Goal: Information Seeking & Learning: Learn about a topic

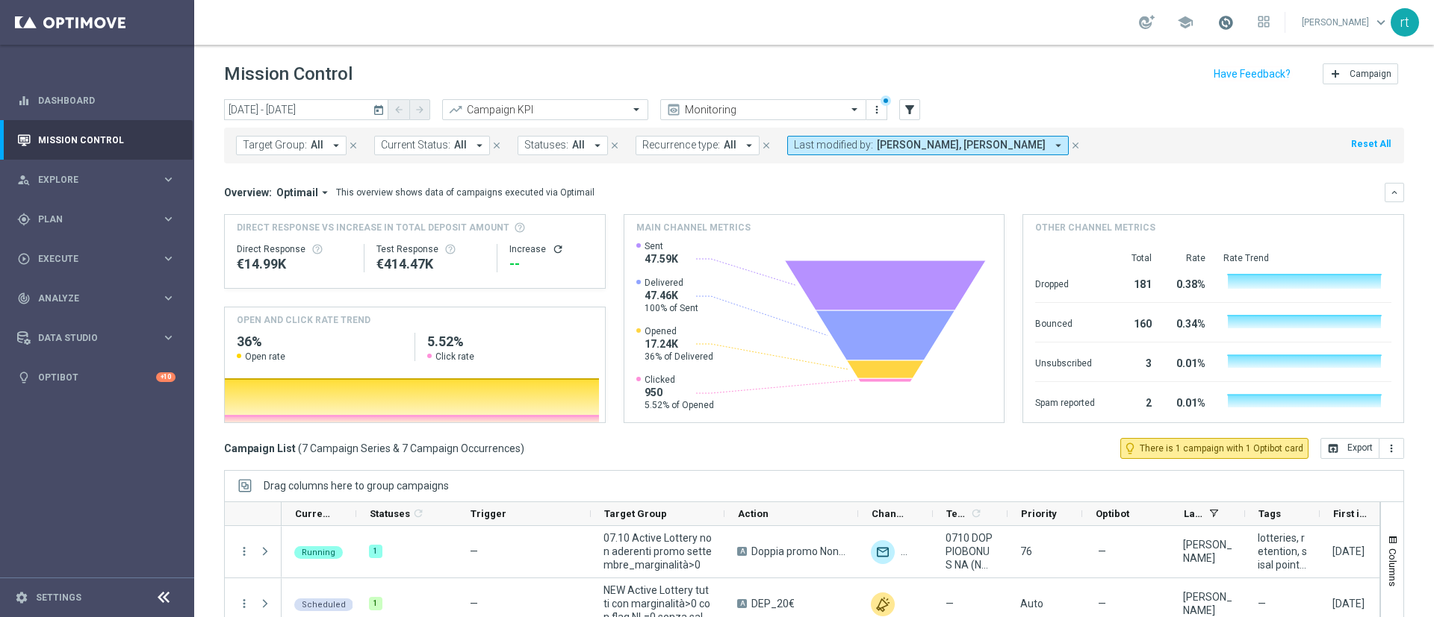
click at [1233, 24] on span at bounding box center [1225, 22] width 16 height 16
click at [998, 55] on header "Mission Control add Campaign" at bounding box center [813, 72] width 1239 height 55
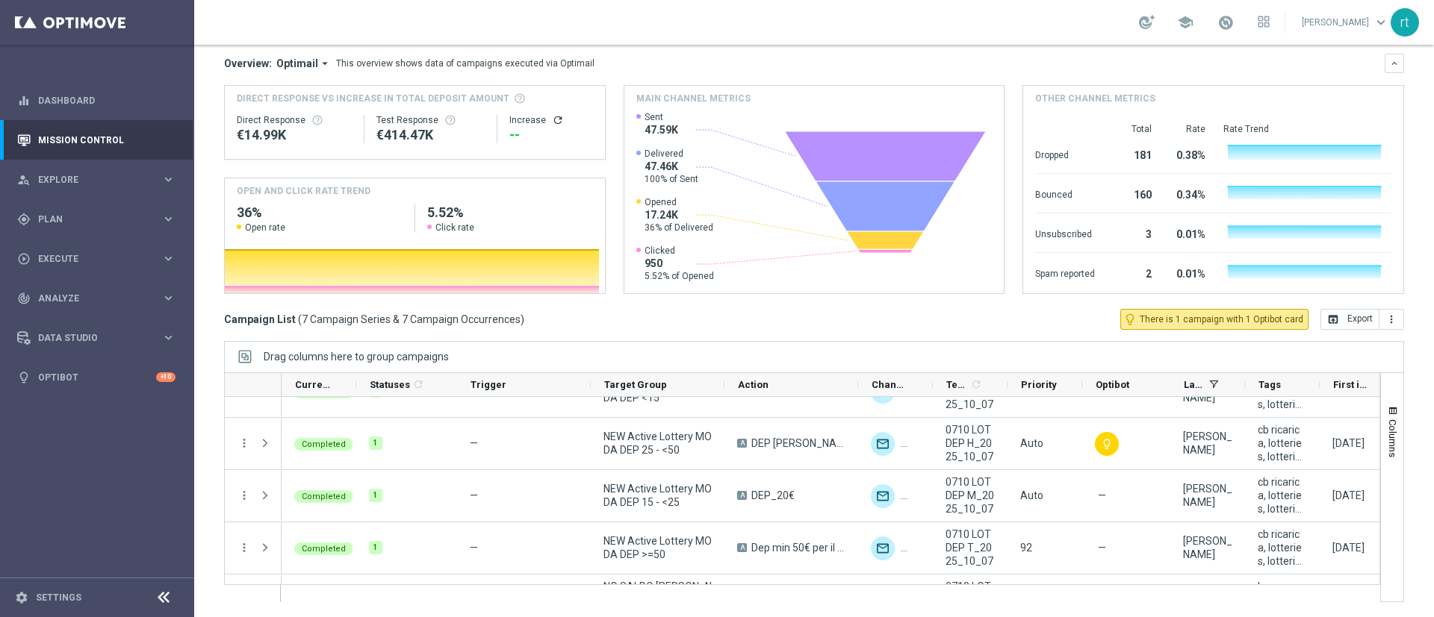
scroll to position [137, 0]
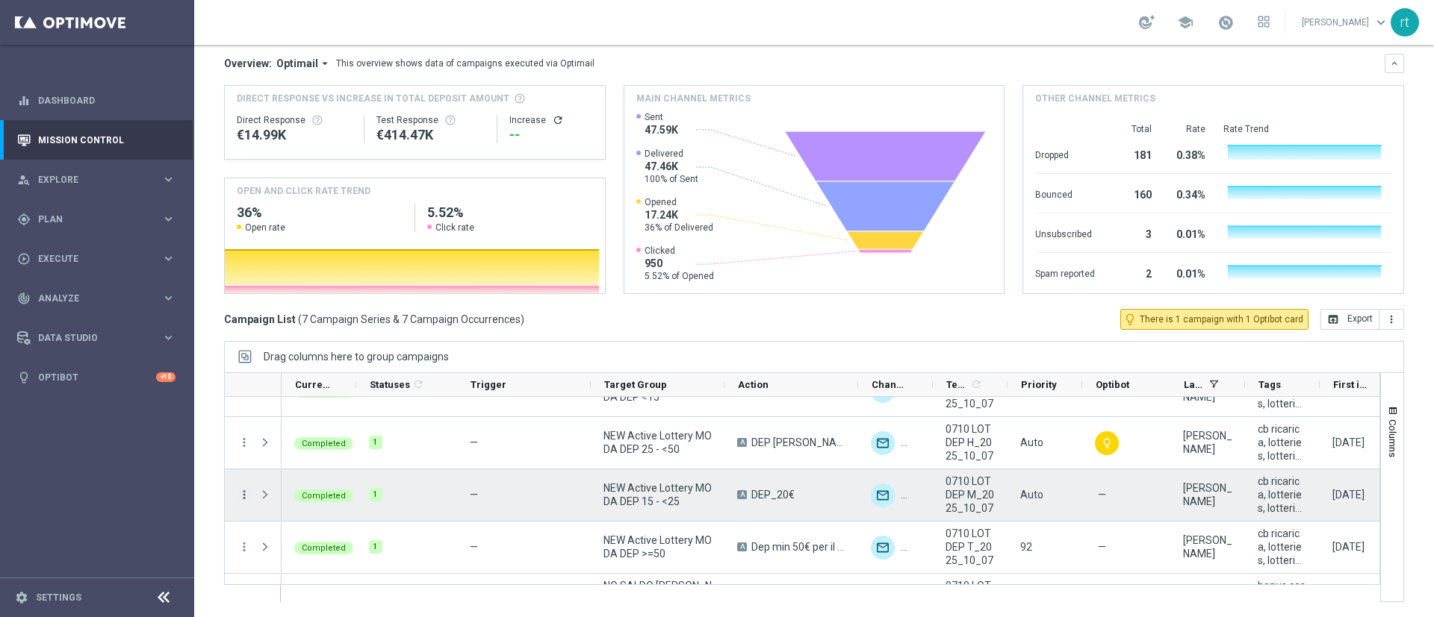
click at [240, 489] on icon "more_vert" at bounding box center [243, 494] width 13 height 13
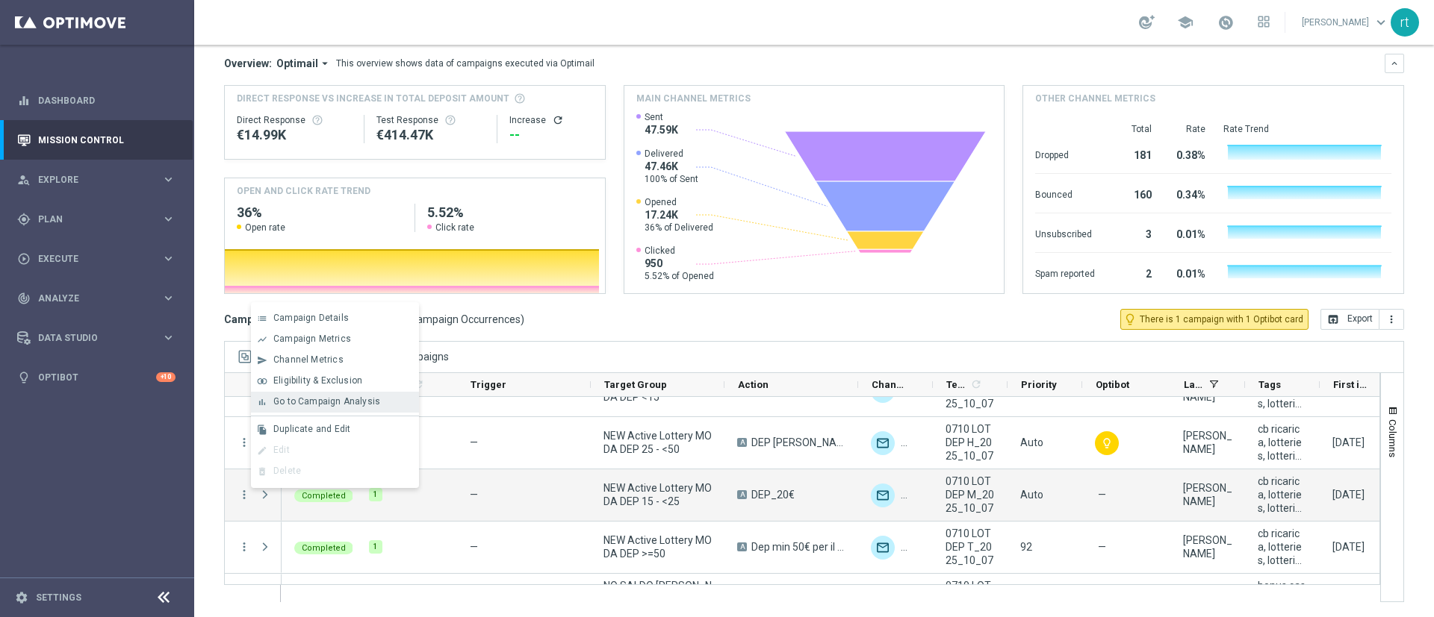
click at [367, 409] on div "bar_chart Go to Campaign Analysis" at bounding box center [335, 402] width 168 height 21
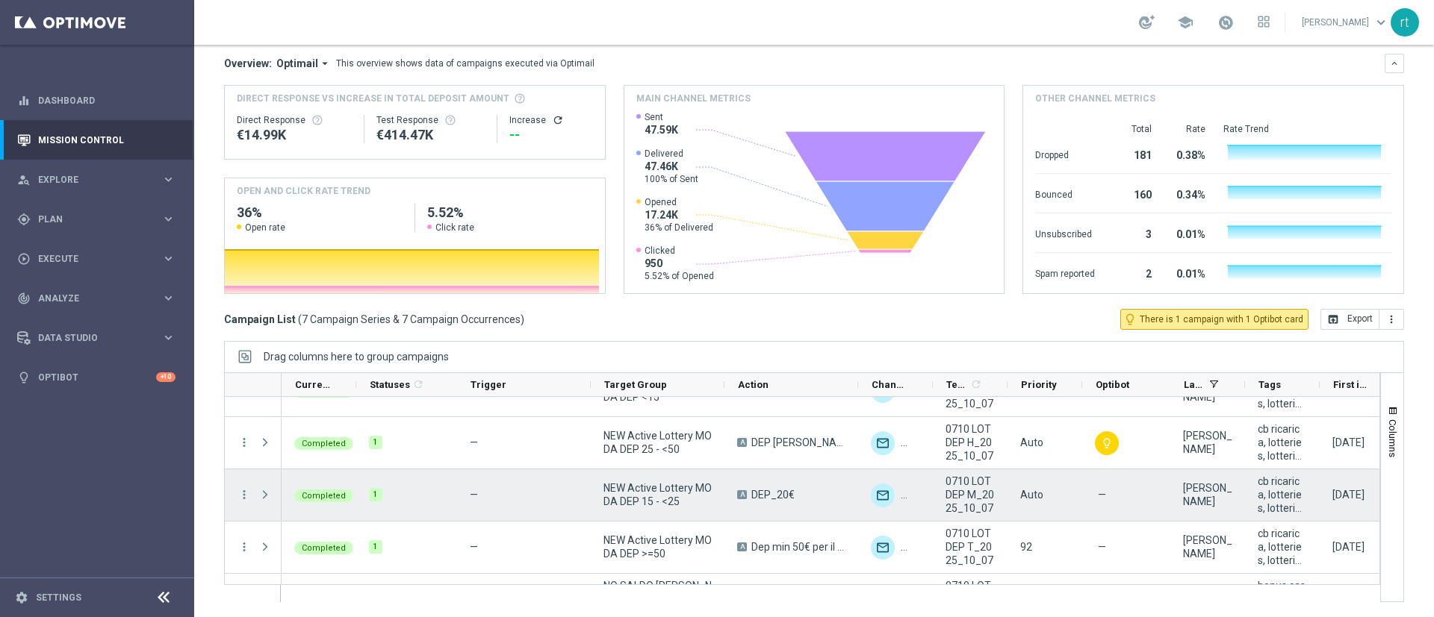
click at [246, 500] on icon "more_vert" at bounding box center [243, 494] width 13 height 13
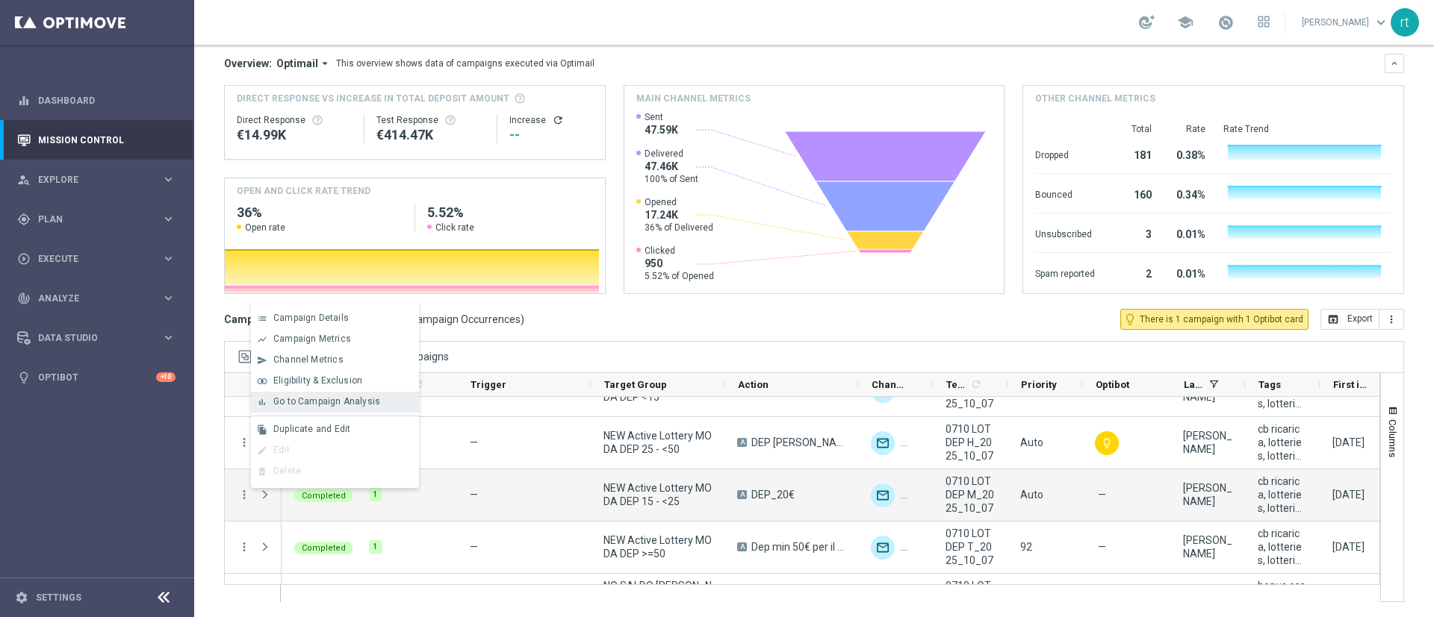
click at [344, 408] on div "bar_chart Go to Campaign Analysis" at bounding box center [335, 402] width 168 height 21
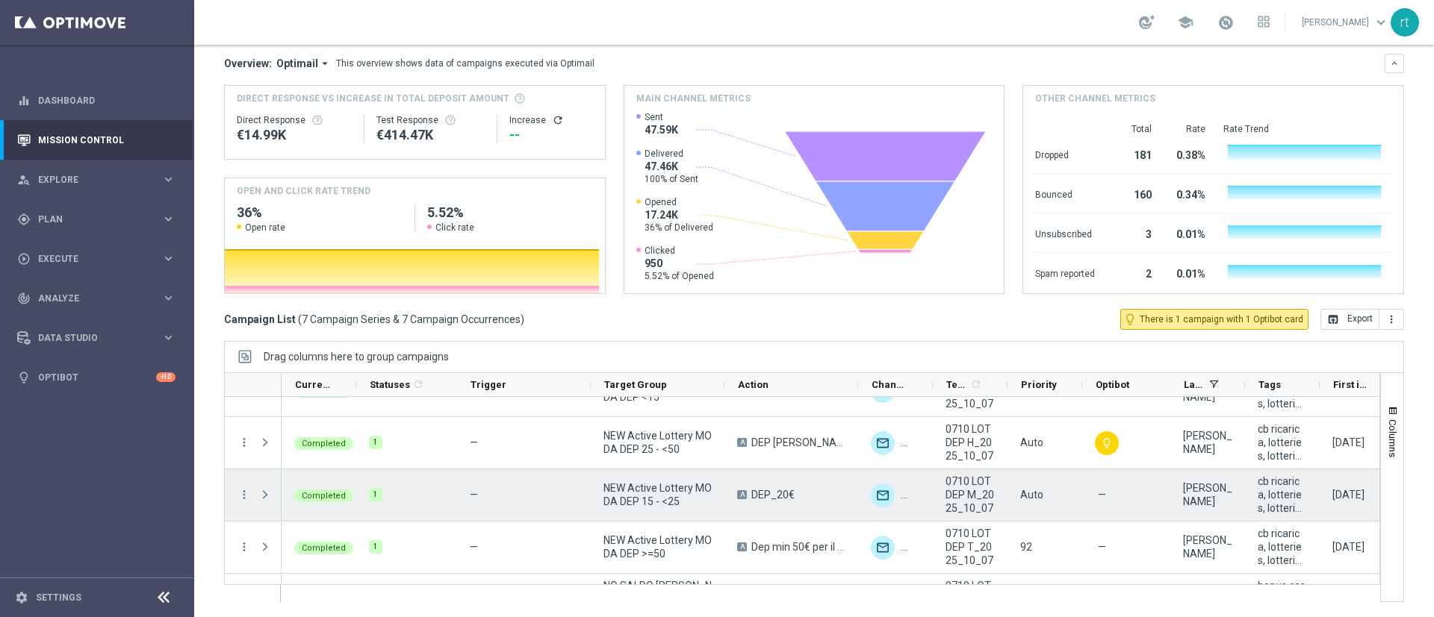
scroll to position [0, 0]
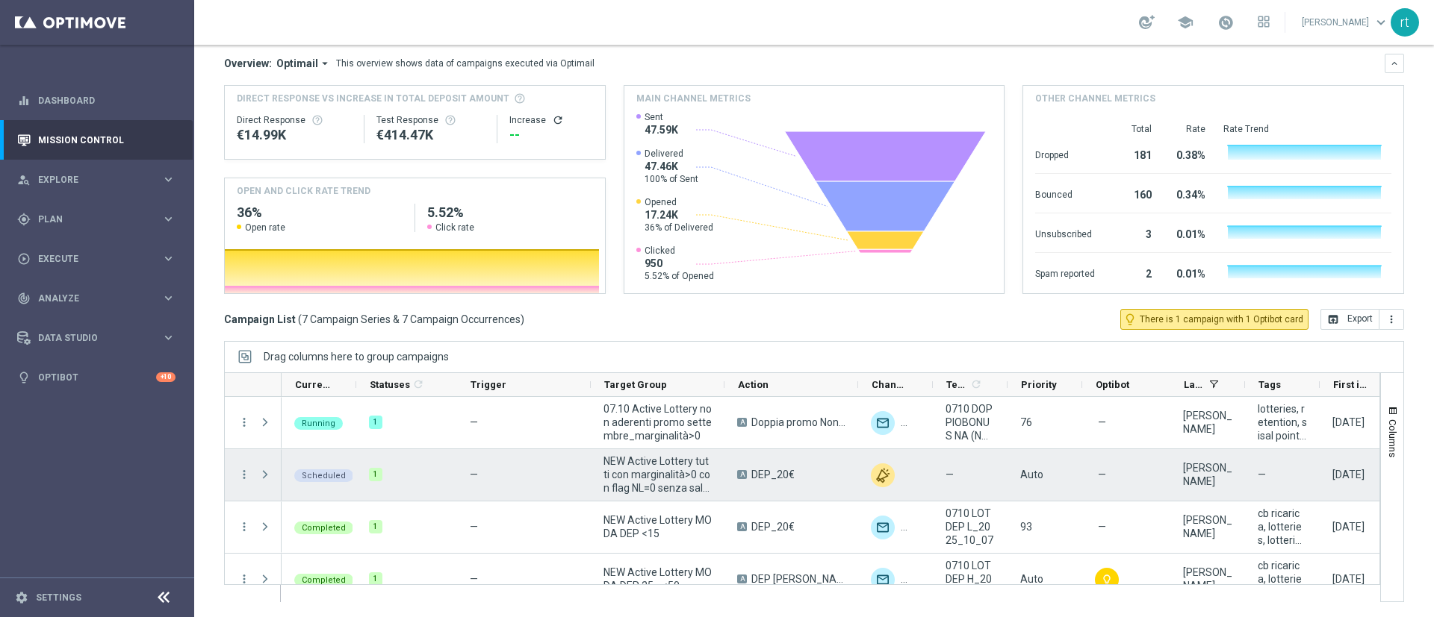
click at [231, 473] on div "more_vert" at bounding box center [238, 475] width 27 height 52
click at [242, 475] on icon "more_vert" at bounding box center [243, 474] width 13 height 13
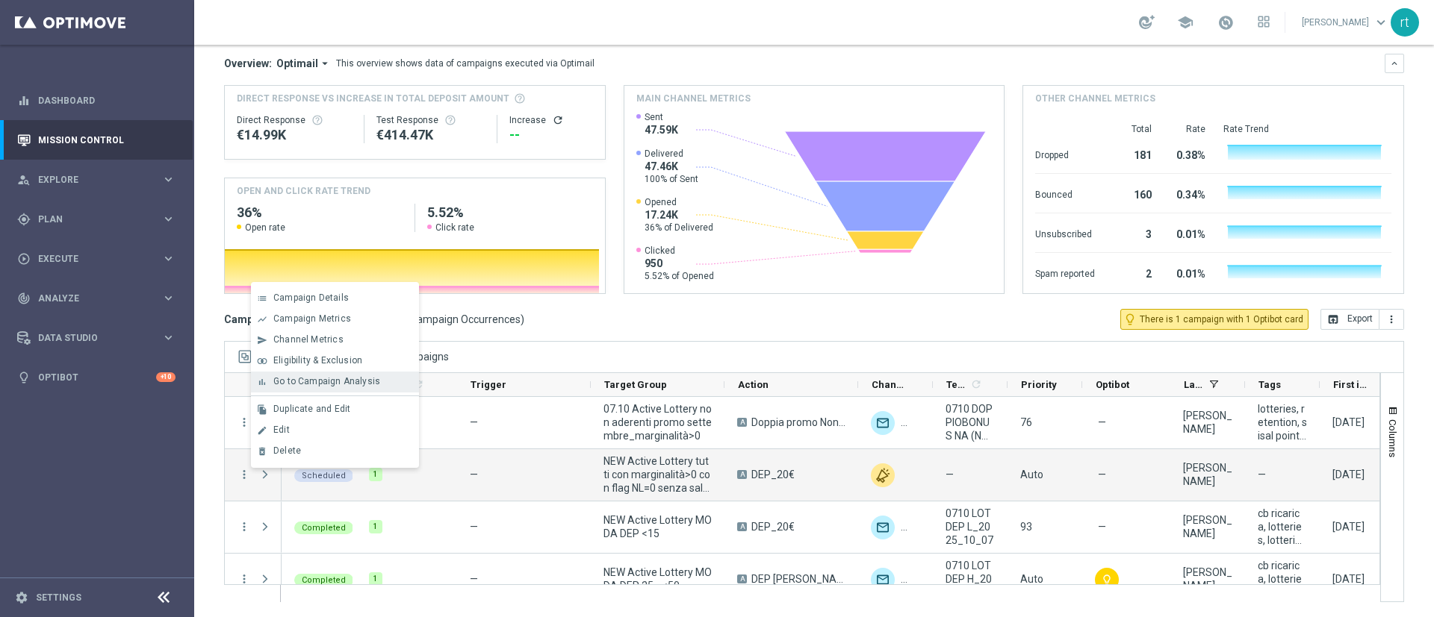
click at [349, 387] on div "Go to Campaign Analysis" at bounding box center [342, 381] width 139 height 10
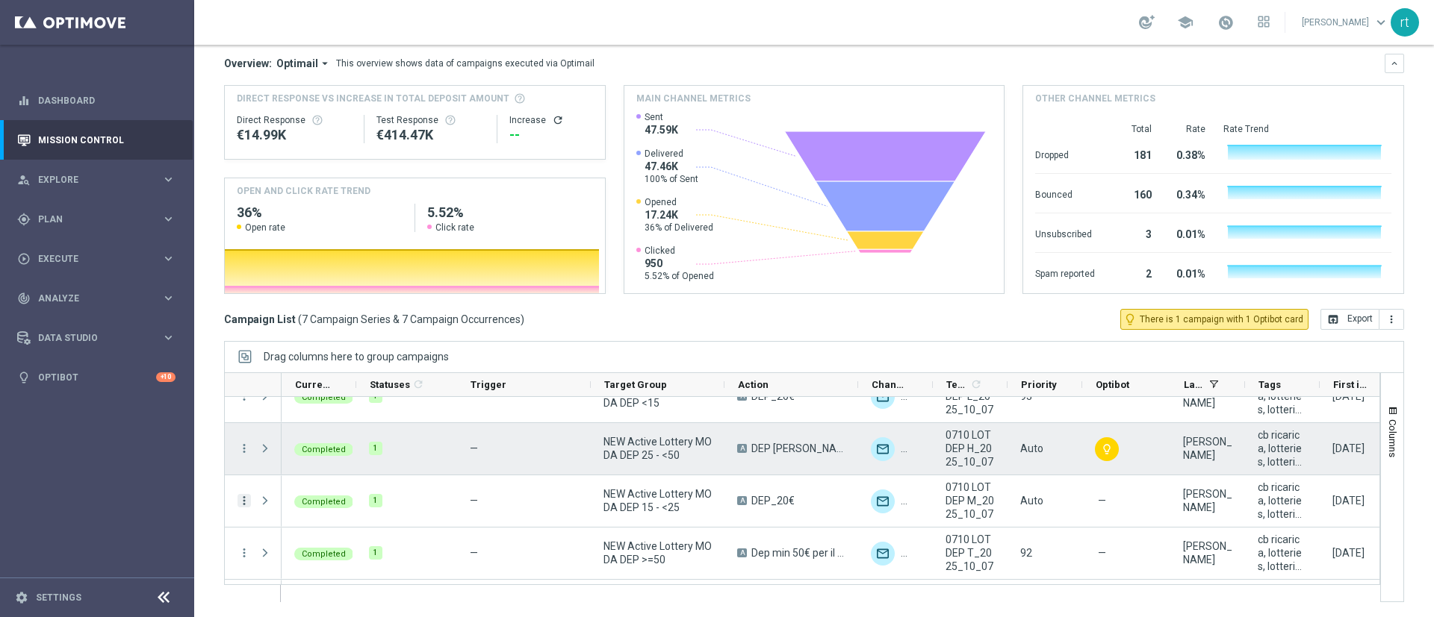
scroll to position [98, 0]
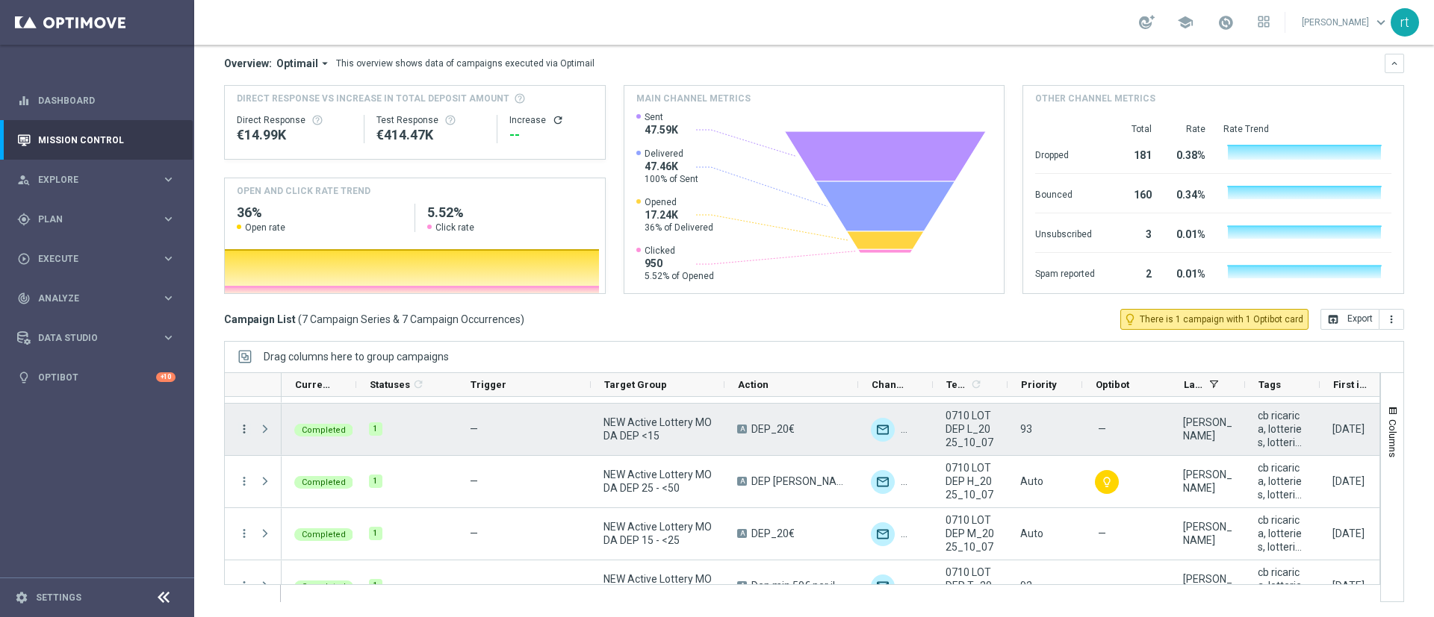
click at [242, 427] on icon "more_vert" at bounding box center [243, 429] width 13 height 13
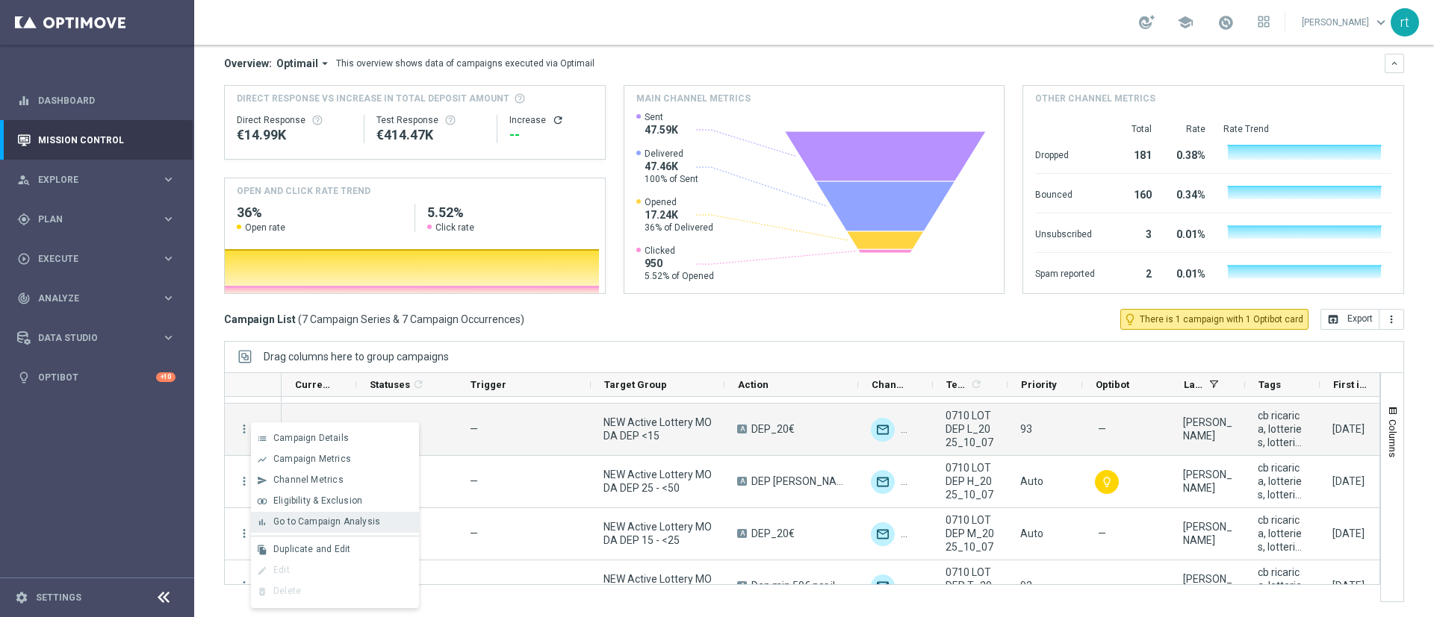
click at [298, 523] on span "Go to Campaign Analysis" at bounding box center [326, 522] width 107 height 10
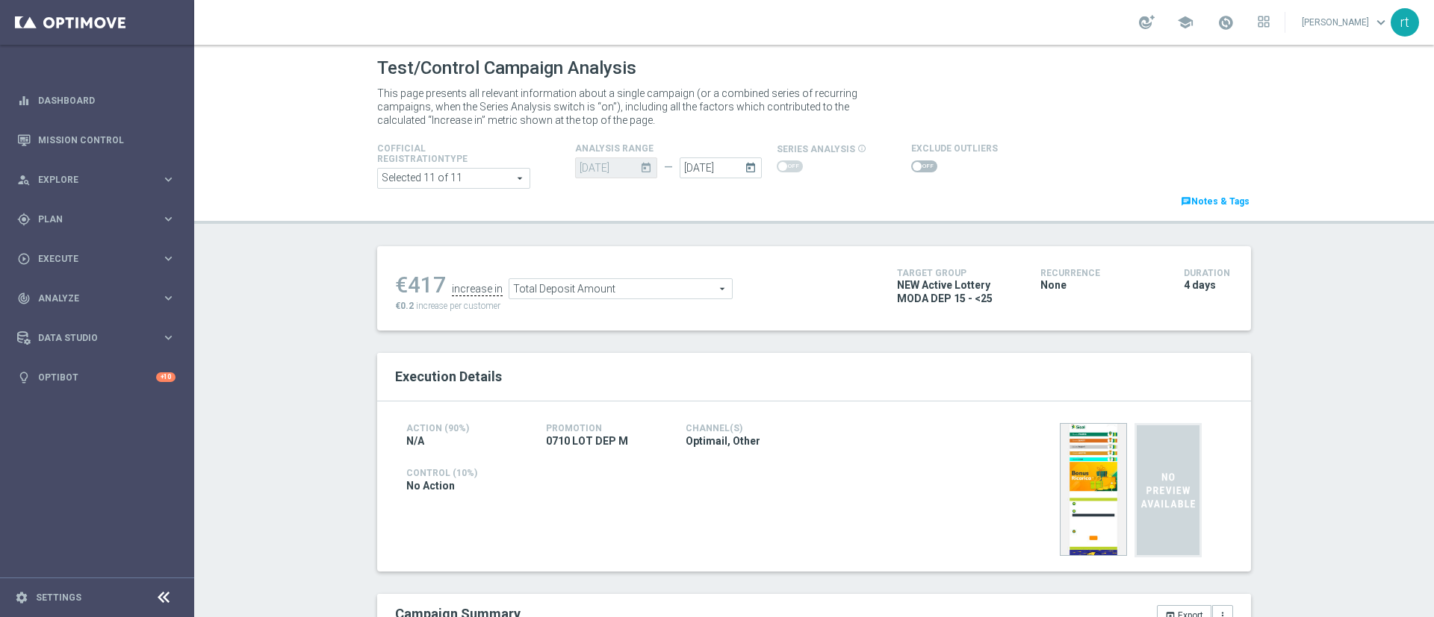
click at [747, 173] on icon "today" at bounding box center [752, 166] width 17 height 16
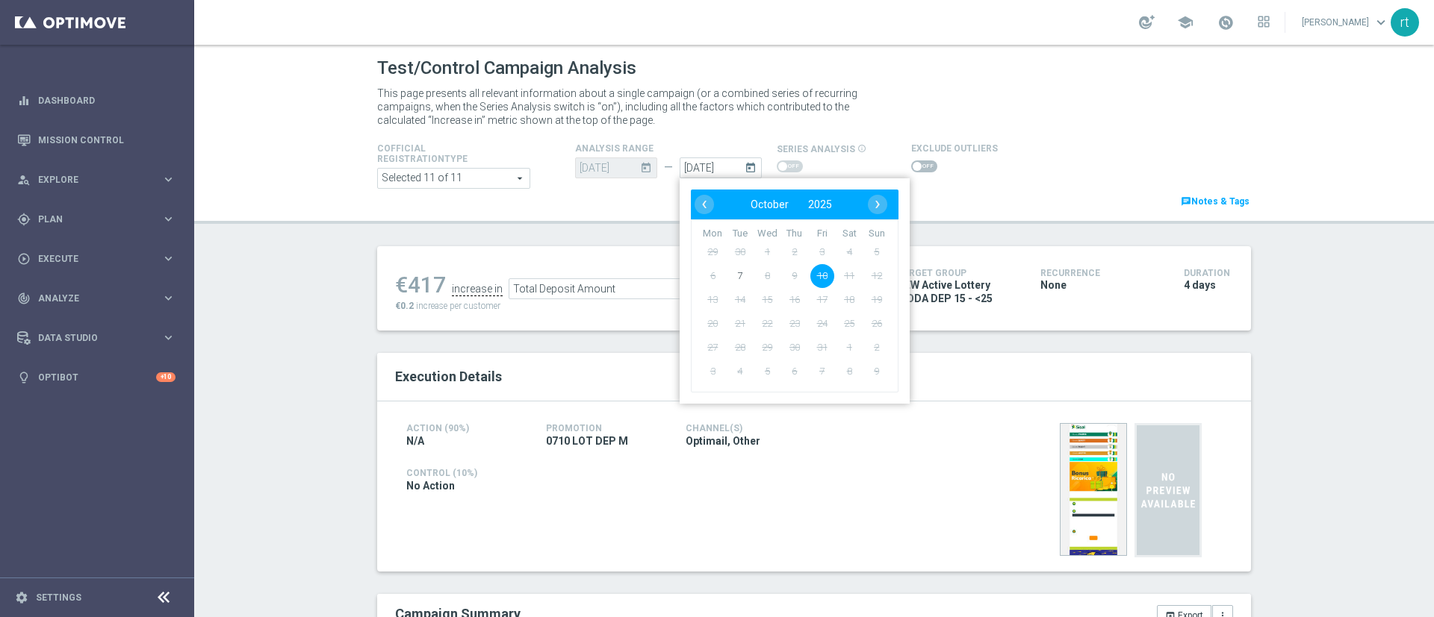
click at [593, 205] on div "Cofficial Registrationtype Selected 11 of 11 arrow_drop_down search Show Select…" at bounding box center [814, 175] width 896 height 70
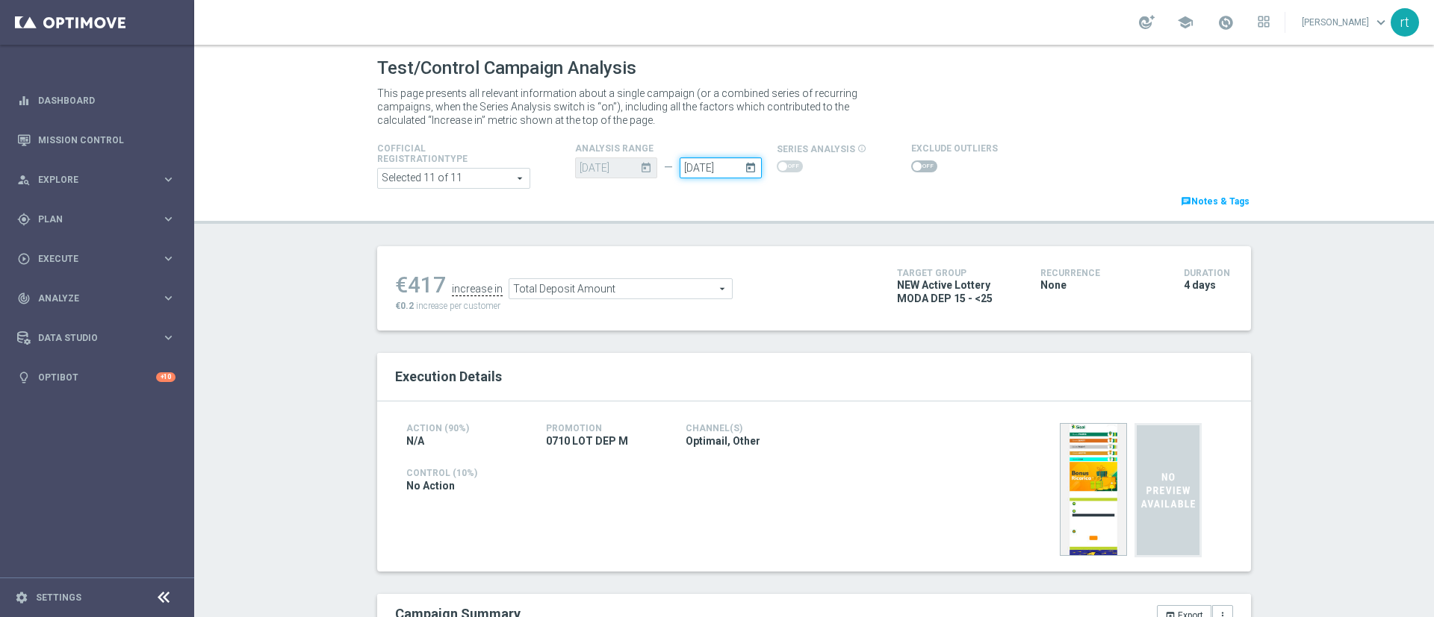
click at [743, 174] on input "10 Oct 2025" at bounding box center [720, 168] width 82 height 21
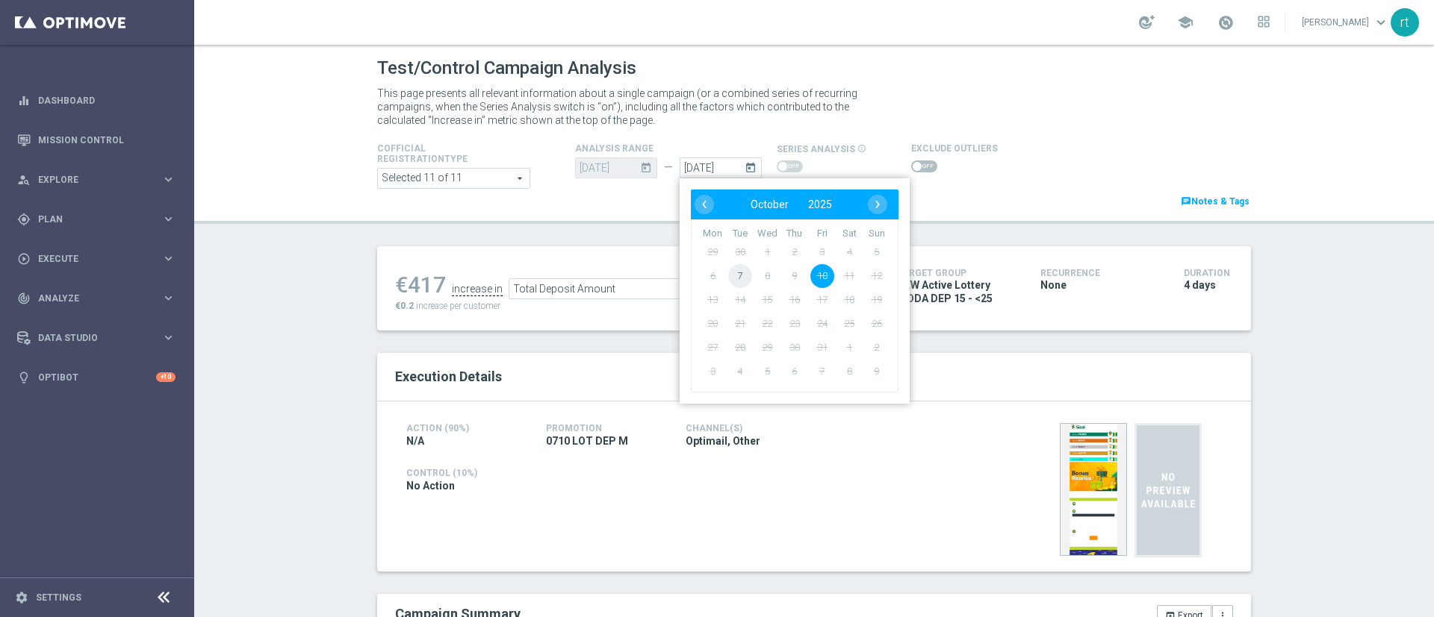
click at [734, 273] on span "7" at bounding box center [740, 276] width 24 height 24
type input "07 Oct 2025"
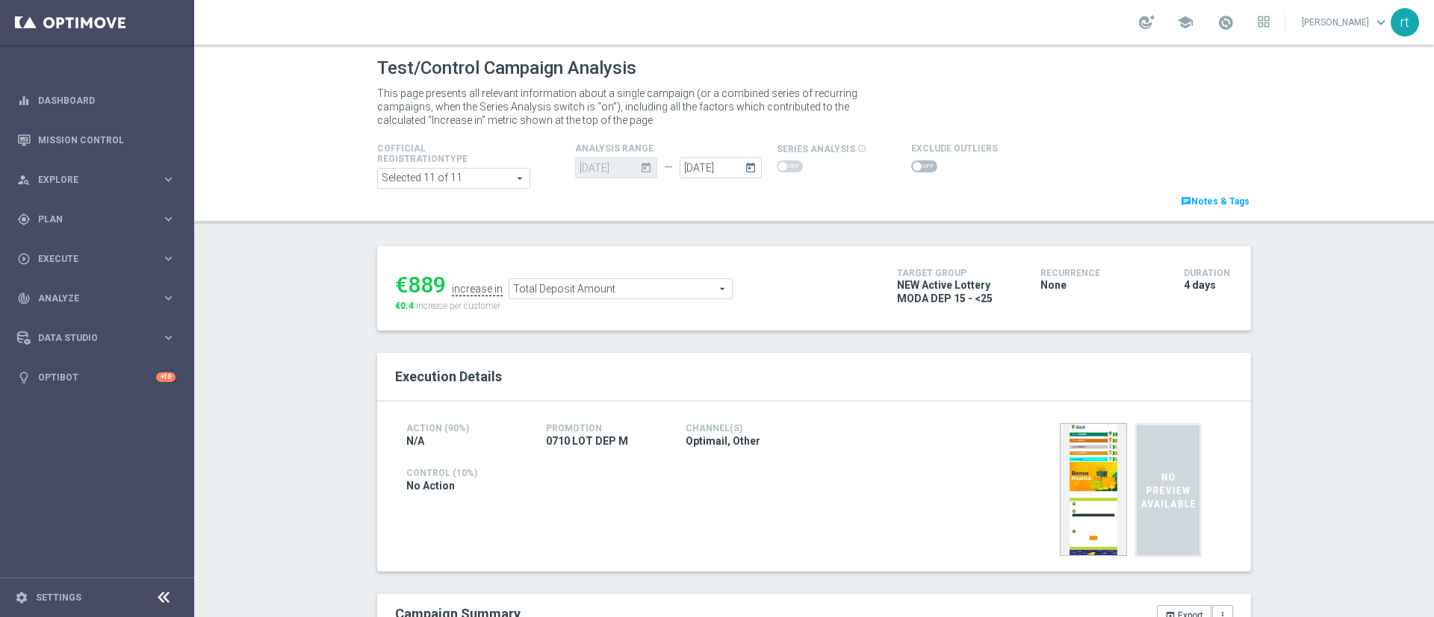
click at [744, 164] on icon "today" at bounding box center [752, 166] width 17 height 16
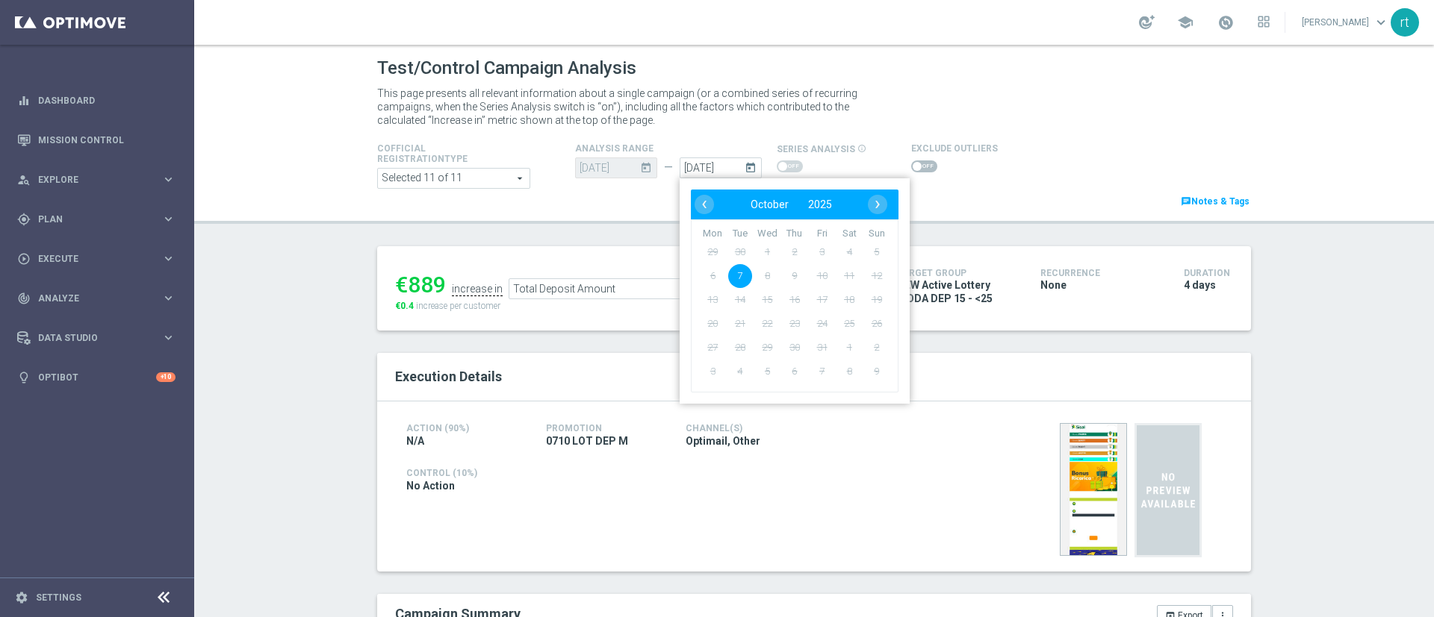
click at [741, 272] on span "7" at bounding box center [740, 276] width 24 height 24
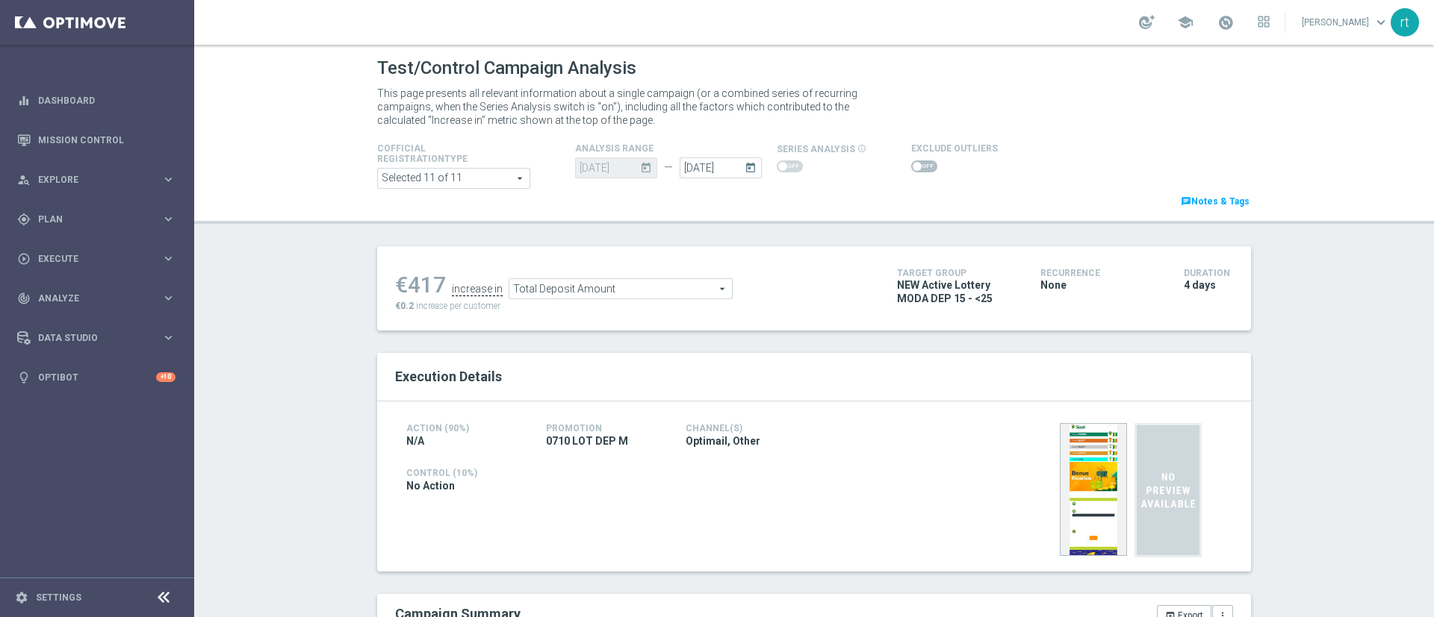
click at [911, 165] on span at bounding box center [924, 167] width 26 height 12
click at [911, 165] on input "checkbox" at bounding box center [924, 167] width 26 height 12
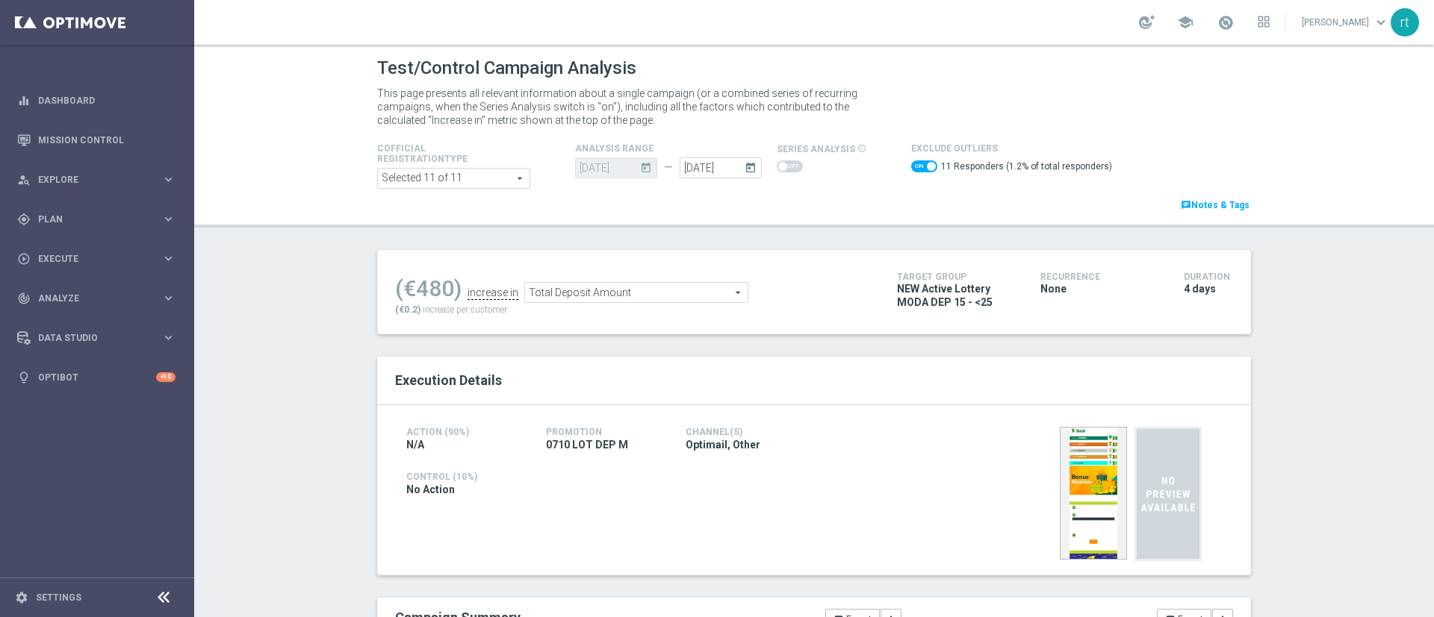
click at [911, 165] on span at bounding box center [924, 167] width 26 height 12
click at [911, 165] on input "checkbox" at bounding box center [924, 167] width 26 height 12
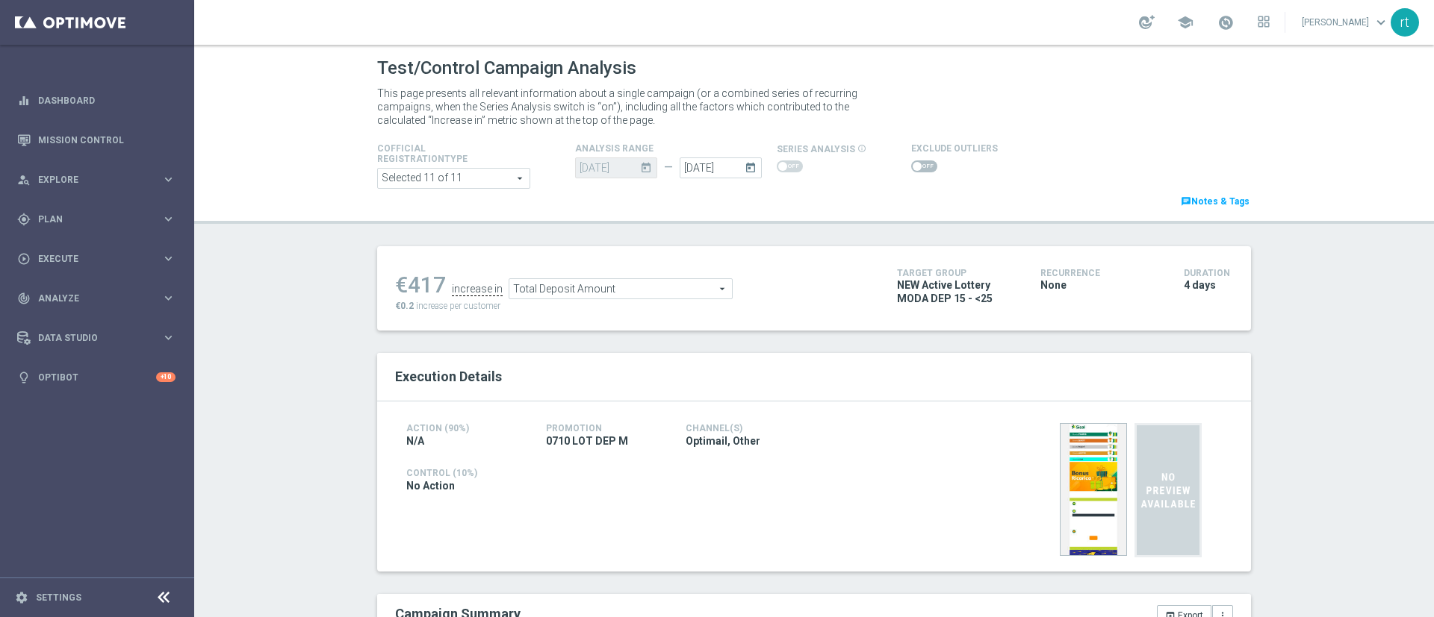
click at [744, 168] on icon "today" at bounding box center [752, 166] width 17 height 16
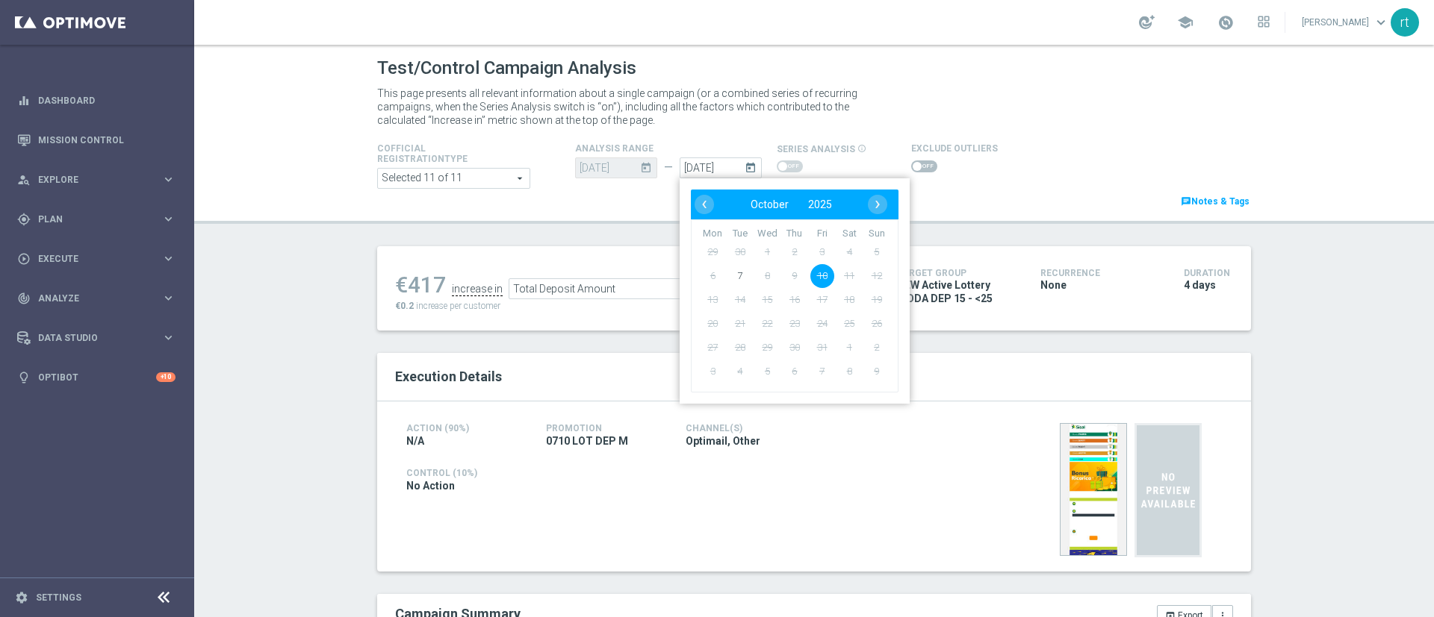
click at [588, 231] on div "Test/Control Campaign Analysis This page presents all relevant information abou…" at bounding box center [813, 331] width 1239 height 573
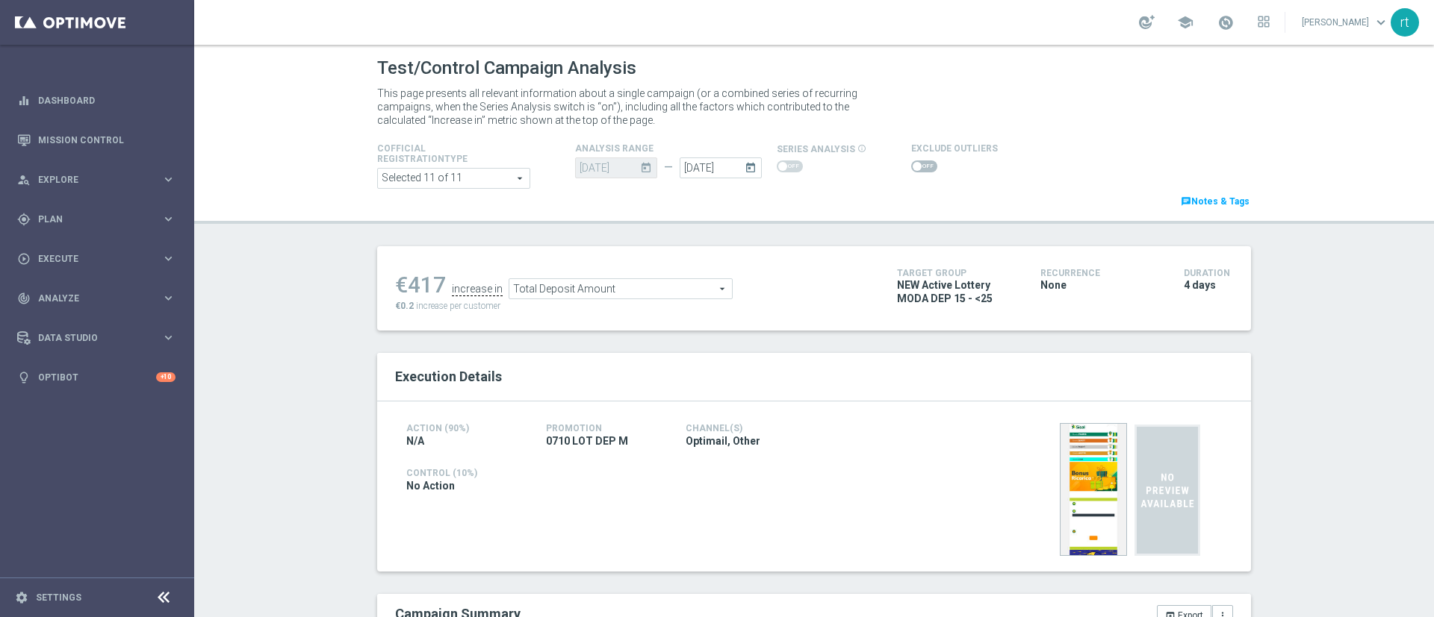
click at [746, 170] on icon "today" at bounding box center [752, 166] width 17 height 16
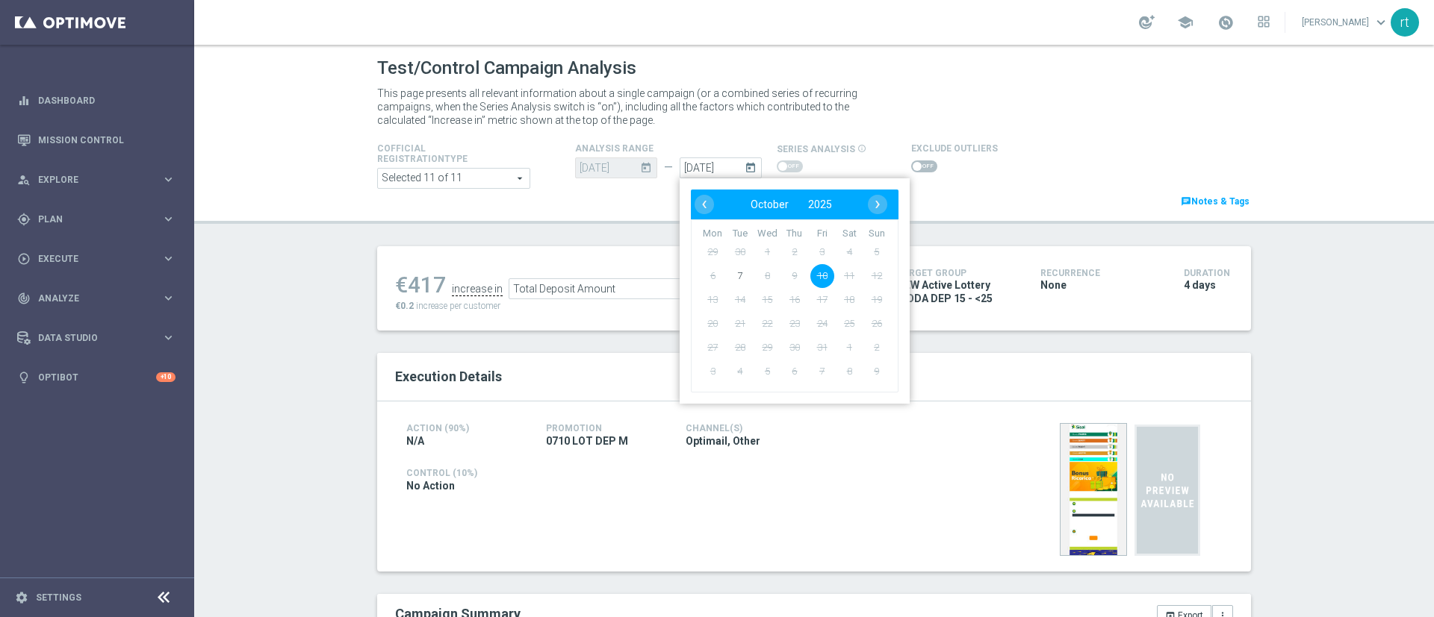
click at [1012, 165] on div "Exclude Outliers" at bounding box center [1049, 158] width 276 height 36
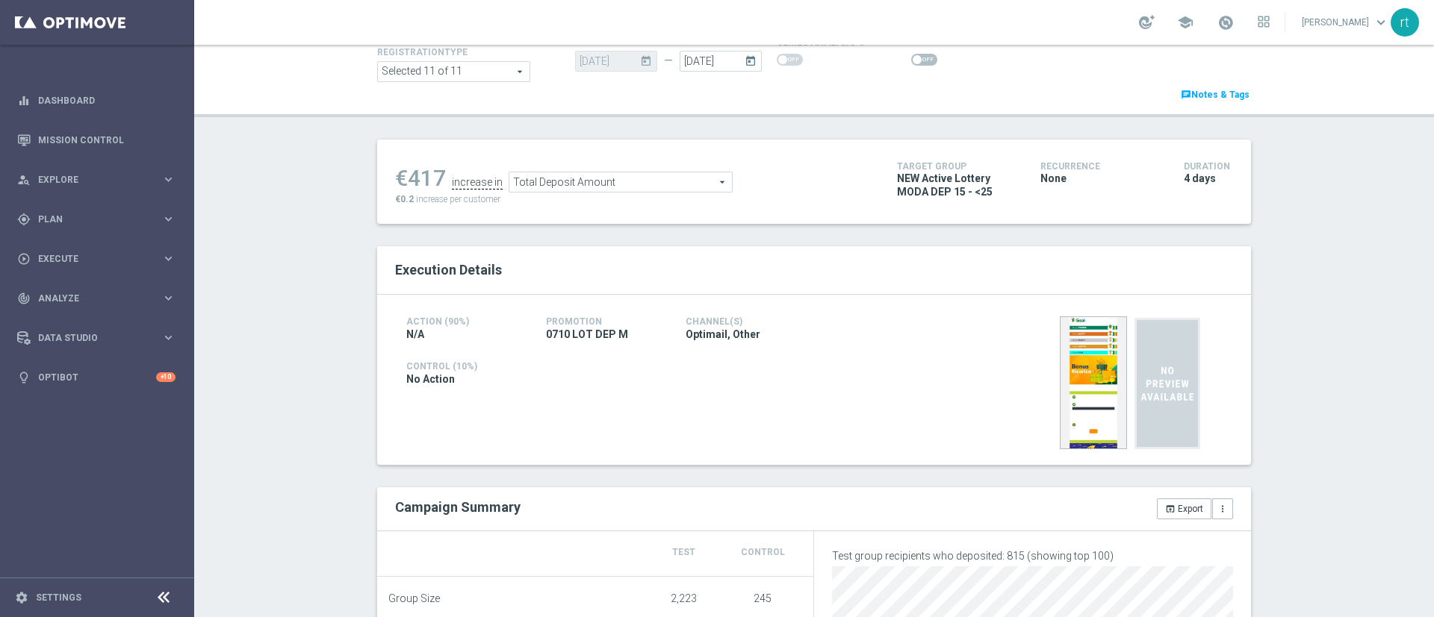
scroll to position [92, 0]
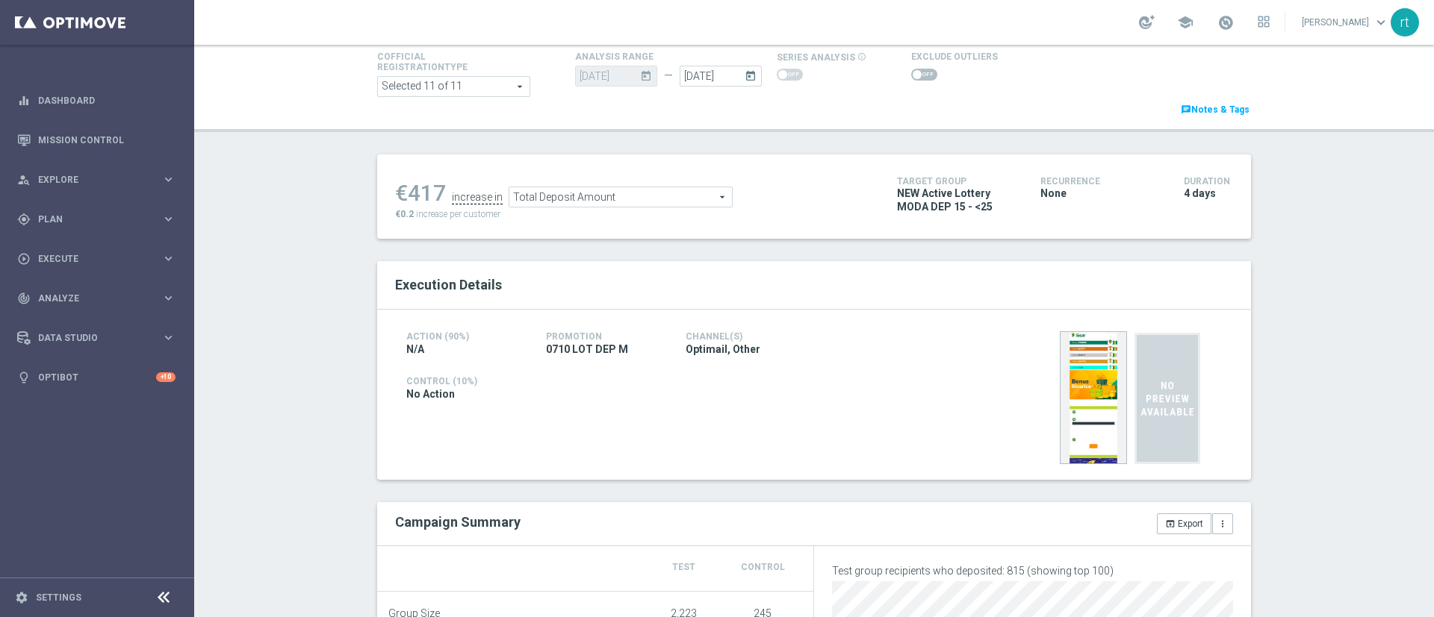
click at [912, 71] on span at bounding box center [924, 75] width 26 height 12
click at [912, 71] on input "checkbox" at bounding box center [924, 75] width 26 height 12
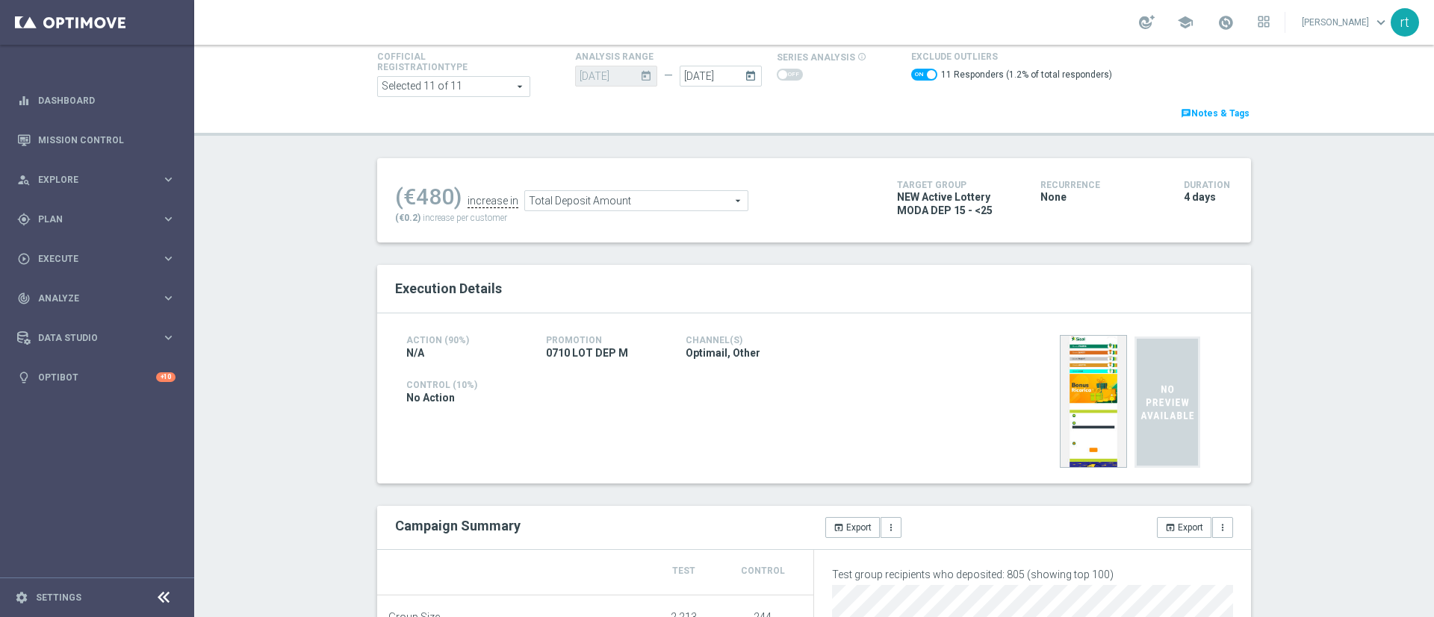
click at [626, 197] on span "Total Deposit Amount" at bounding box center [636, 200] width 222 height 19
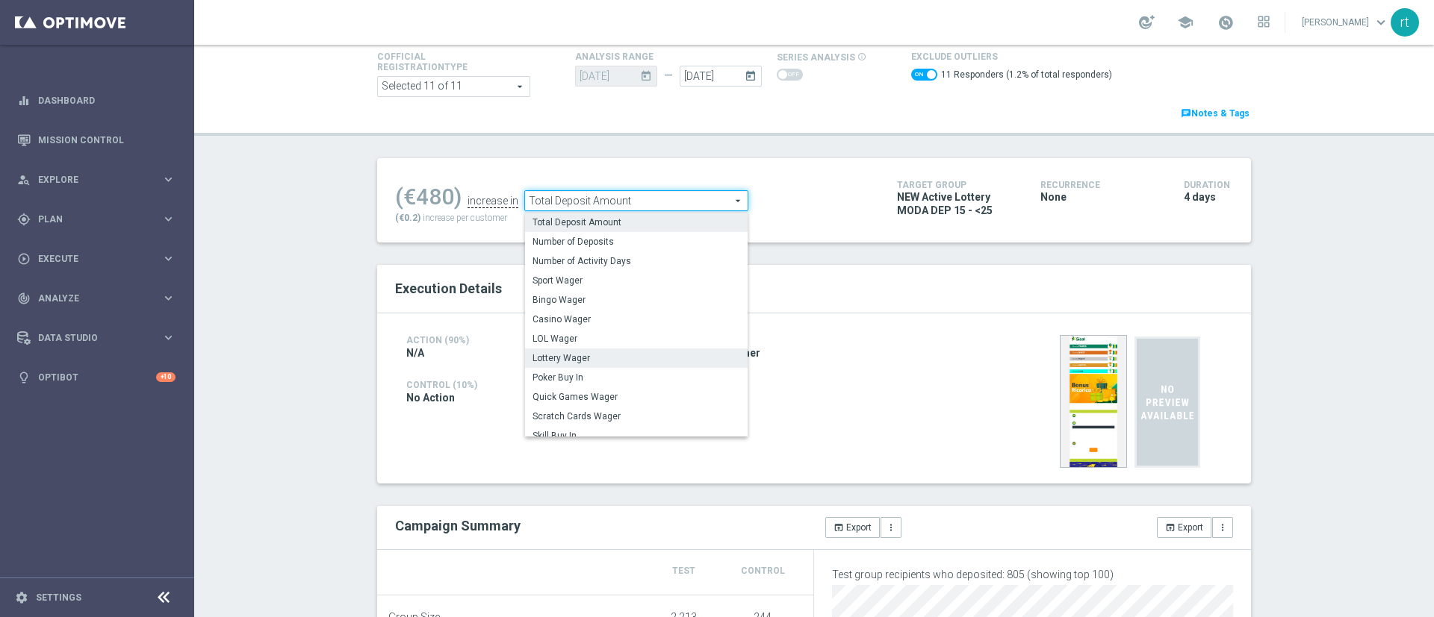
click at [592, 354] on span "Lottery Wager" at bounding box center [636, 358] width 208 height 12
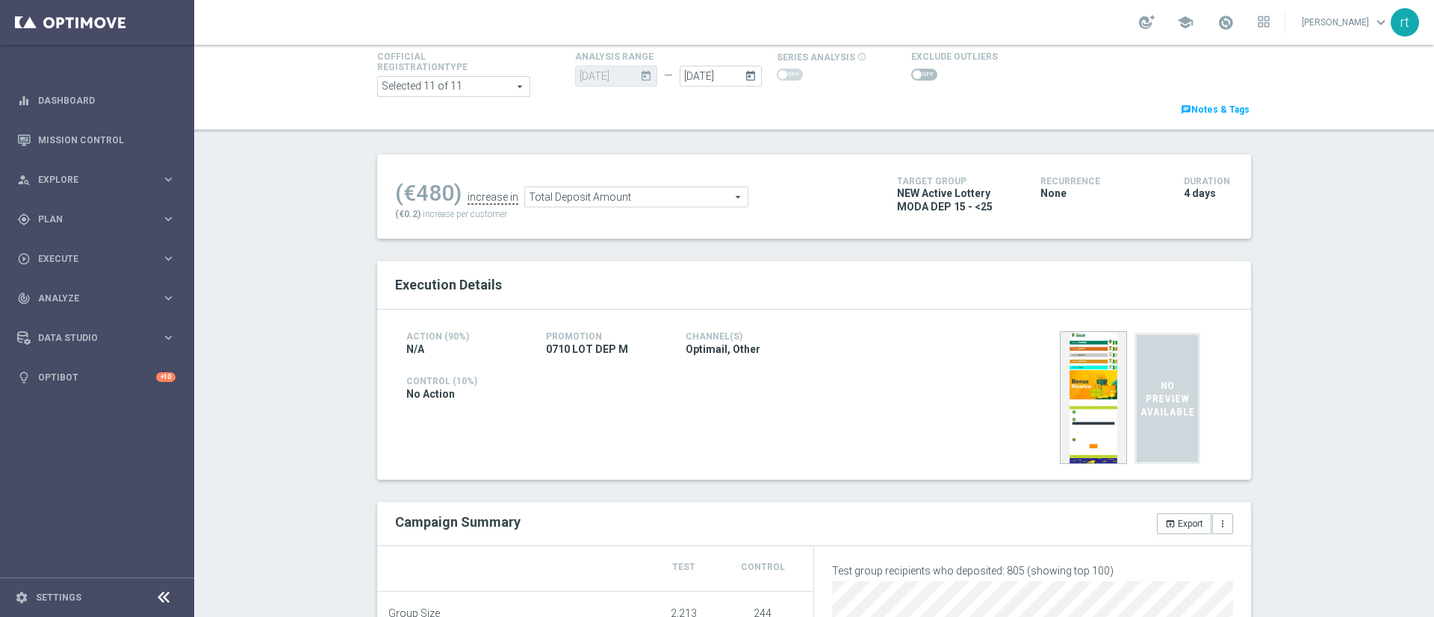
checkbox input "false"
type input "Lottery Wager"
click at [913, 75] on span at bounding box center [924, 75] width 26 height 12
click at [913, 75] on input "checkbox" at bounding box center [924, 75] width 26 height 12
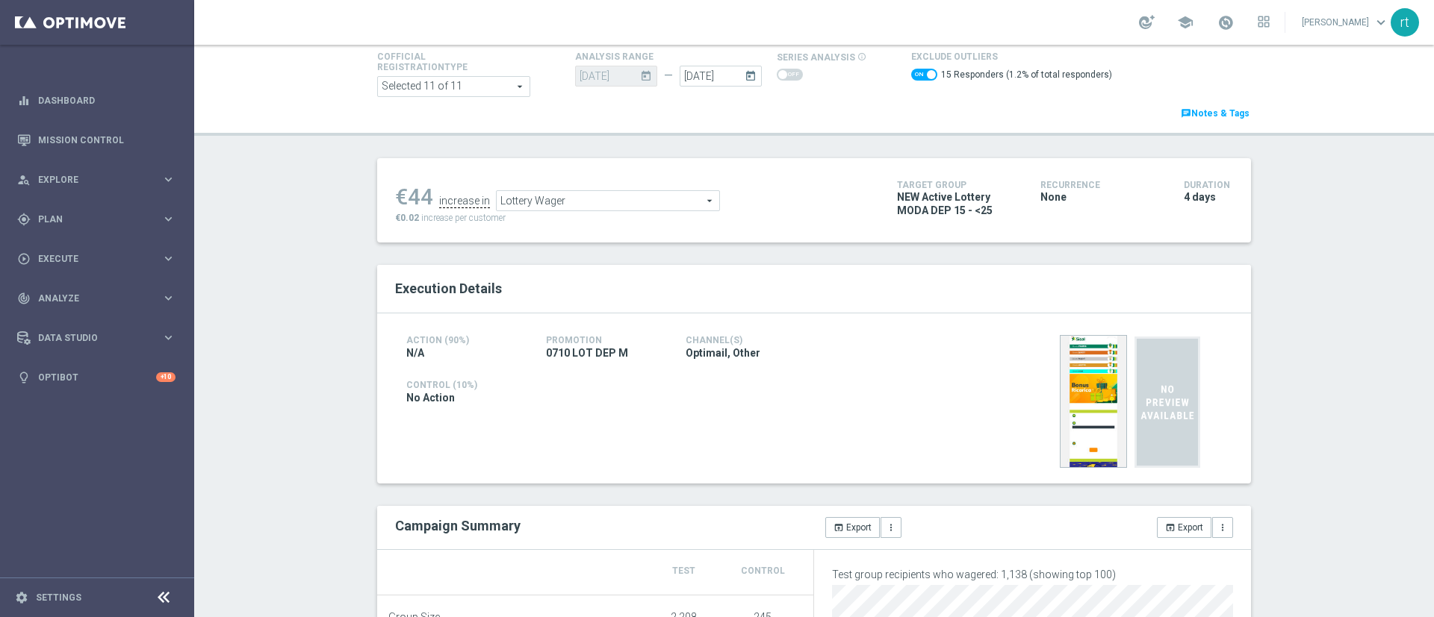
click at [603, 205] on span "Lottery Wager" at bounding box center [607, 200] width 222 height 19
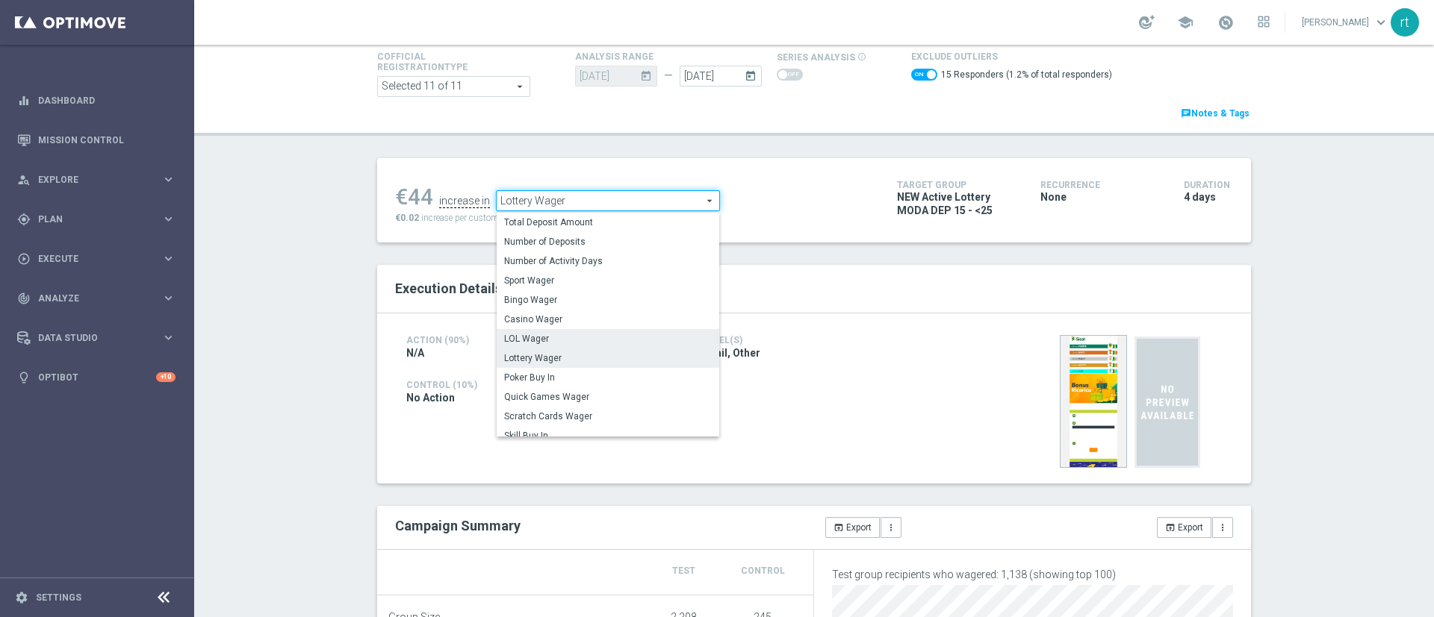
click at [559, 337] on span "LOL Wager" at bounding box center [608, 339] width 208 height 12
checkbox input "false"
type input "LOL Wager"
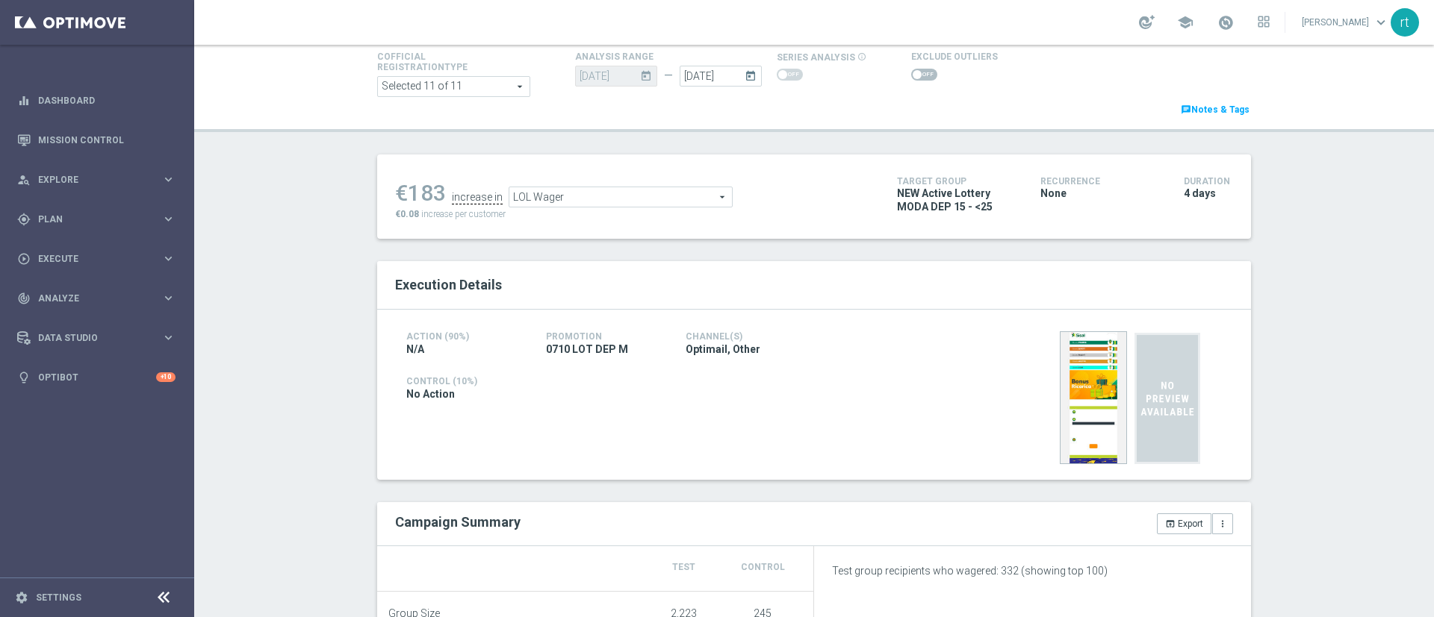
click at [912, 73] on span at bounding box center [924, 75] width 26 height 12
click at [912, 73] on input "checkbox" at bounding box center [924, 75] width 26 height 12
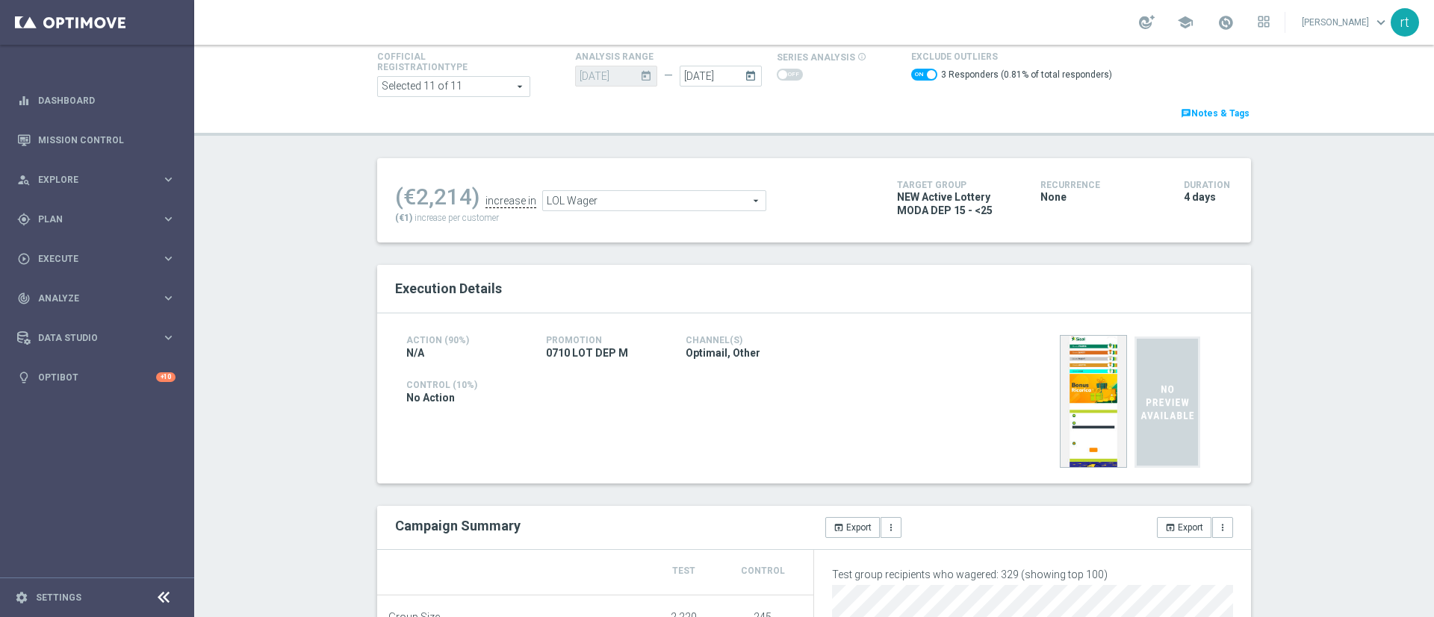
click at [578, 207] on span "LOL Wager" at bounding box center [654, 200] width 222 height 19
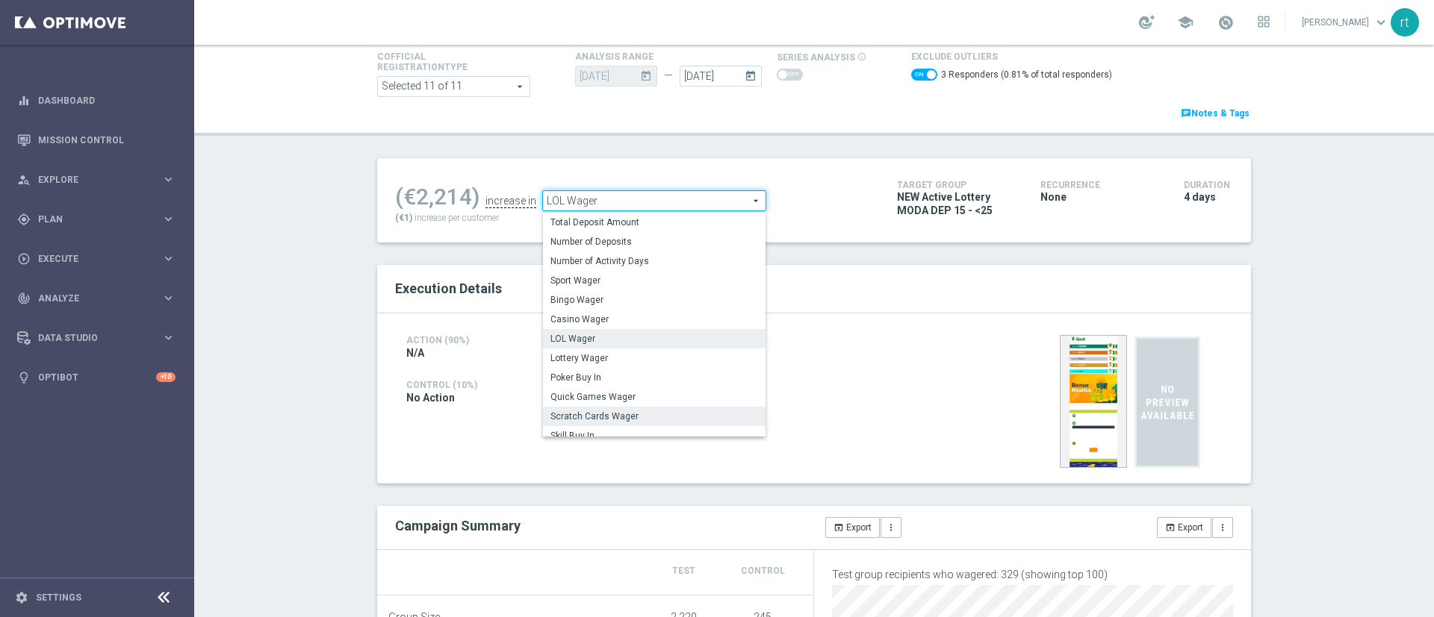
click at [602, 421] on span "Scratch Cards Wager" at bounding box center [654, 417] width 208 height 12
checkbox input "false"
type input "Scratch Cards Wager"
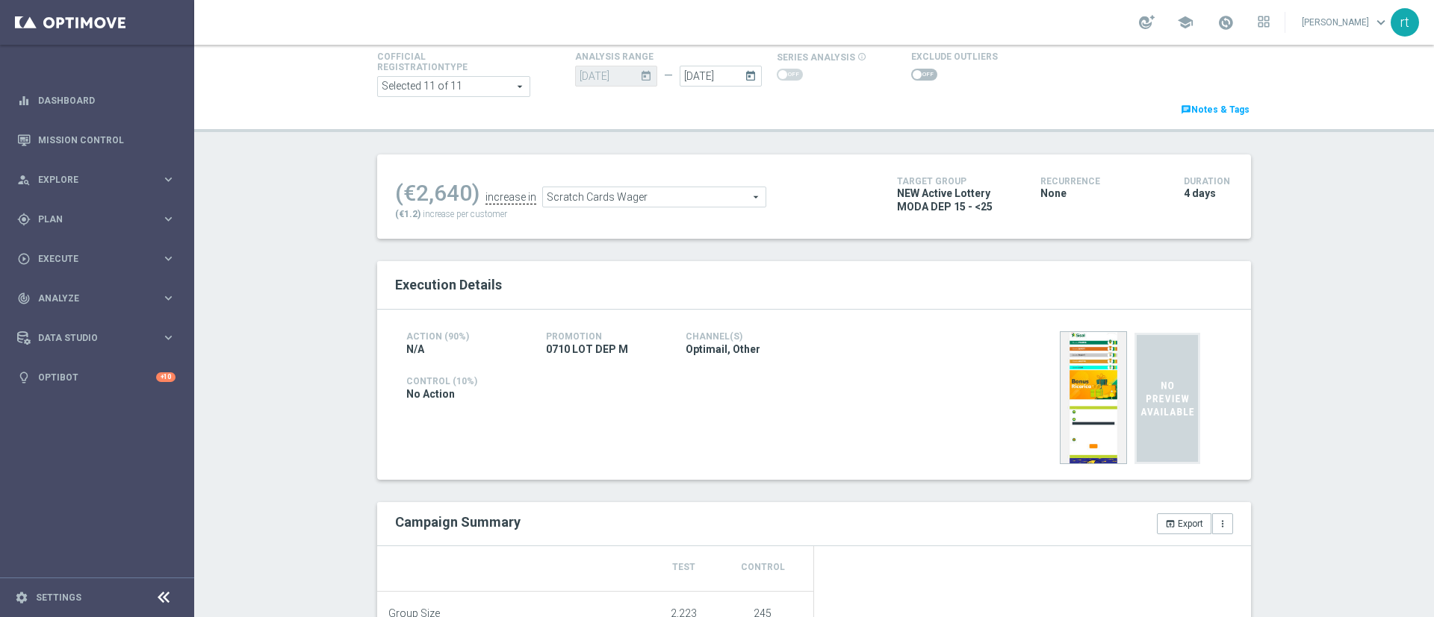
click at [912, 75] on span at bounding box center [916, 74] width 9 height 9
click at [911, 75] on input "checkbox" at bounding box center [924, 75] width 26 height 12
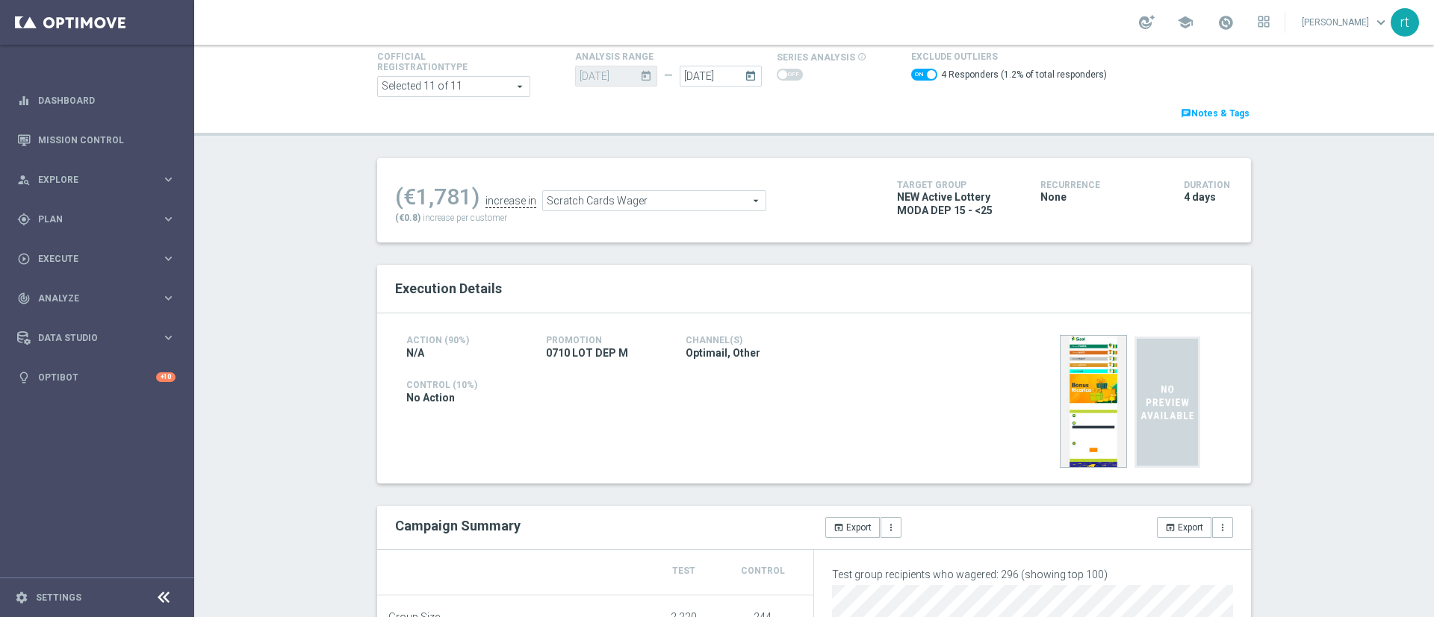
click at [600, 209] on span "Scratch Cards Wager" at bounding box center [654, 200] width 222 height 19
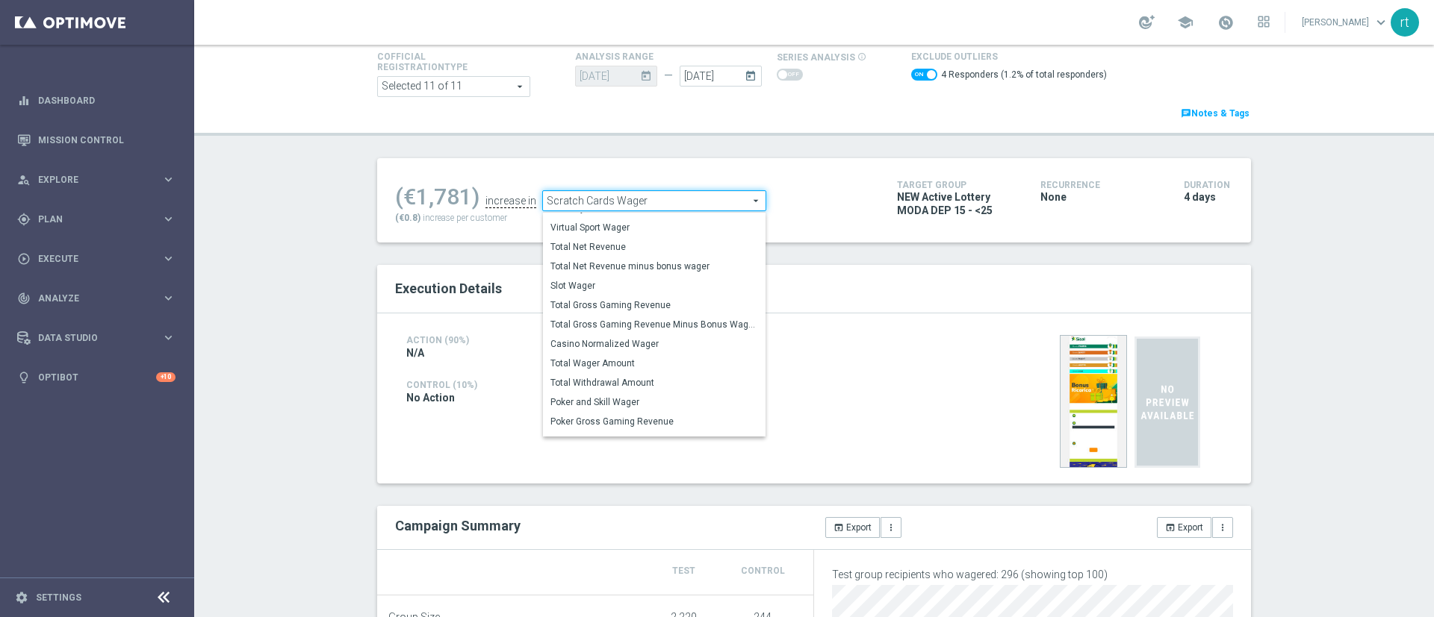
scroll to position [220, 0]
click at [608, 319] on span "Total Gross Gaming Revenue Minus Bonus Wagared" at bounding box center [654, 324] width 208 height 12
checkbox input "false"
type input "Total Gross Gaming Revenue Minus Bonus Wagared"
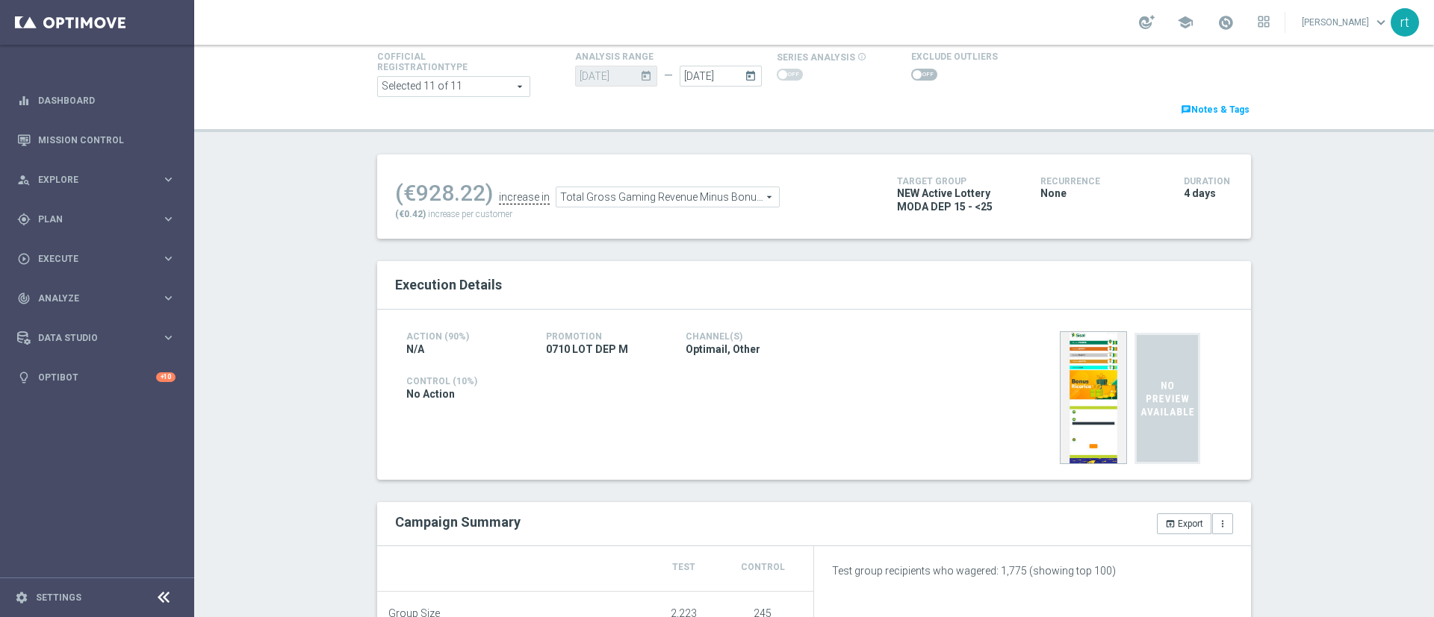
click at [912, 75] on span at bounding box center [916, 74] width 9 height 9
click at [911, 75] on input "checkbox" at bounding box center [924, 75] width 26 height 12
checkbox input "true"
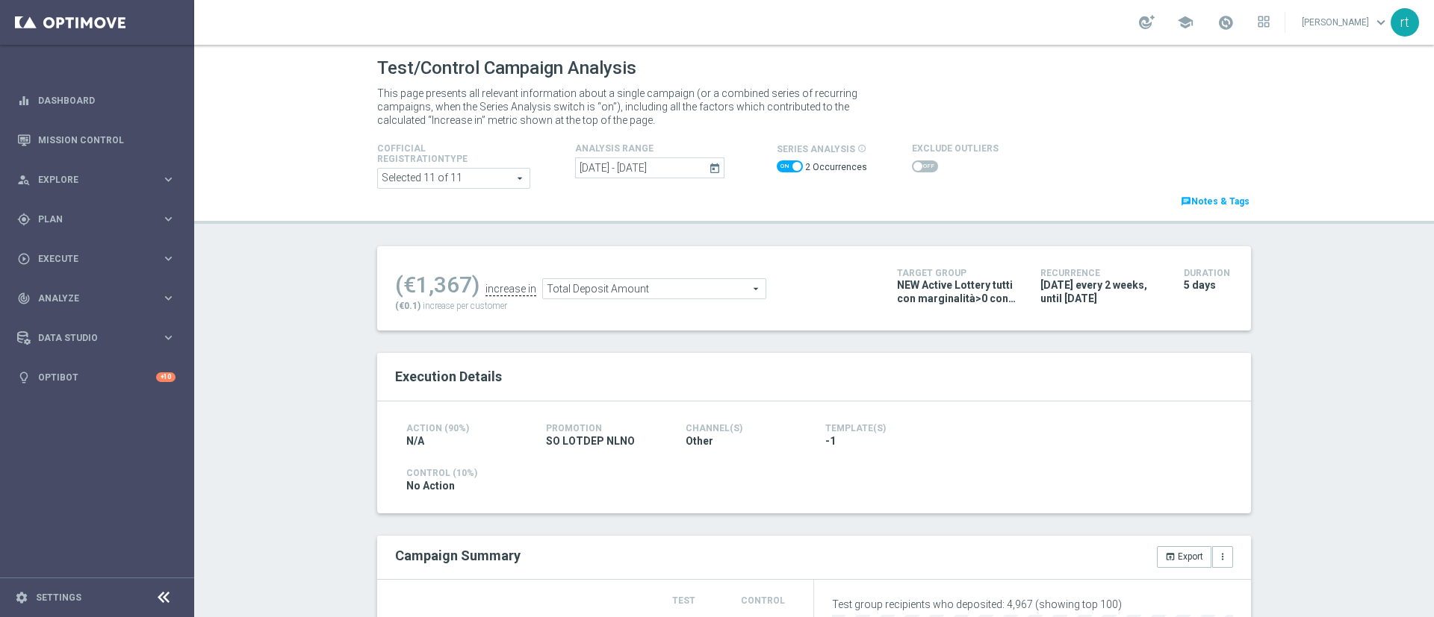
click at [783, 163] on span at bounding box center [789, 167] width 26 height 12
click at [783, 163] on input "checkbox" at bounding box center [789, 167] width 26 height 12
checkbox input "false"
click at [911, 168] on span at bounding box center [924, 167] width 26 height 12
click at [911, 168] on input "checkbox" at bounding box center [924, 167] width 26 height 12
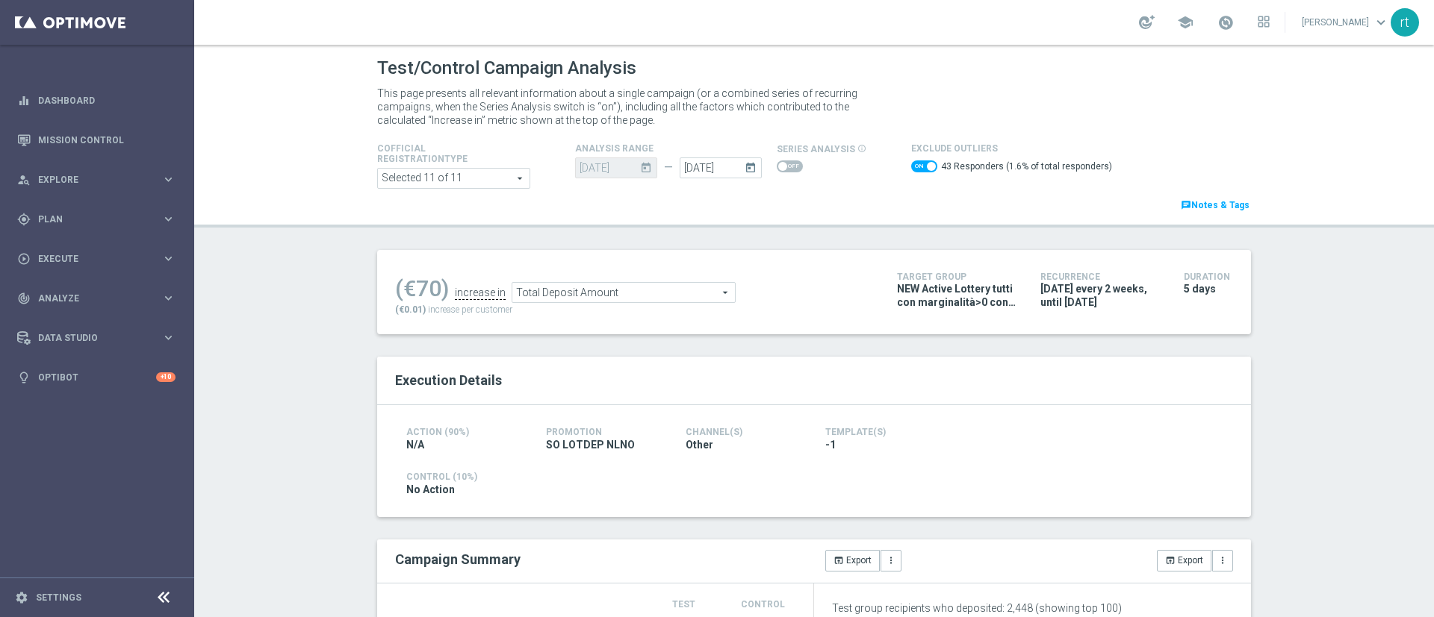
click at [544, 293] on span "Total Deposit Amount" at bounding box center [623, 292] width 222 height 19
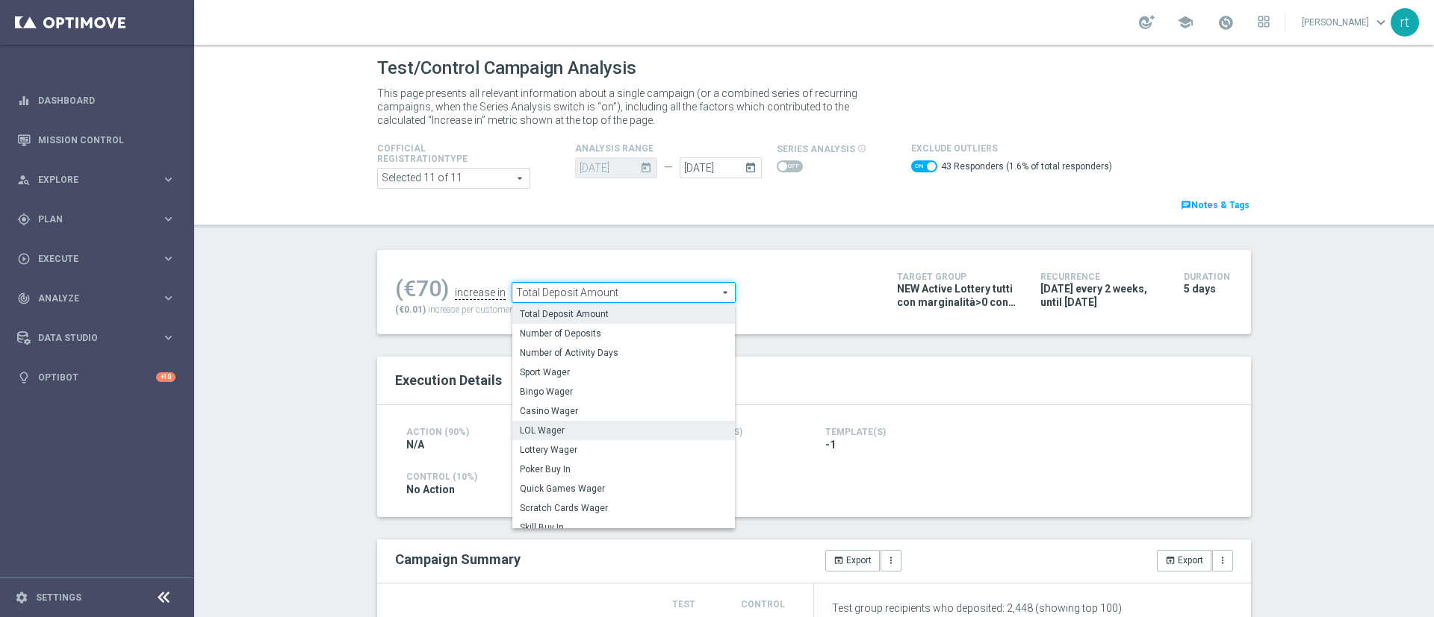
click at [555, 432] on span "LOL Wager" at bounding box center [624, 431] width 208 height 12
checkbox input "false"
type input "LOL Wager"
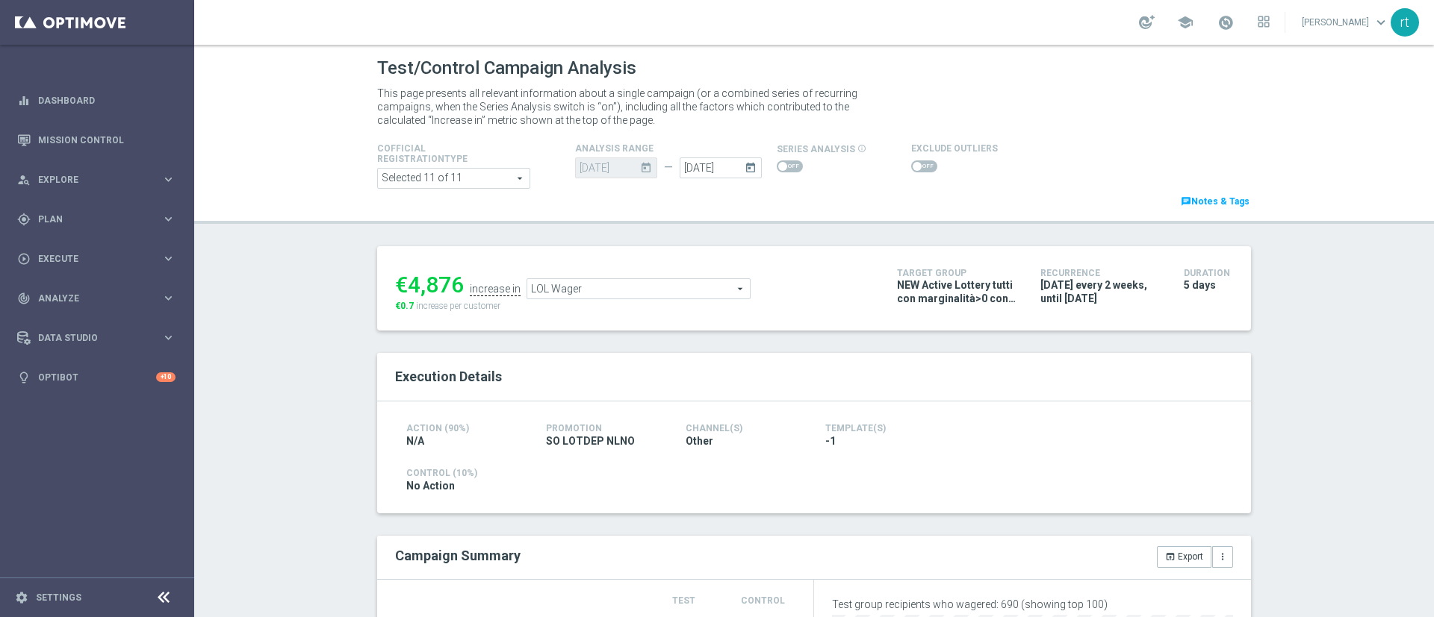
scroll to position [1, 0]
click at [911, 169] on span at bounding box center [924, 165] width 26 height 12
click at [911, 169] on input "checkbox" at bounding box center [924, 165] width 26 height 12
click at [659, 283] on span "LOL Wager" at bounding box center [638, 290] width 222 height 19
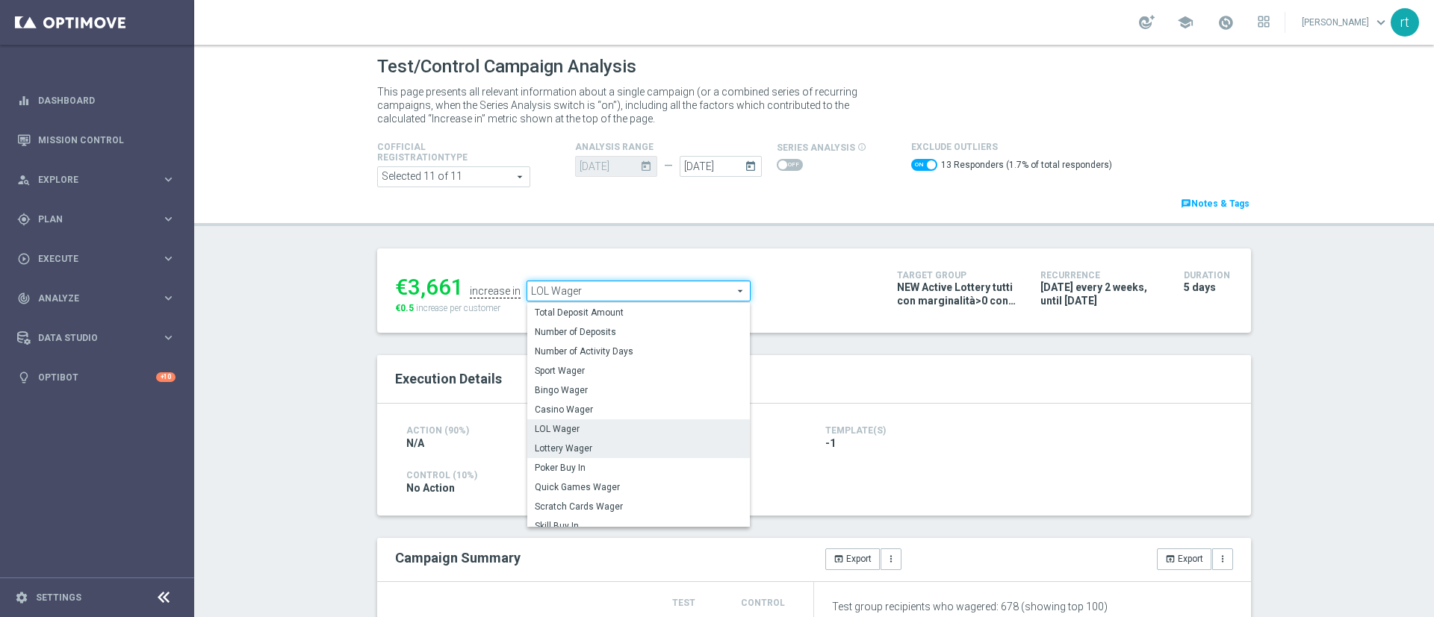
click at [608, 445] on span "Lottery Wager" at bounding box center [639, 449] width 208 height 12
checkbox input "false"
type input "Lottery Wager"
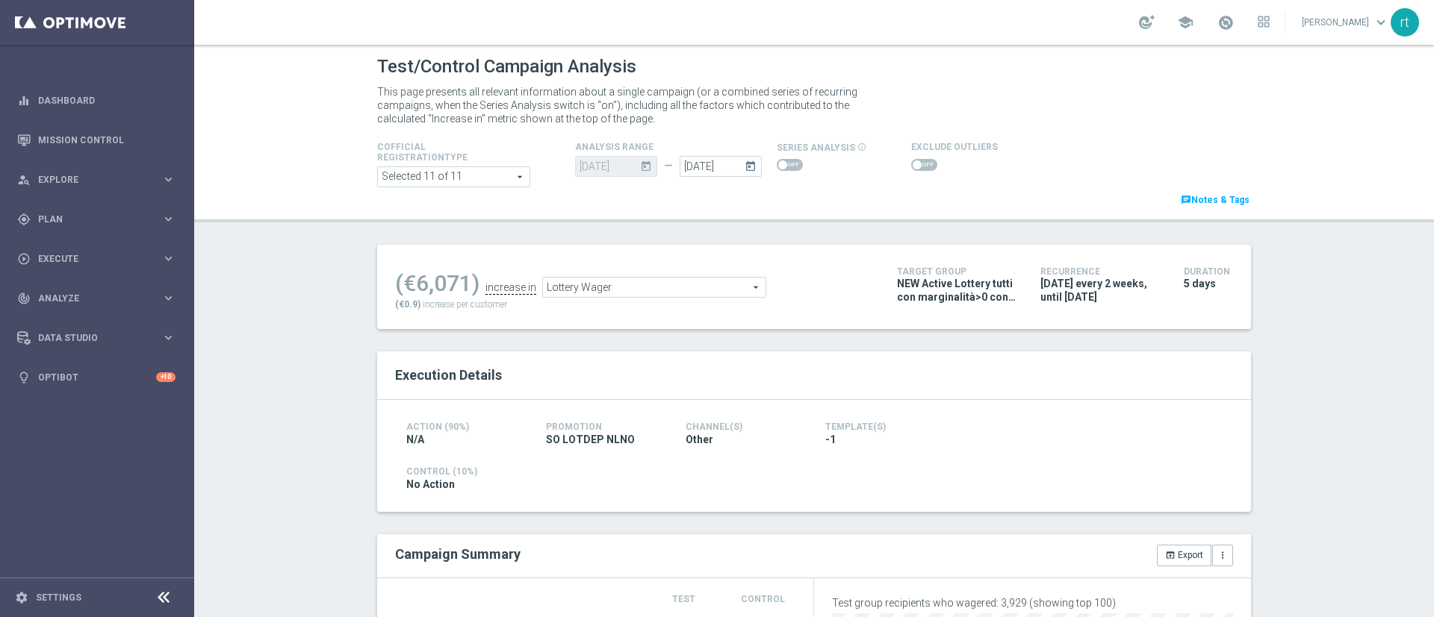
click at [911, 167] on span at bounding box center [924, 165] width 26 height 12
click at [911, 167] on input "checkbox" at bounding box center [924, 165] width 26 height 12
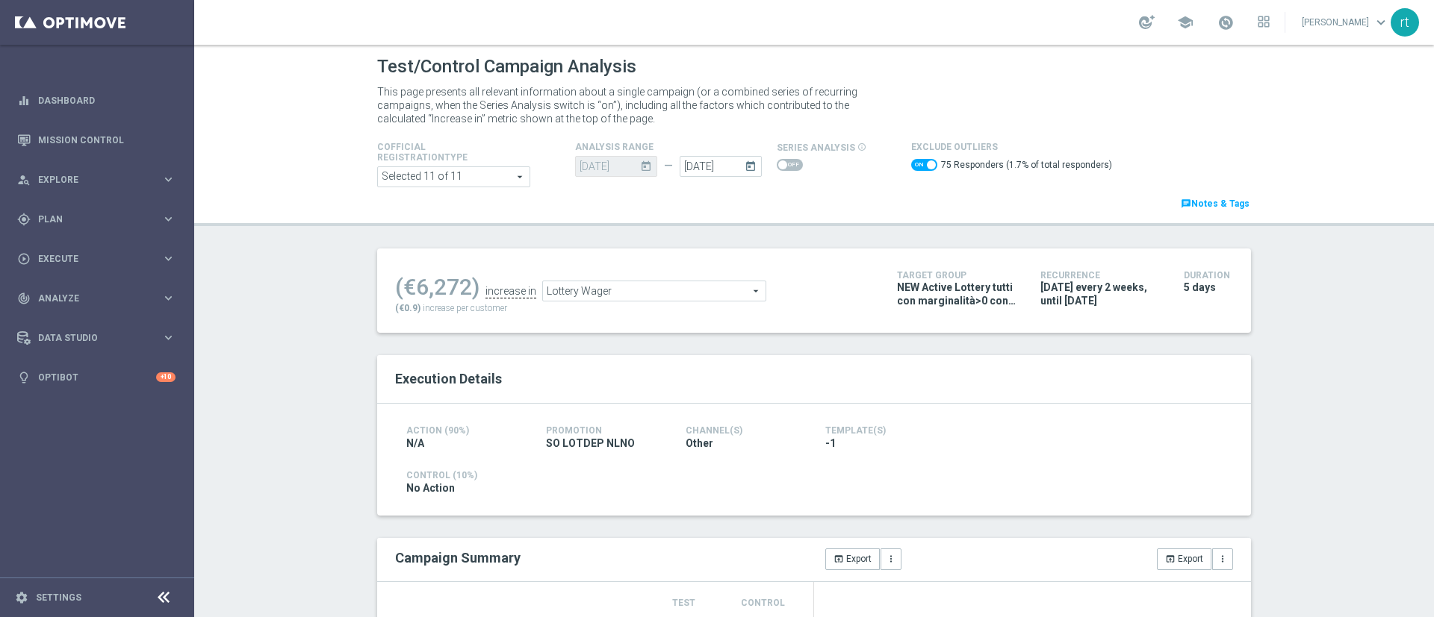
click at [652, 284] on span "Lottery Wager" at bounding box center [654, 290] width 222 height 19
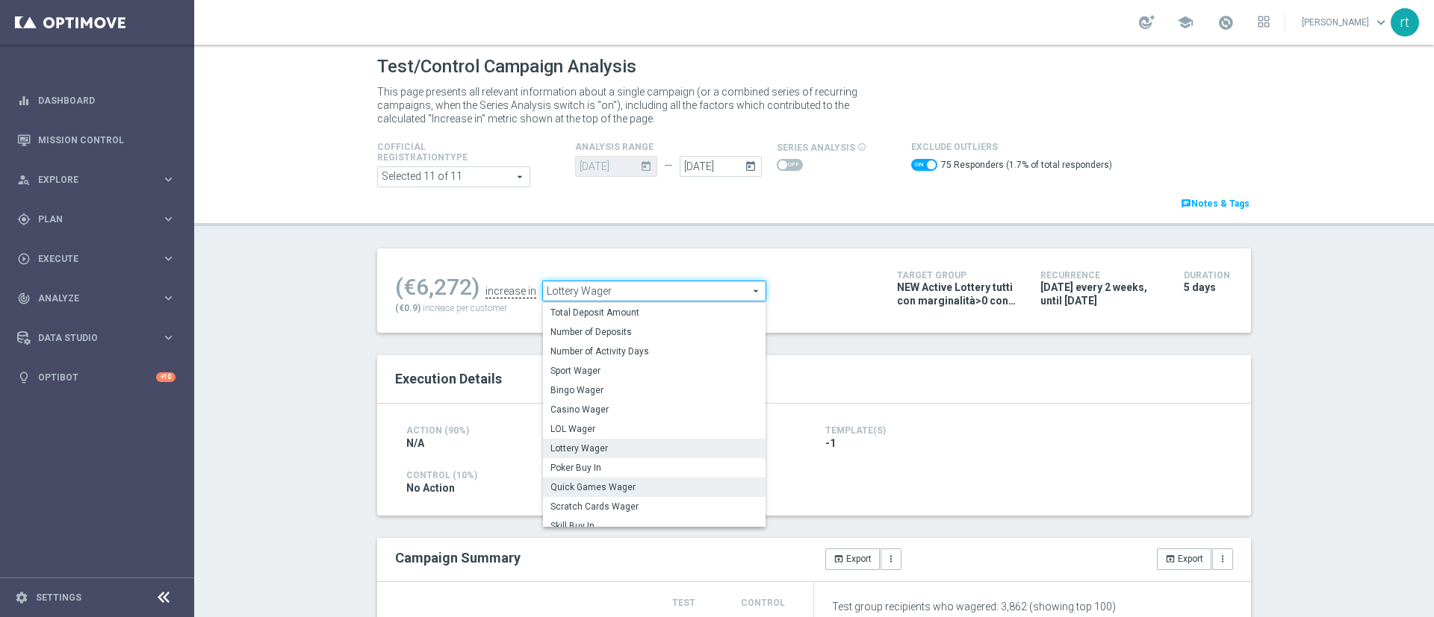
click at [599, 496] on label "Quick Games Wager" at bounding box center [654, 487] width 222 height 19
checkbox input "false"
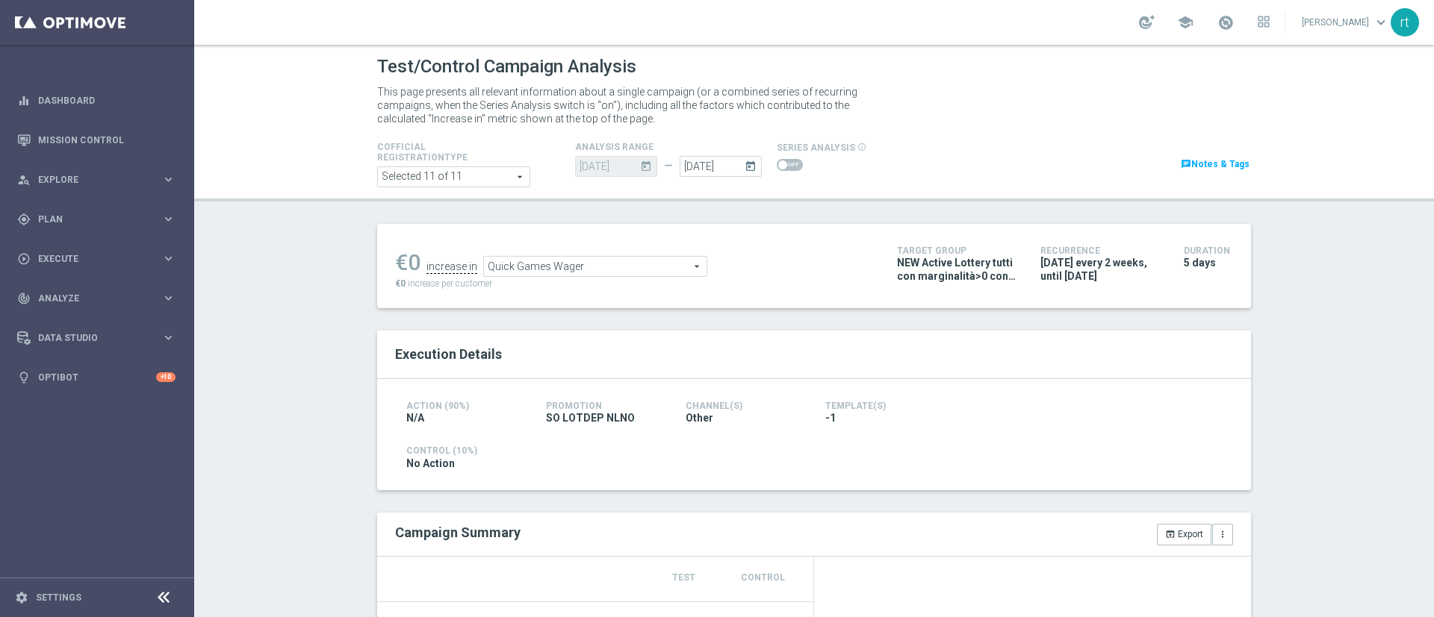
click at [545, 273] on span "Quick Games Wager" at bounding box center [595, 266] width 222 height 19
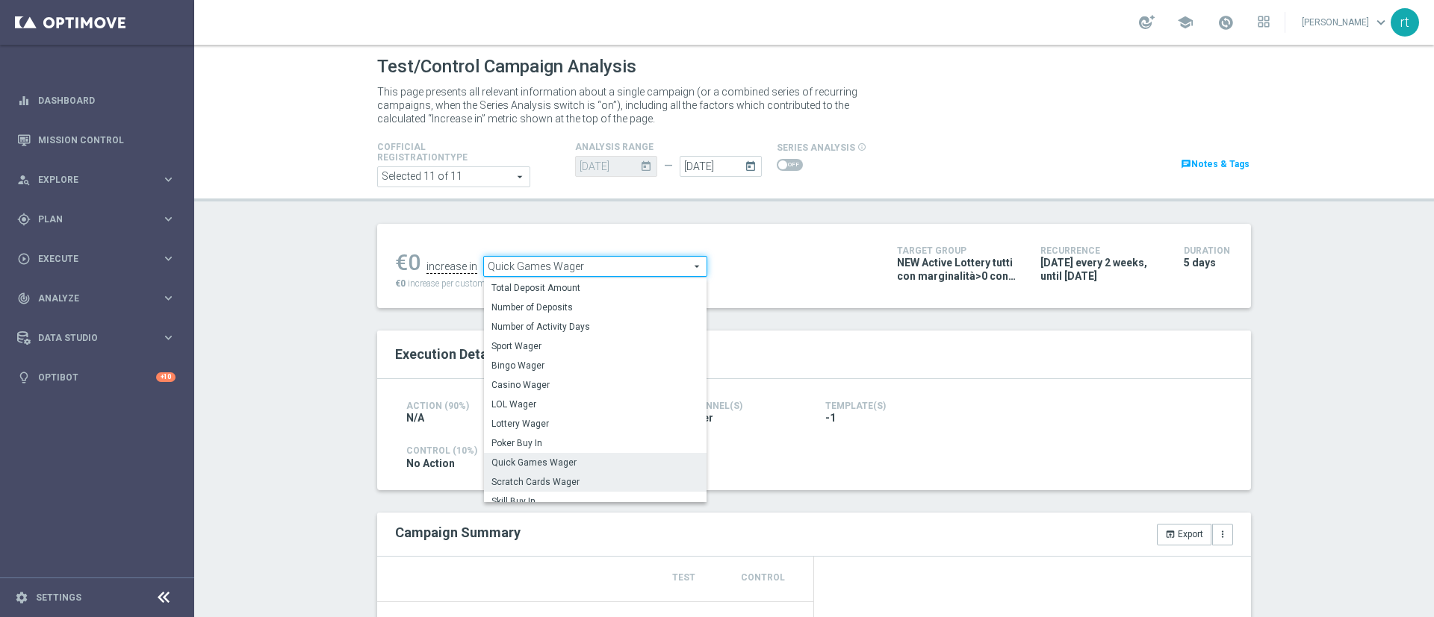
click at [563, 476] on label "Scratch Cards Wager" at bounding box center [595, 482] width 222 height 19
type input "Scratch Cards Wager"
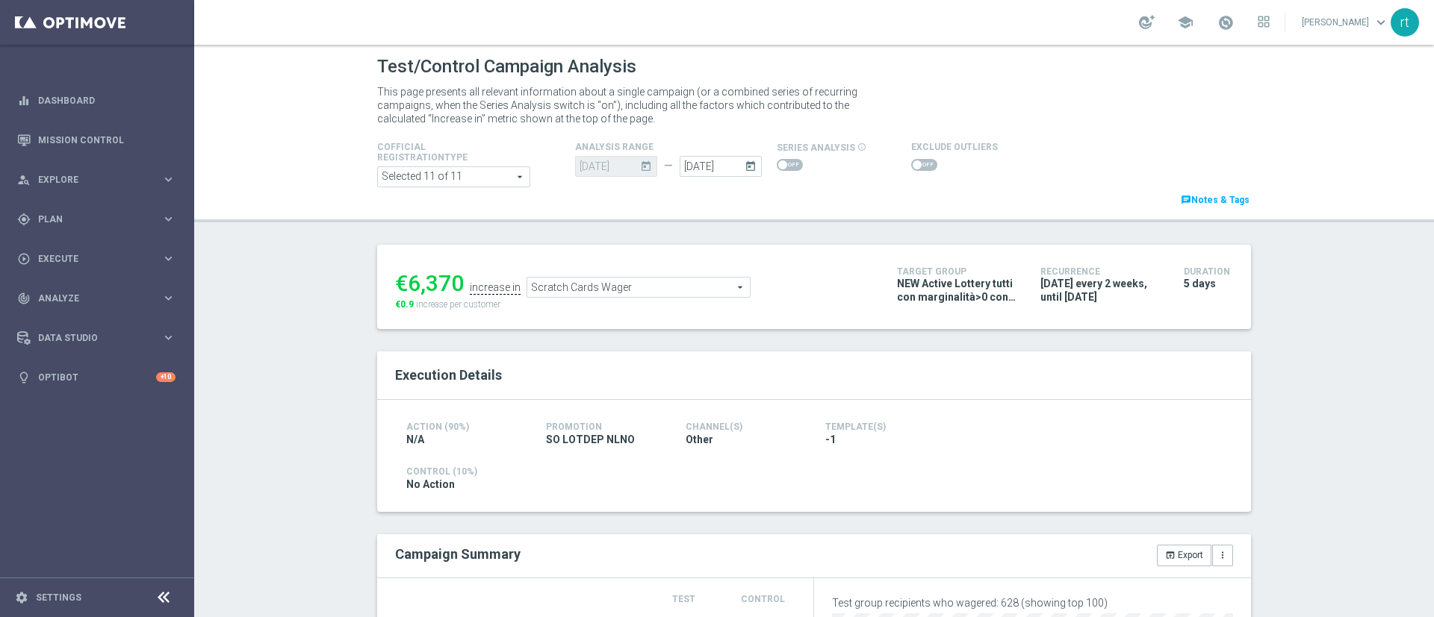
click at [912, 168] on span at bounding box center [916, 165] width 9 height 9
click at [911, 168] on input "checkbox" at bounding box center [924, 165] width 26 height 12
checkbox input "true"
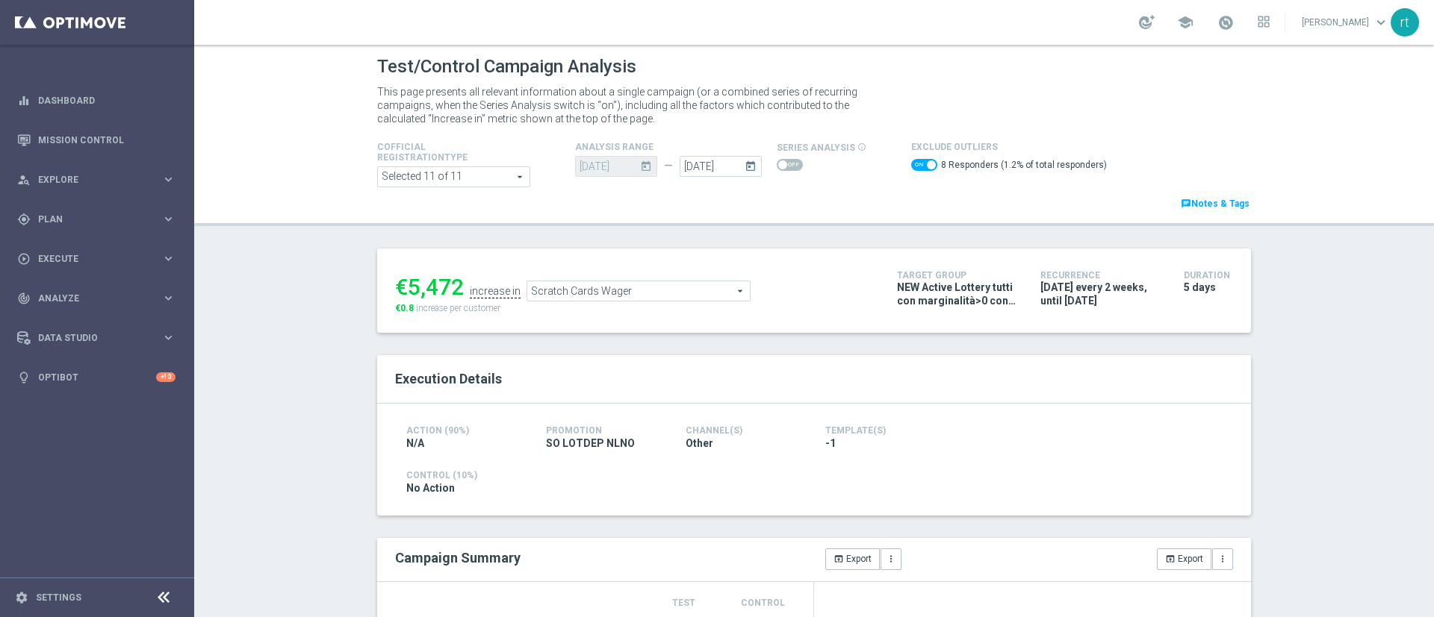
click at [621, 295] on span "Scratch Cards Wager" at bounding box center [638, 290] width 222 height 19
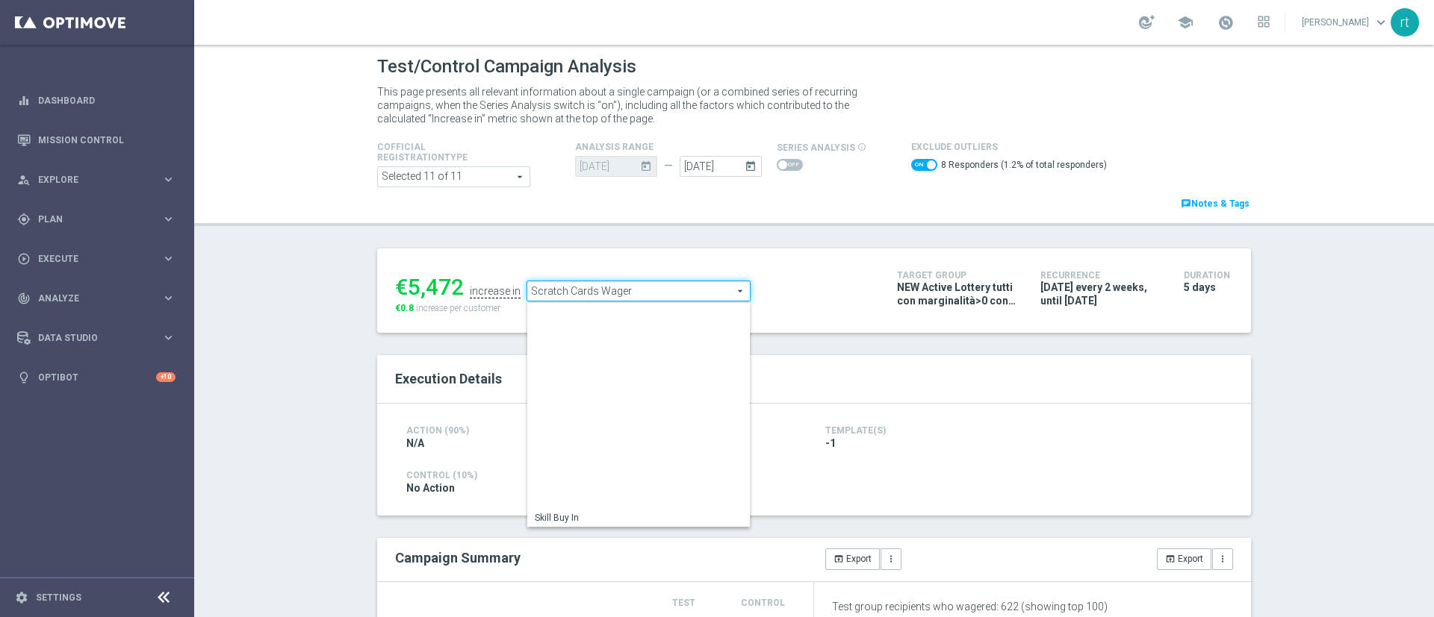
scroll to position [233, 0]
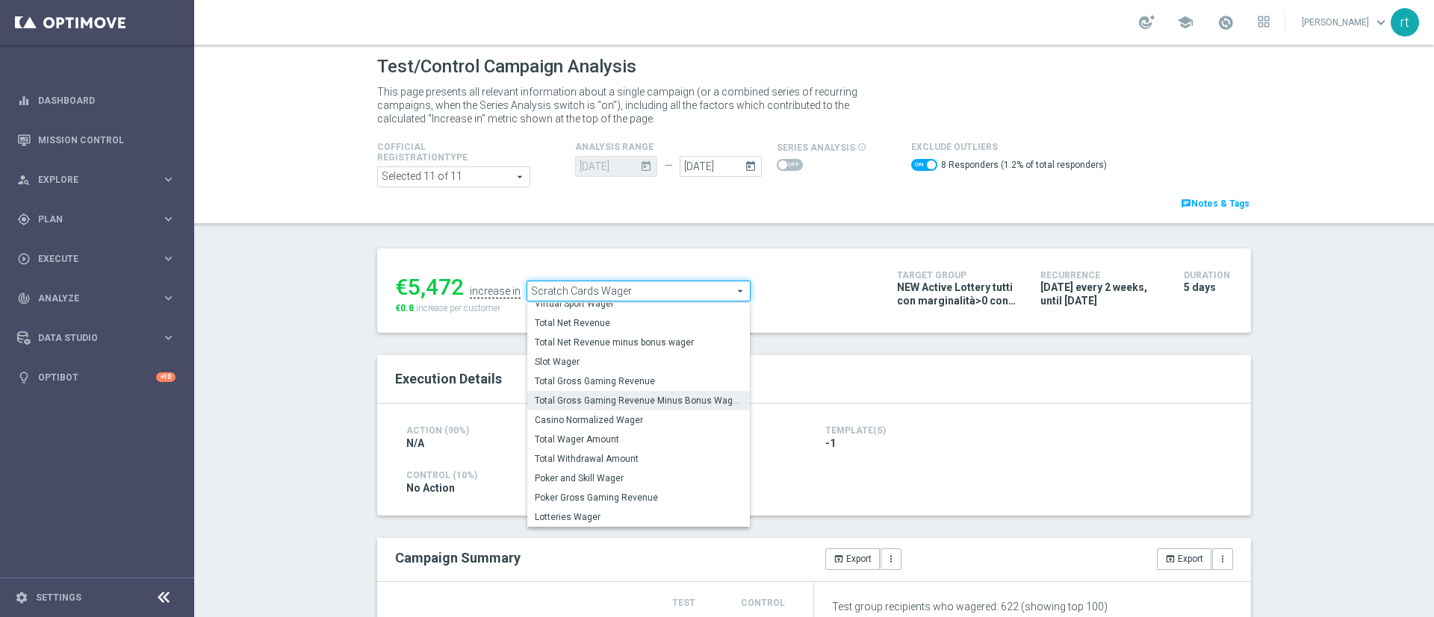
click at [600, 398] on span "Total Gross Gaming Revenue Minus Bonus Wagared" at bounding box center [639, 401] width 208 height 12
type input "Total Gross Gaming Revenue Minus Bonus Wagared"
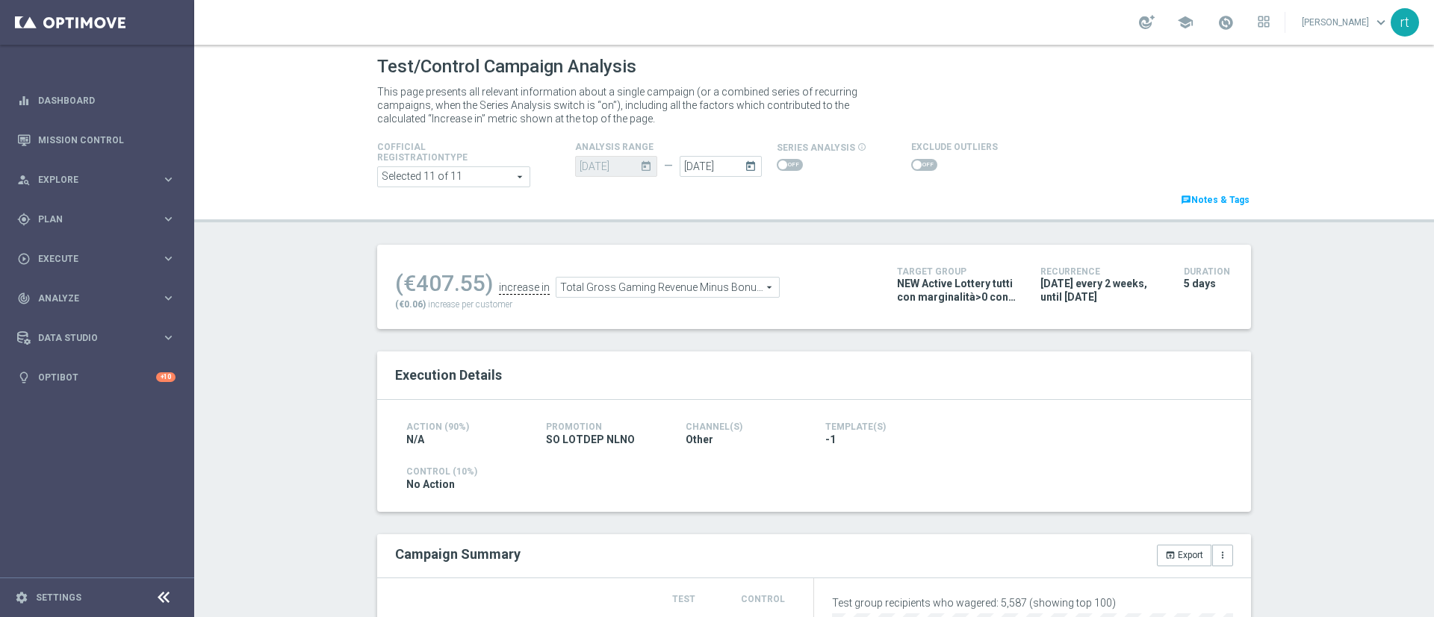
click at [915, 164] on span at bounding box center [924, 165] width 26 height 12
click at [915, 164] on input "checkbox" at bounding box center [924, 165] width 26 height 12
checkbox input "true"
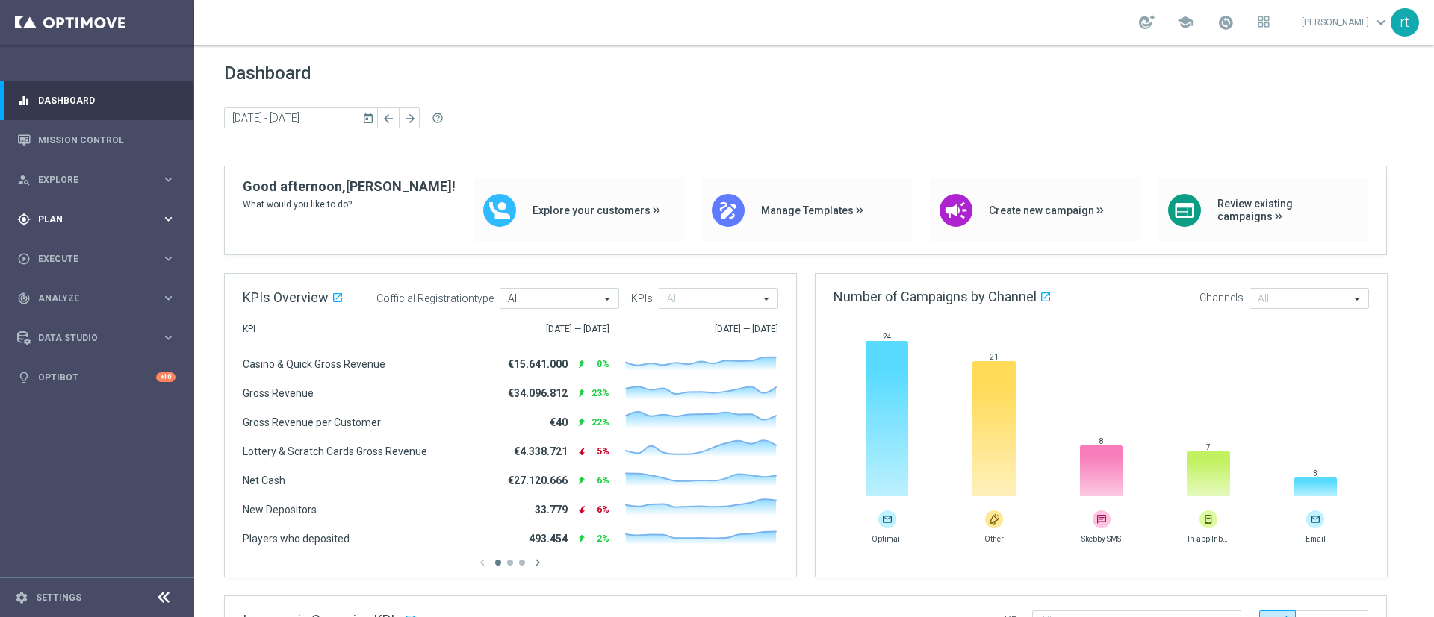
click at [83, 217] on span "Plan" at bounding box center [99, 219] width 123 height 9
click at [80, 252] on link "Target Groups" at bounding box center [97, 250] width 116 height 12
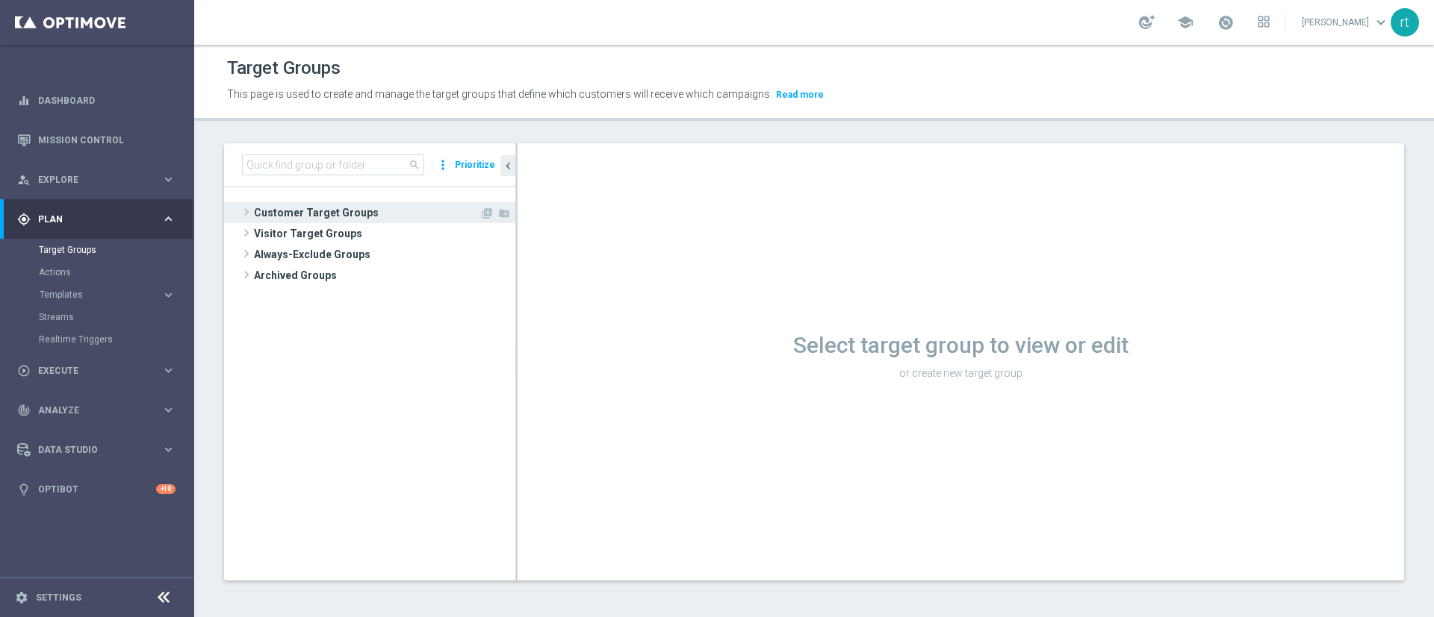
click at [380, 214] on span "Customer Target Groups" at bounding box center [366, 212] width 225 height 21
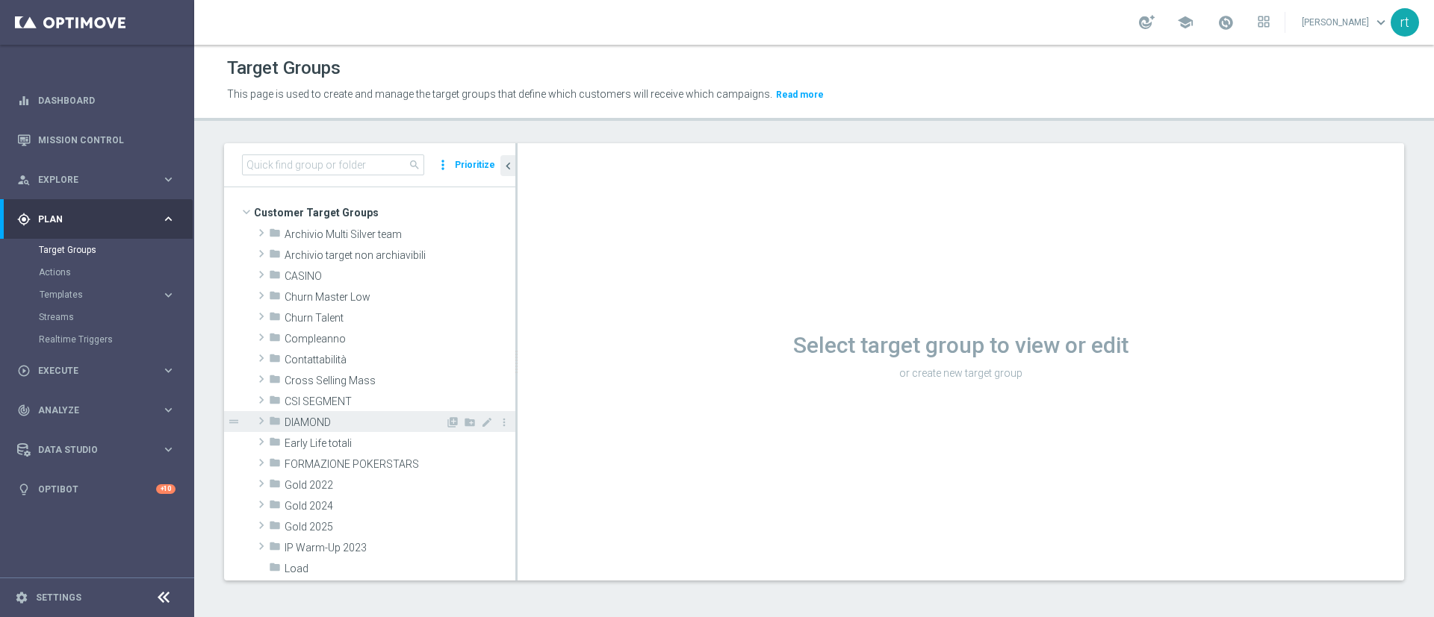
scroll to position [172, 0]
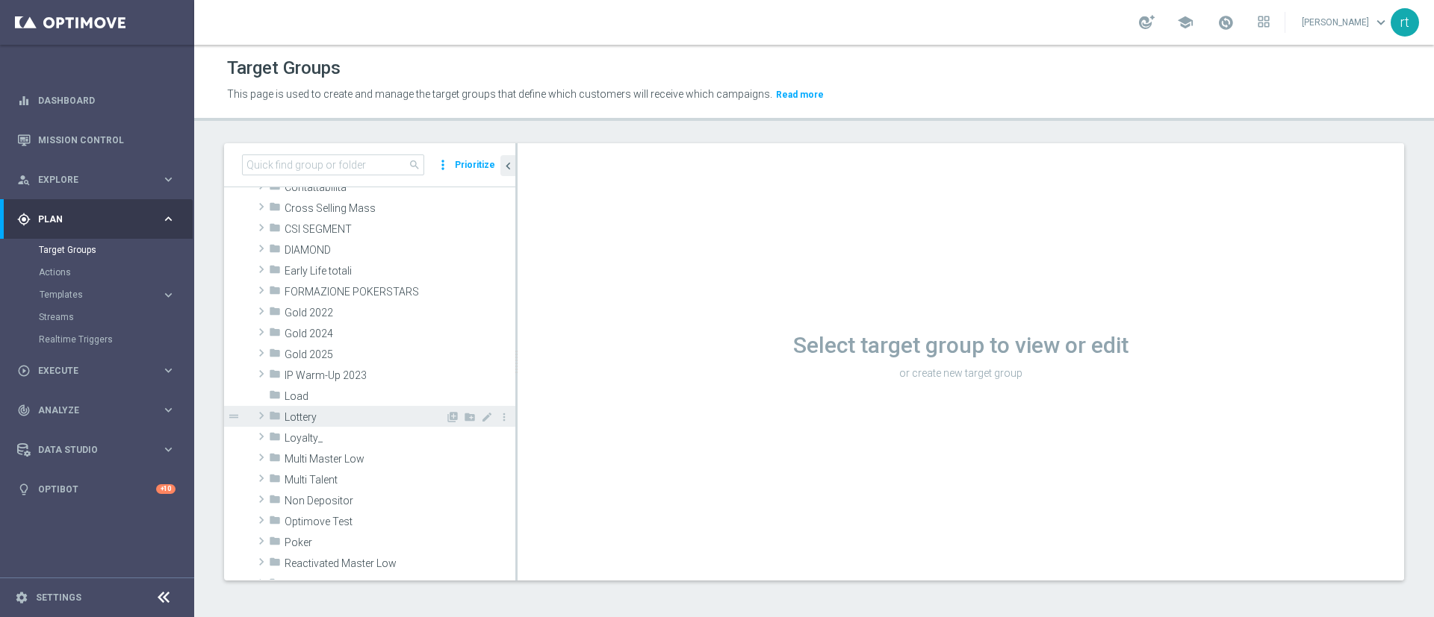
click at [317, 423] on span "Lottery" at bounding box center [364, 417] width 161 height 13
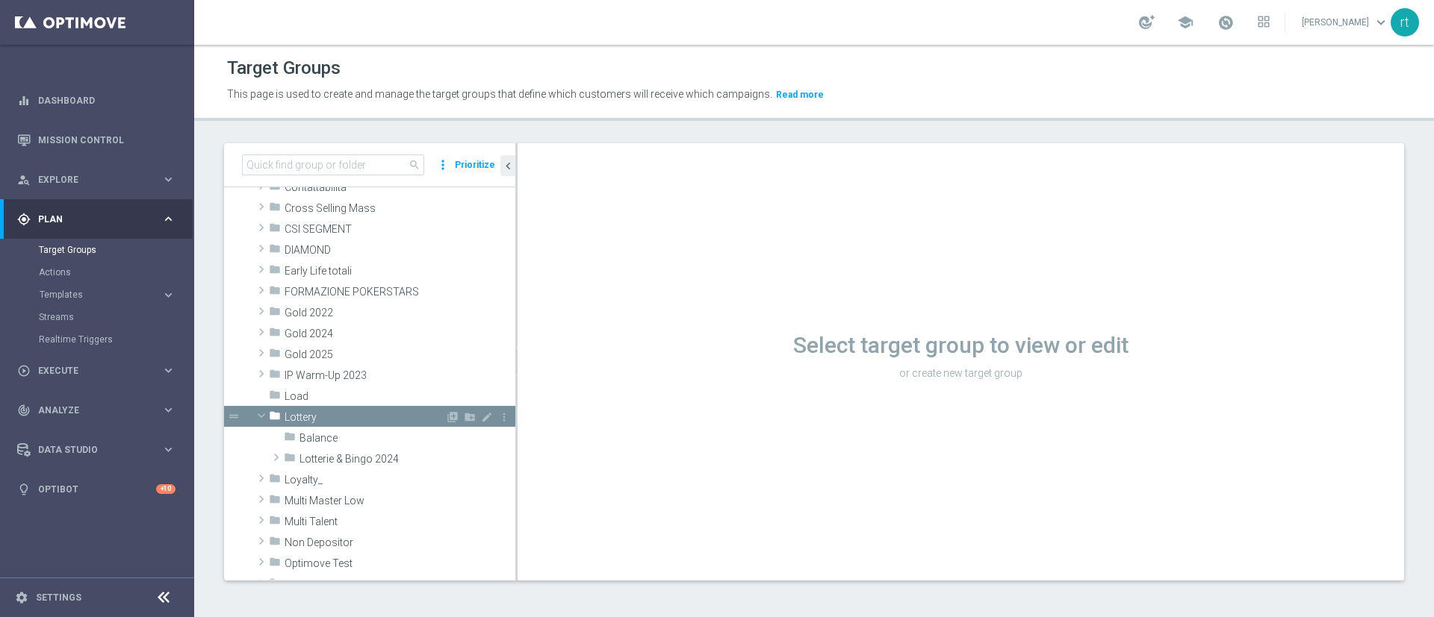
scroll to position [257, 0]
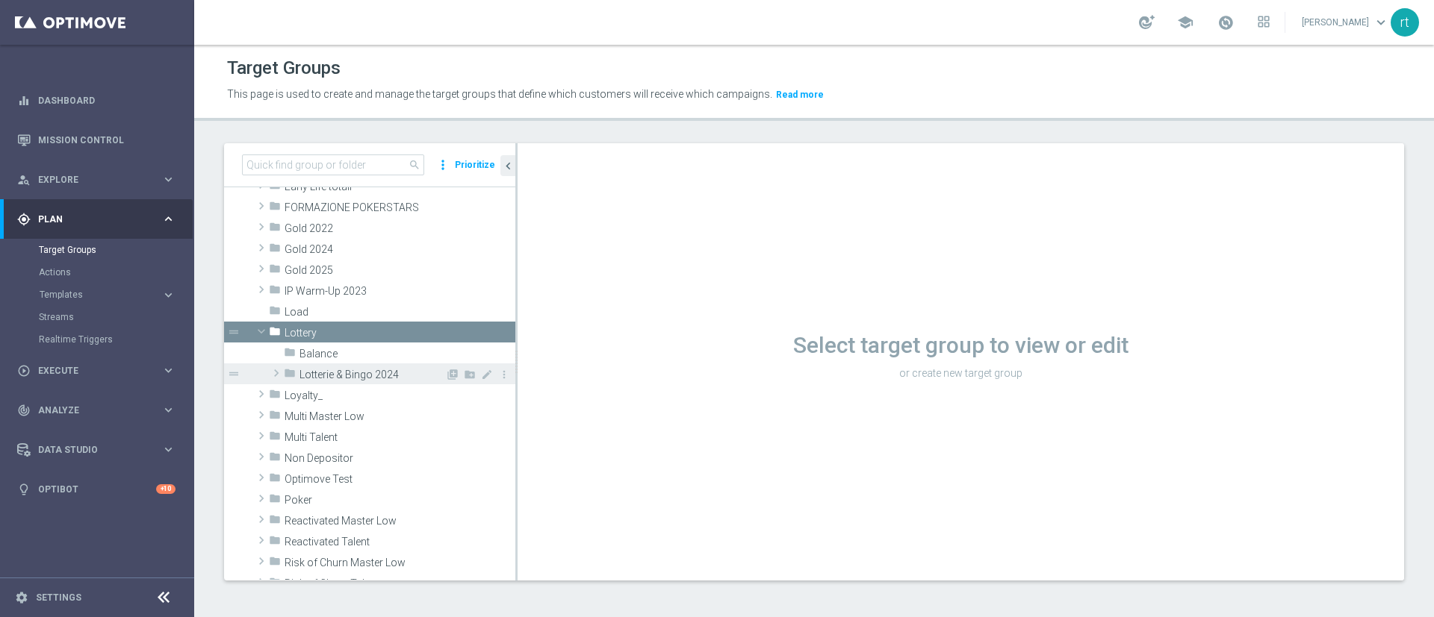
click at [341, 374] on span "Lotterie & Bingo 2024" at bounding box center [372, 375] width 146 height 13
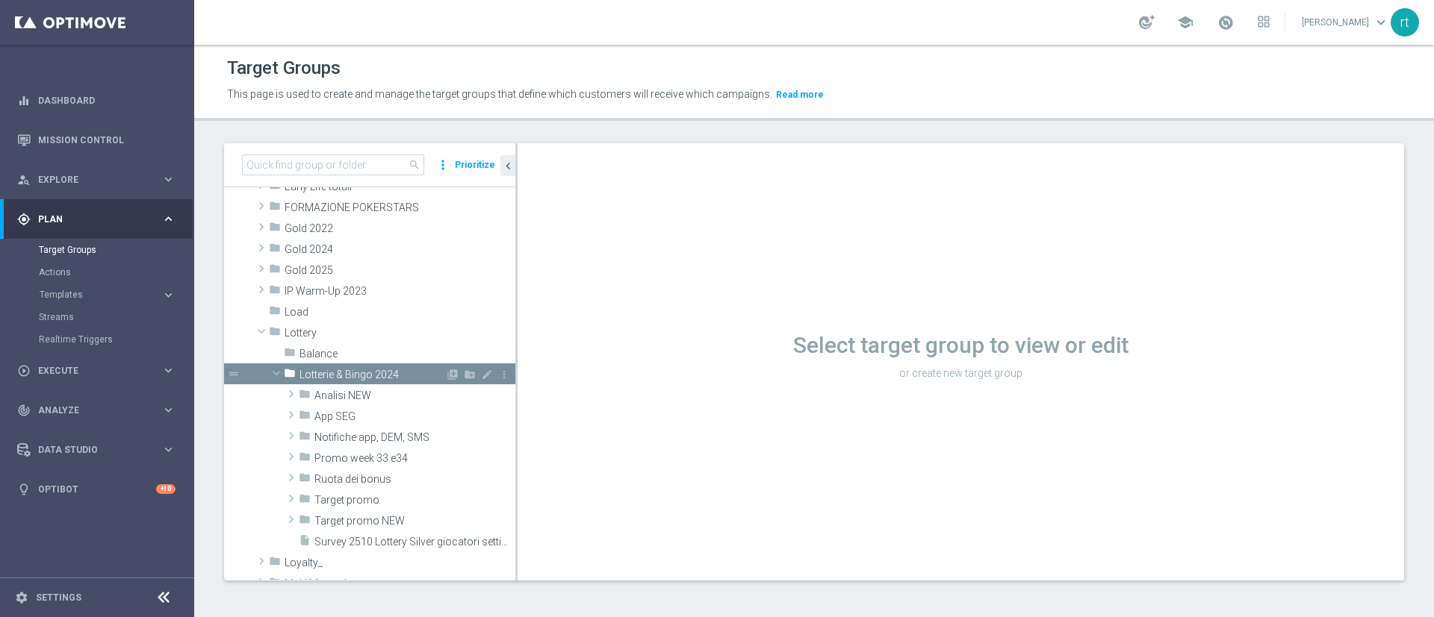
scroll to position [370, 0]
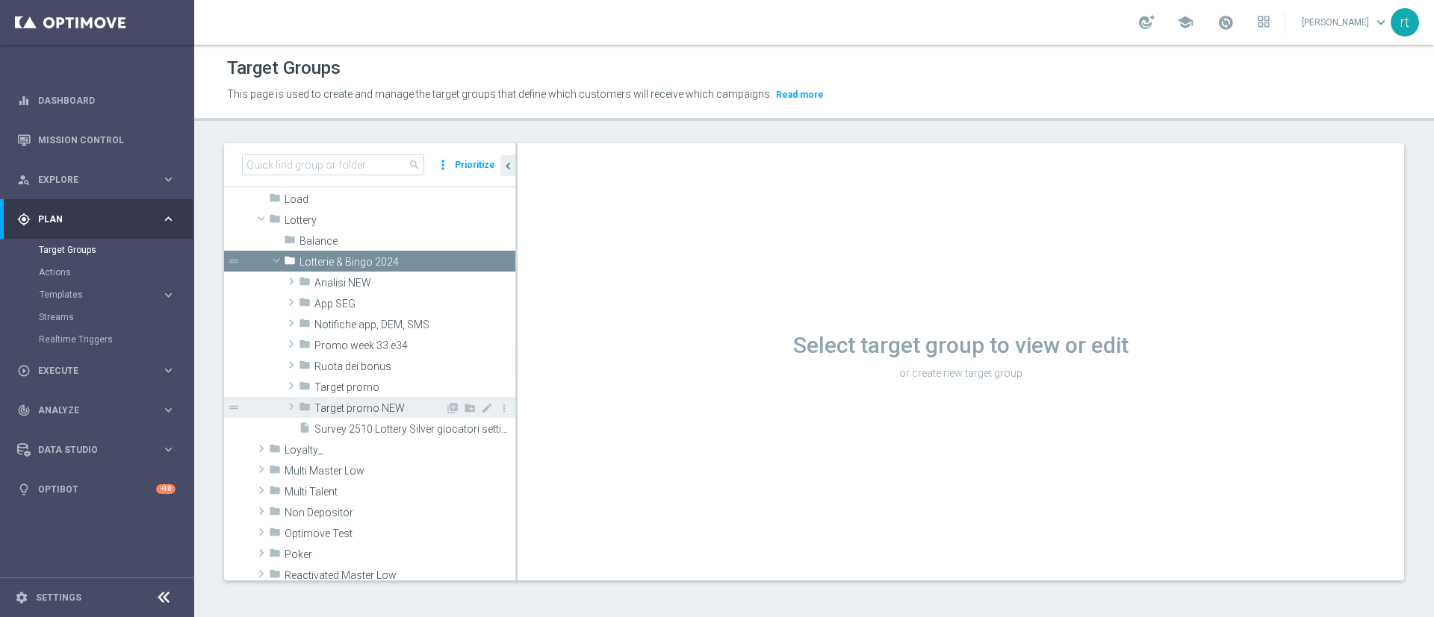
click at [351, 406] on span "Target promo NEW" at bounding box center [379, 408] width 131 height 13
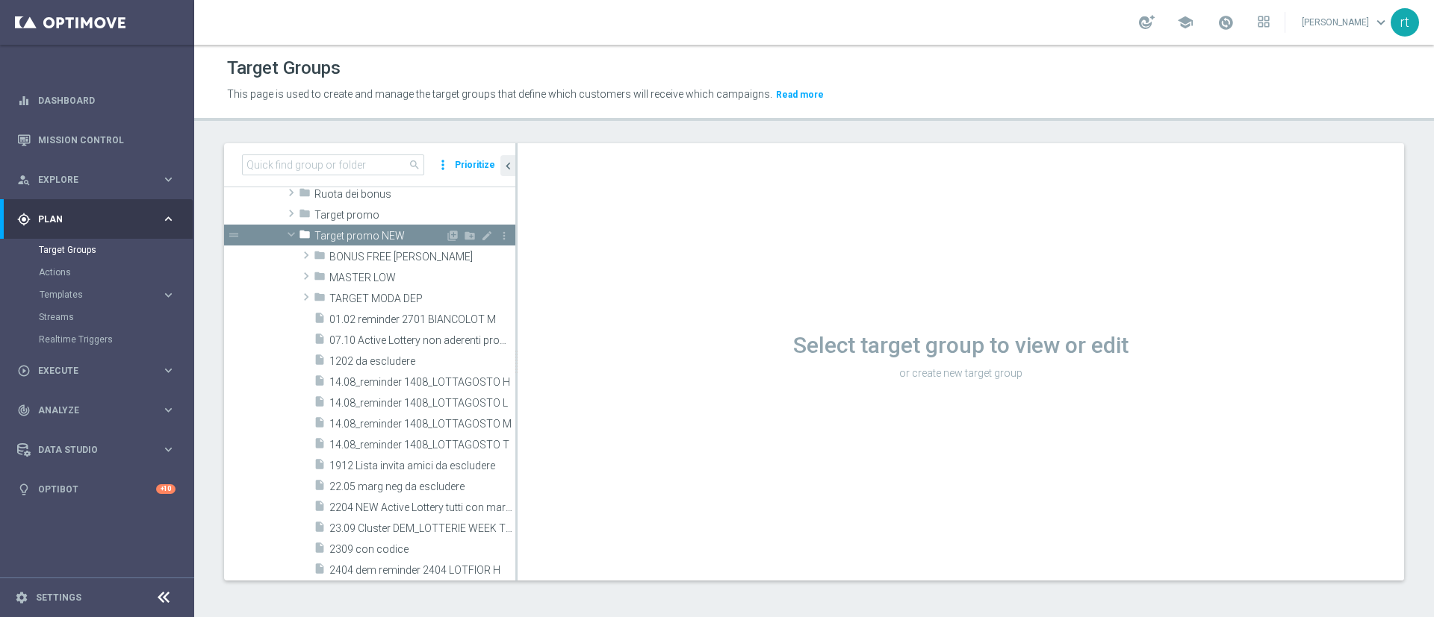
scroll to position [530, 0]
click at [371, 296] on span "TARGET MODA DEP" at bounding box center [387, 297] width 116 height 13
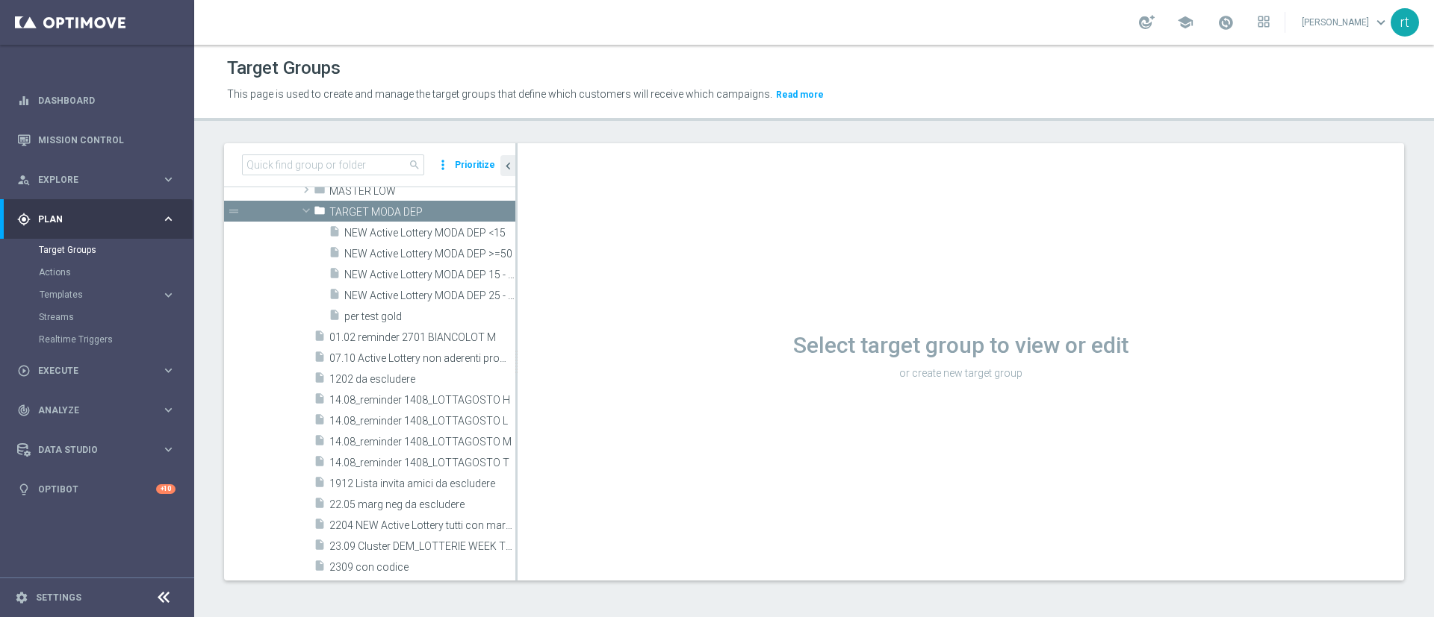
scroll to position [454, 0]
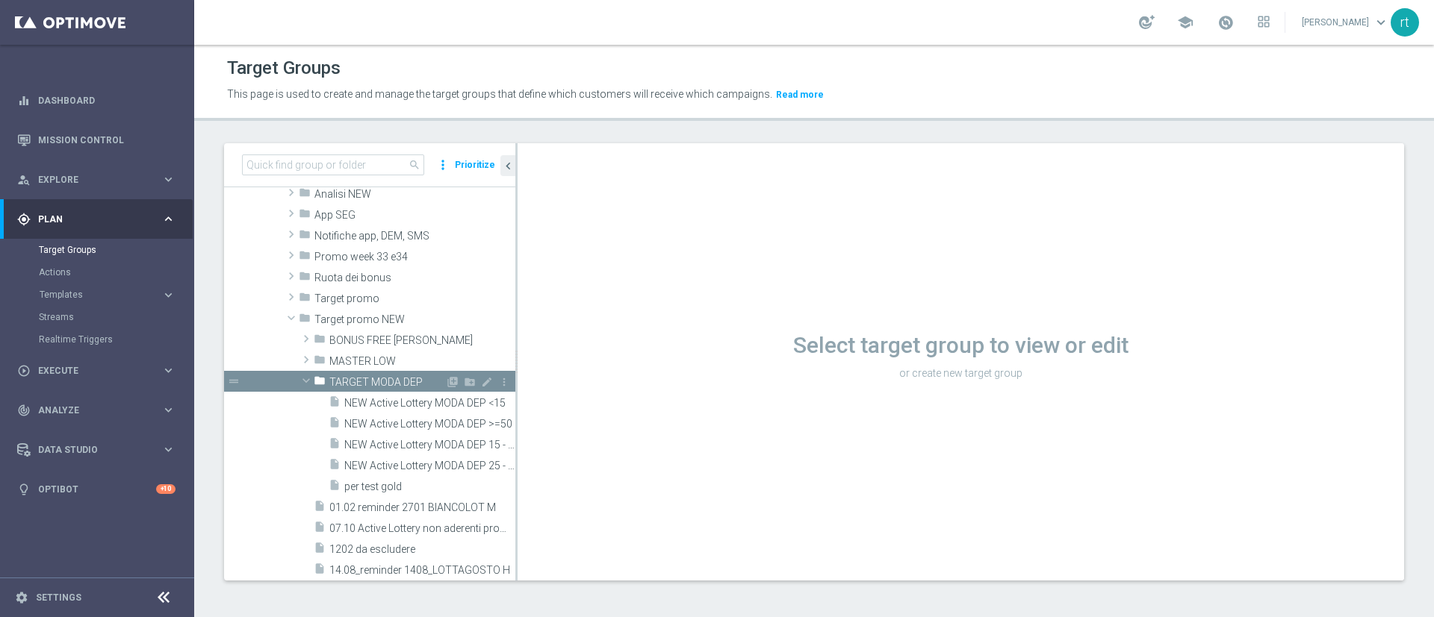
click at [369, 376] on span "TARGET MODA DEP" at bounding box center [387, 382] width 116 height 13
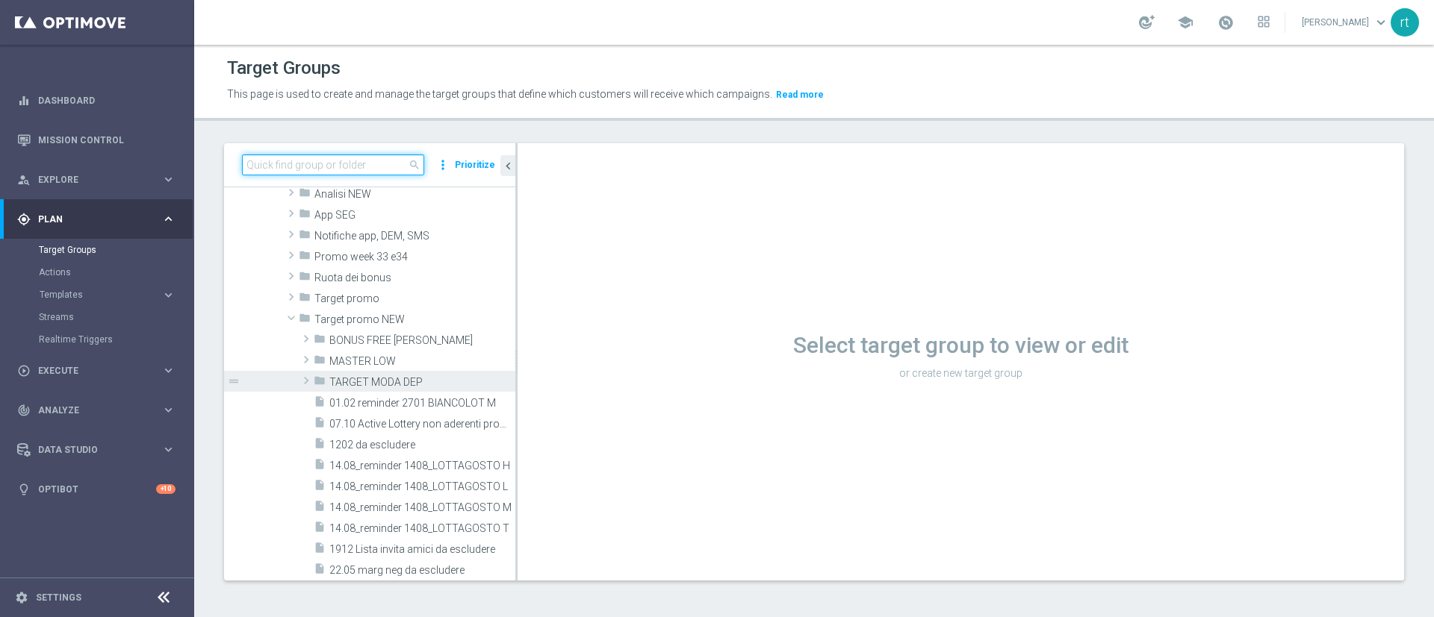
click at [368, 159] on input at bounding box center [333, 165] width 182 height 21
paste input "NEW Active Lottery tutti con marginalità>0 con flag NL=0 senza saldo"
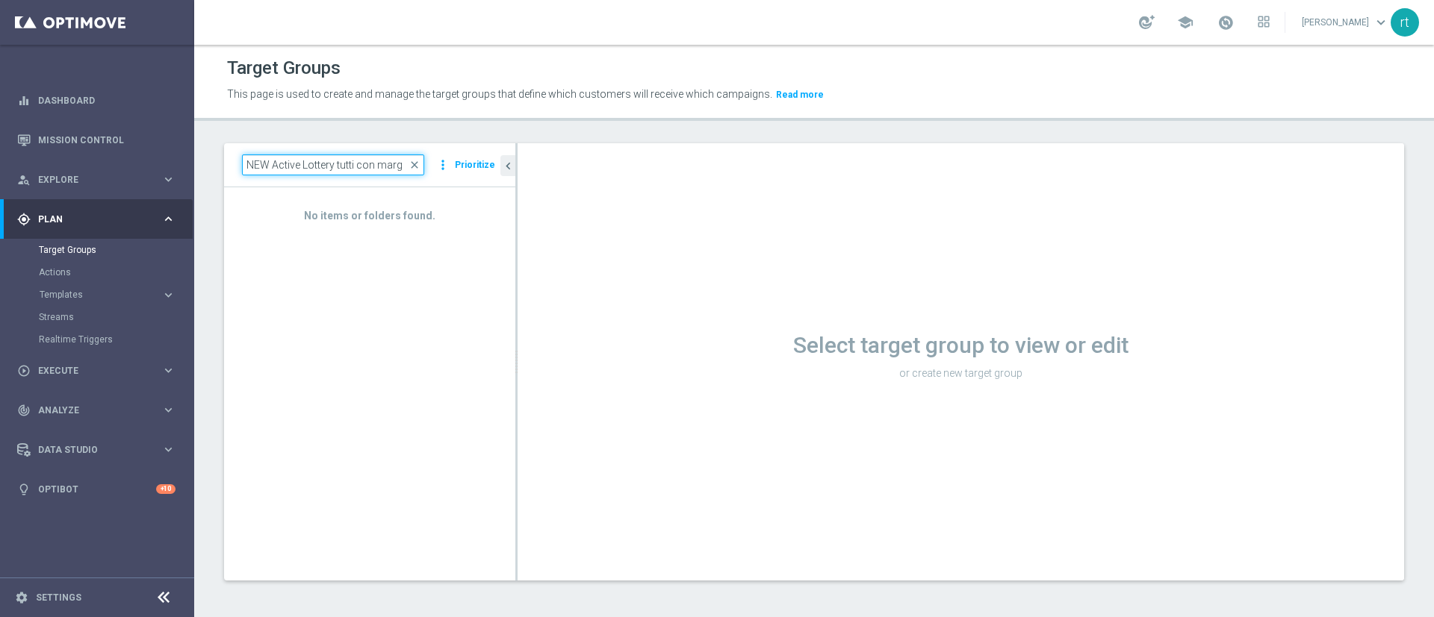
scroll to position [0, 0]
type input "N"
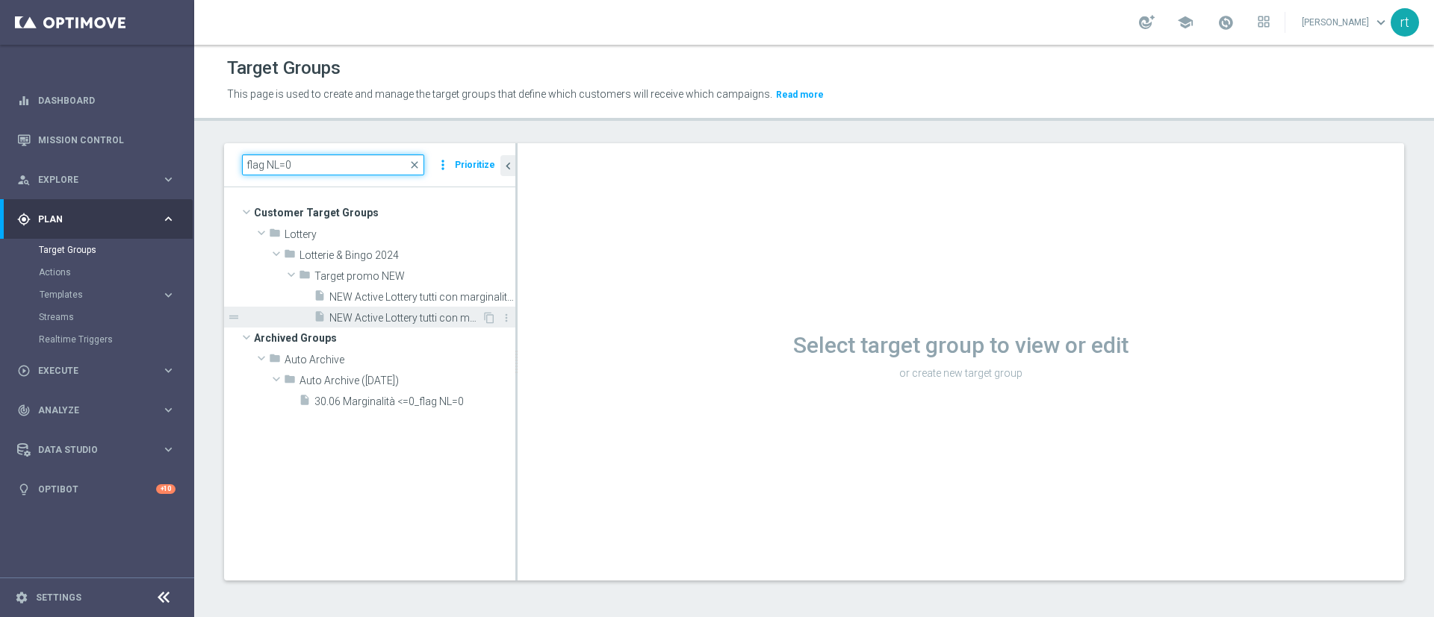
type input "flag NL=0"
click at [458, 312] on span "NEW Active Lottery tutti con marginalità>0 con flag NL=0 senza saldo" at bounding box center [405, 318] width 152 height 13
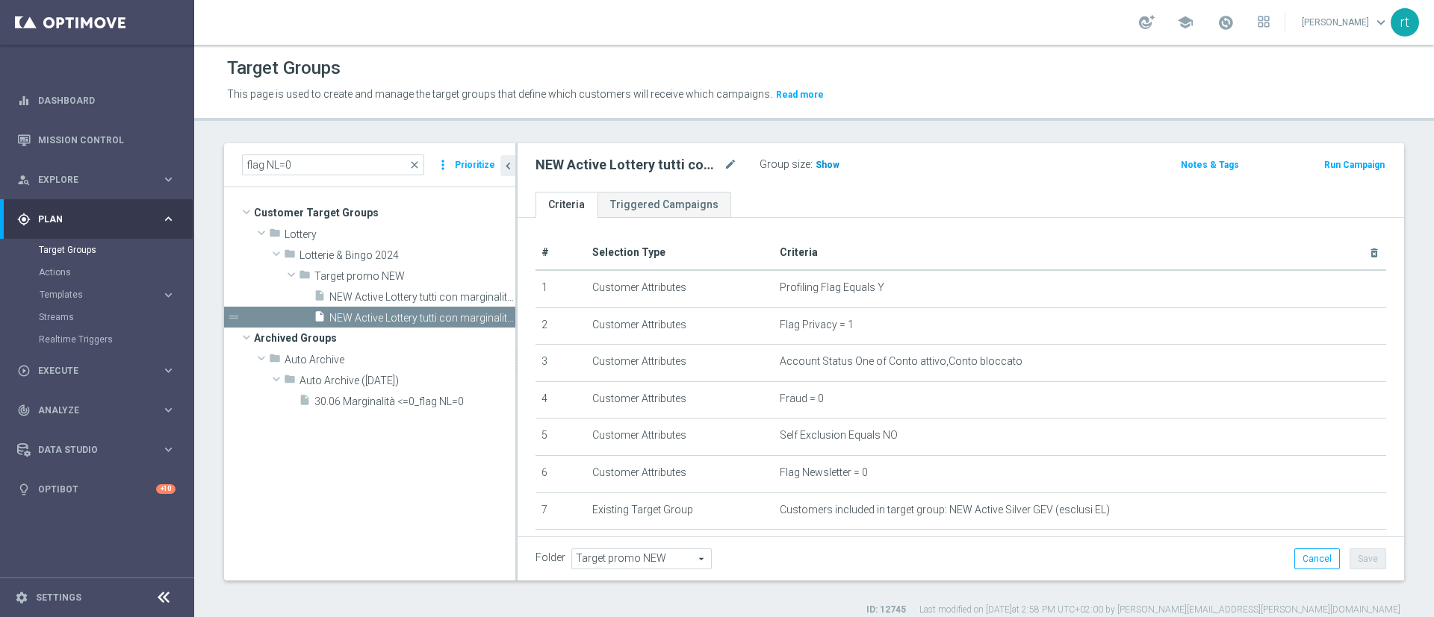
click at [819, 161] on span "Show" at bounding box center [827, 165] width 24 height 10
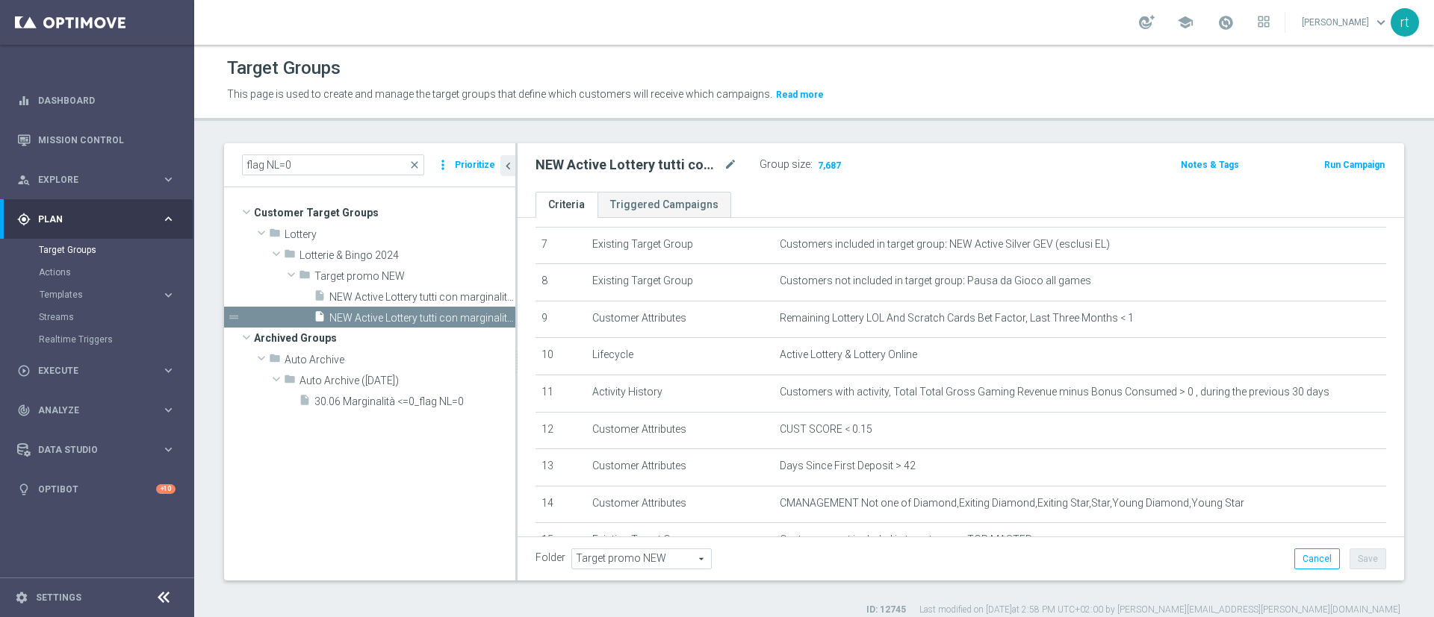
scroll to position [265, 0]
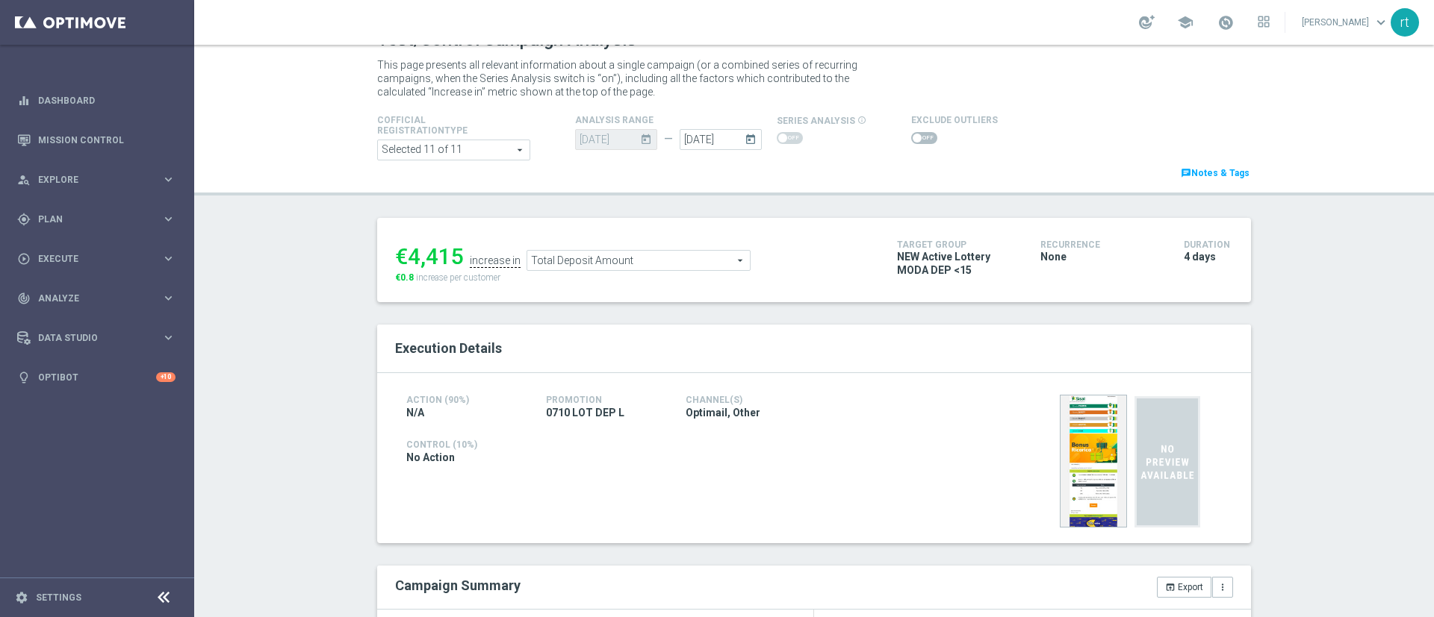
scroll to position [27, 0]
click at [918, 135] on span at bounding box center [924, 140] width 26 height 12
click at [918, 135] on input "checkbox" at bounding box center [924, 140] width 26 height 12
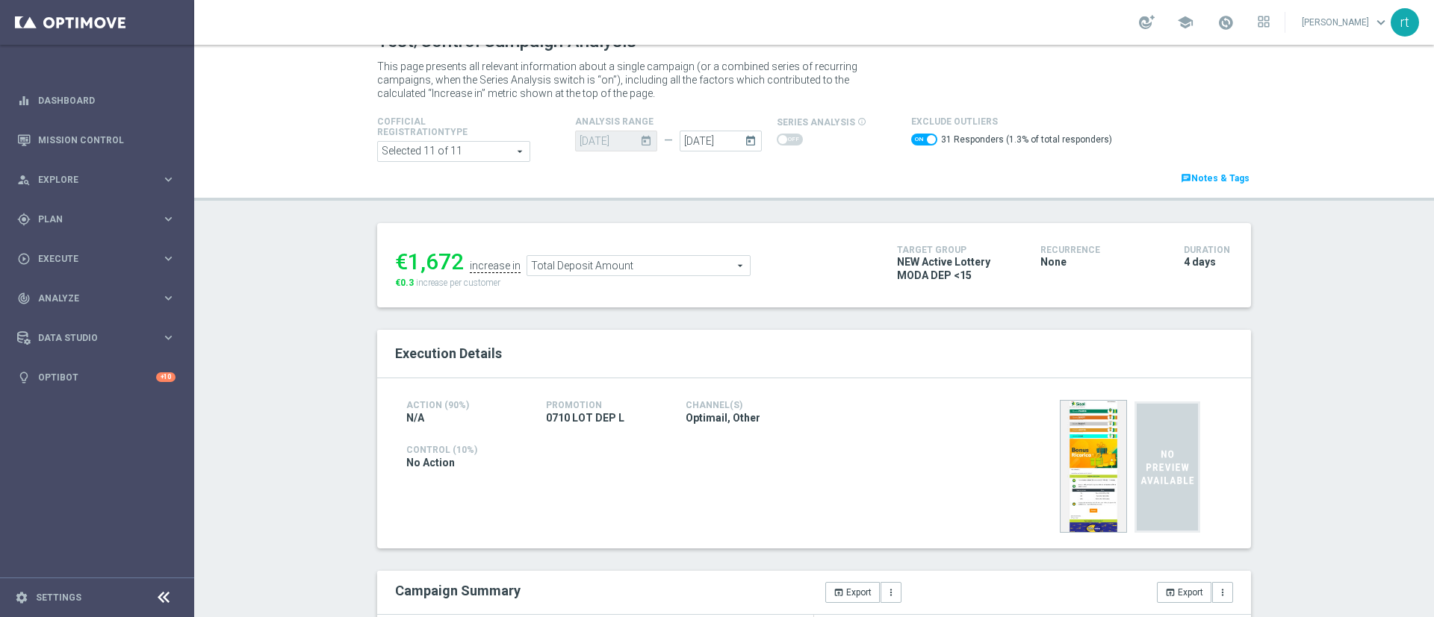
click at [614, 249] on ul "€1,672 increase in Total Deposit Amount Total Deposit Amount arrow_drop_down se…" at bounding box center [634, 258] width 487 height 35
click at [606, 260] on span "Total Deposit Amount" at bounding box center [638, 265] width 222 height 19
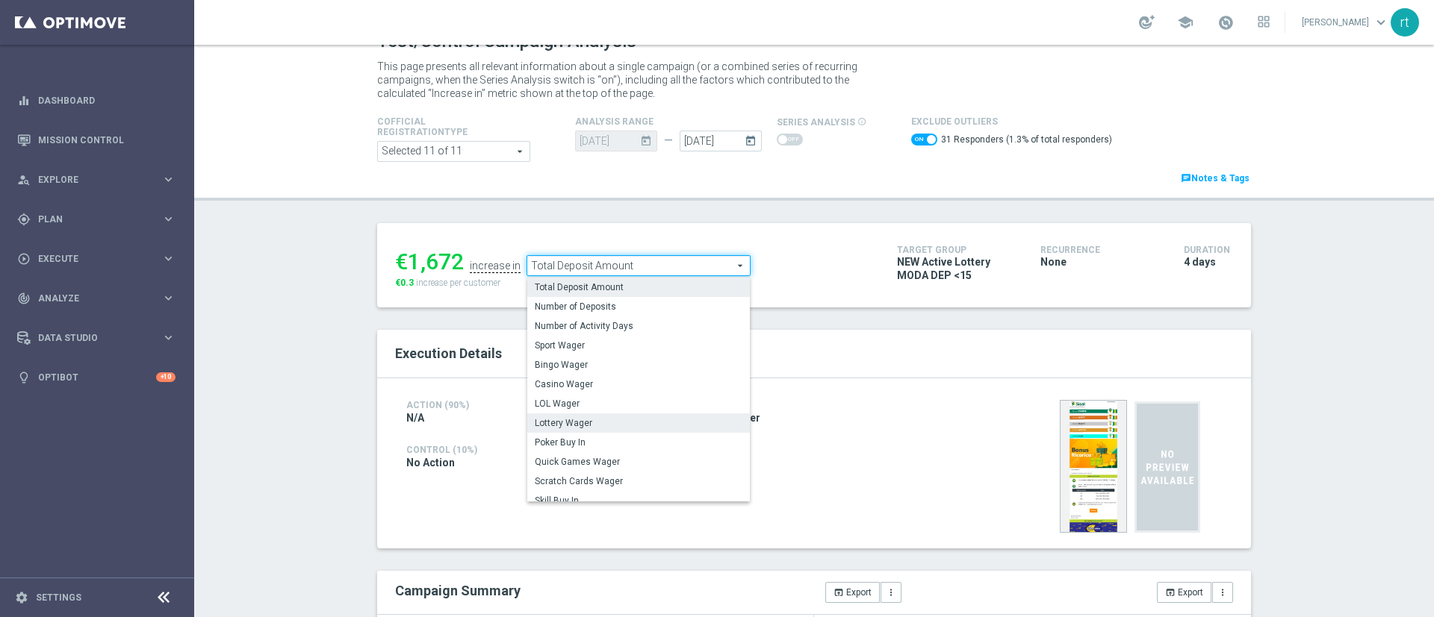
click at [590, 420] on span "Lottery Wager" at bounding box center [639, 423] width 208 height 12
checkbox input "false"
type input "Lottery Wager"
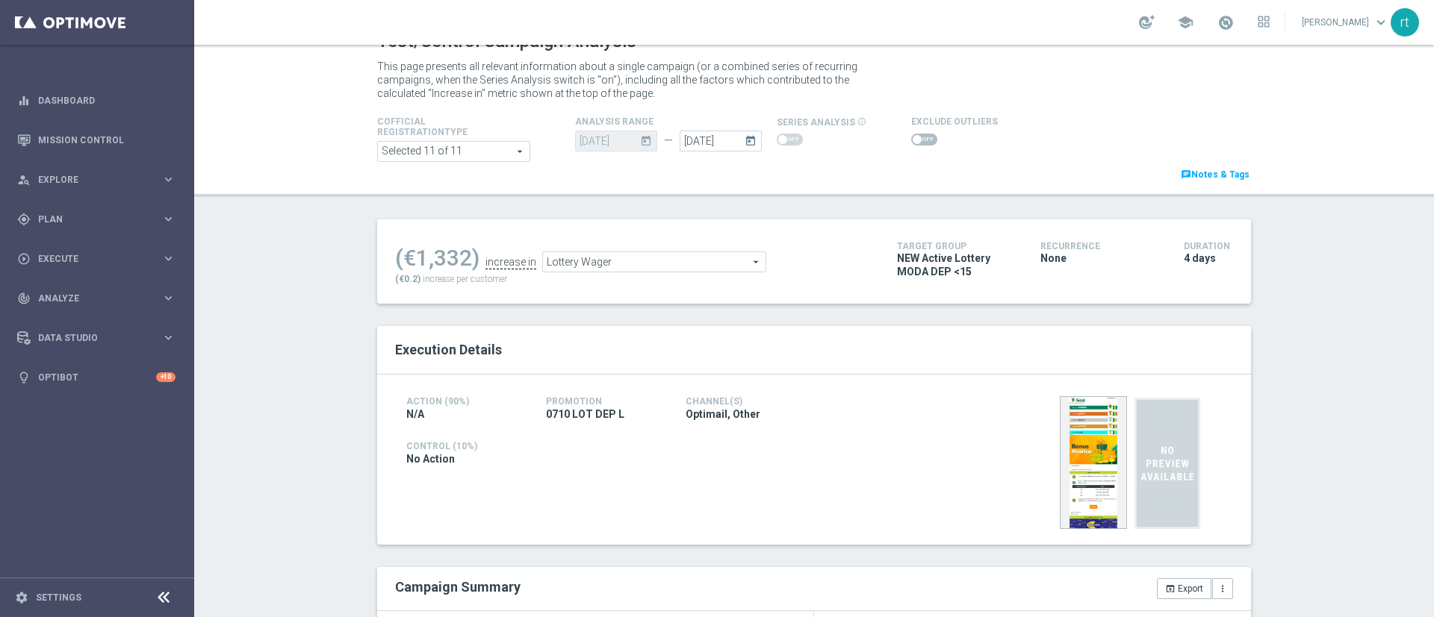
click at [911, 132] on div at bounding box center [954, 140] width 87 height 18
click at [912, 139] on span at bounding box center [916, 139] width 9 height 9
click at [911, 139] on input "checkbox" at bounding box center [924, 140] width 26 height 12
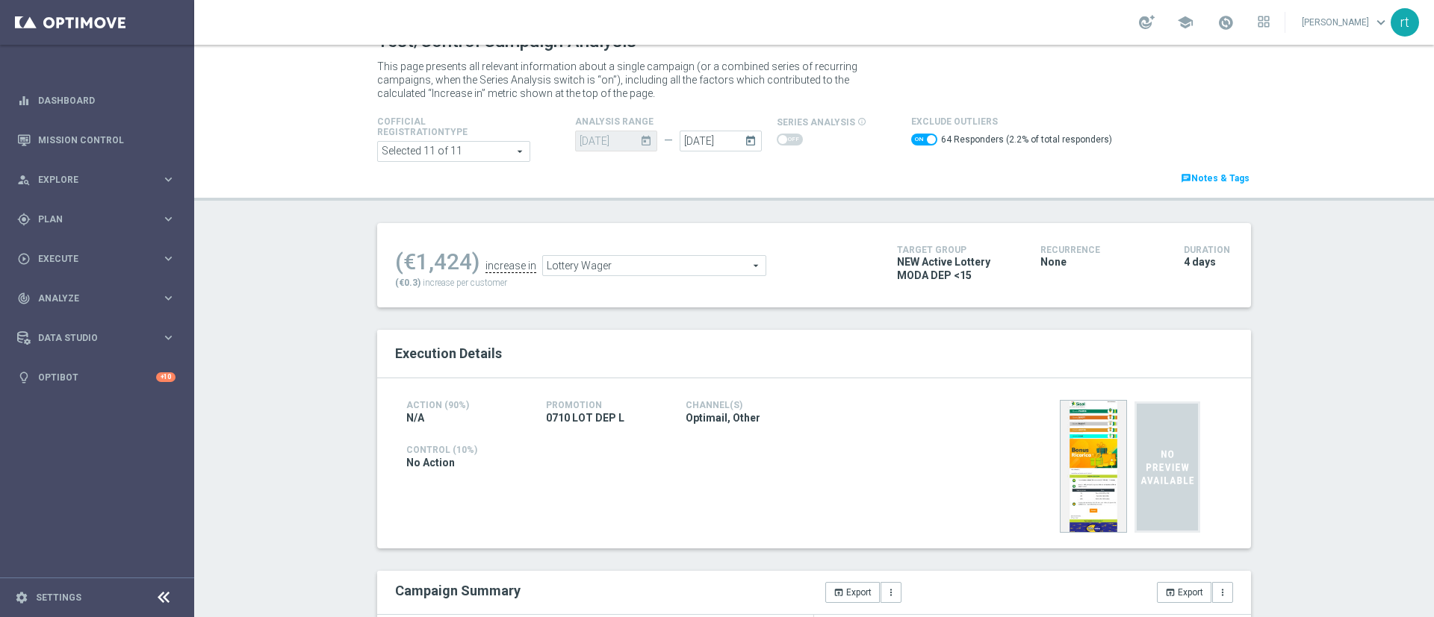
click at [721, 264] on span "Lottery Wager" at bounding box center [654, 265] width 222 height 19
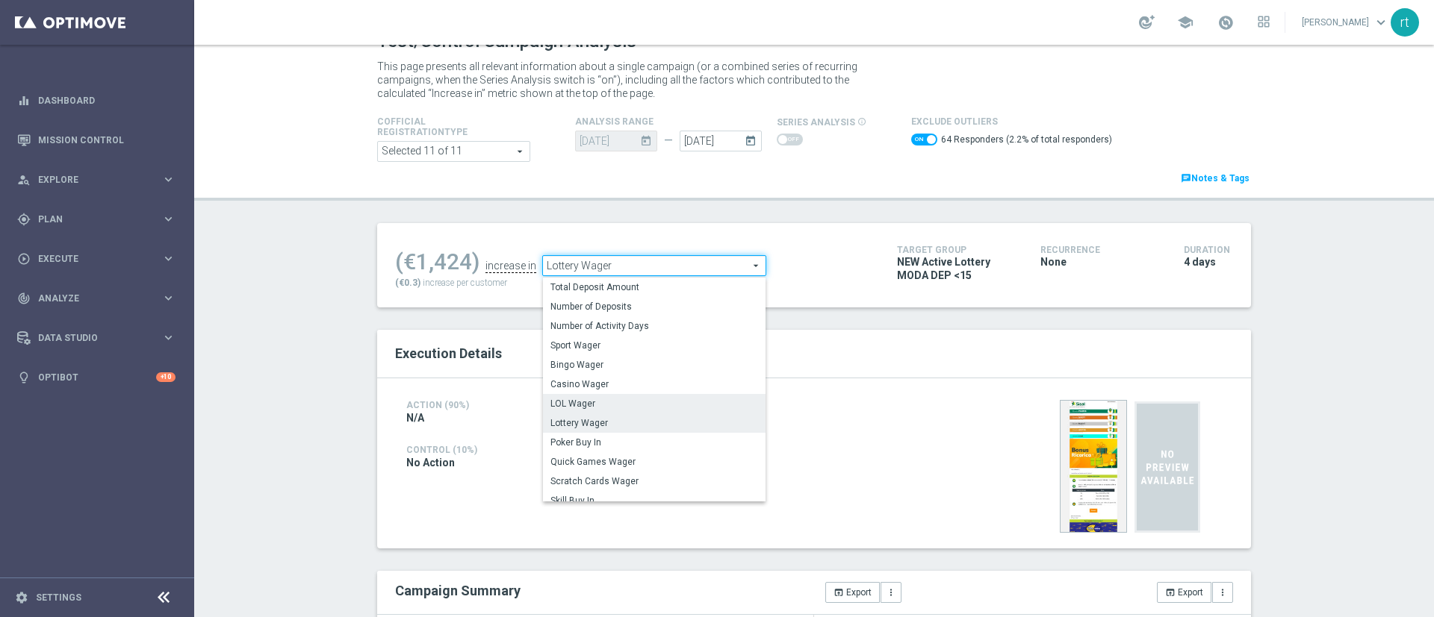
click at [594, 405] on span "LOL Wager" at bounding box center [654, 404] width 208 height 12
checkbox input "false"
type input "LOL Wager"
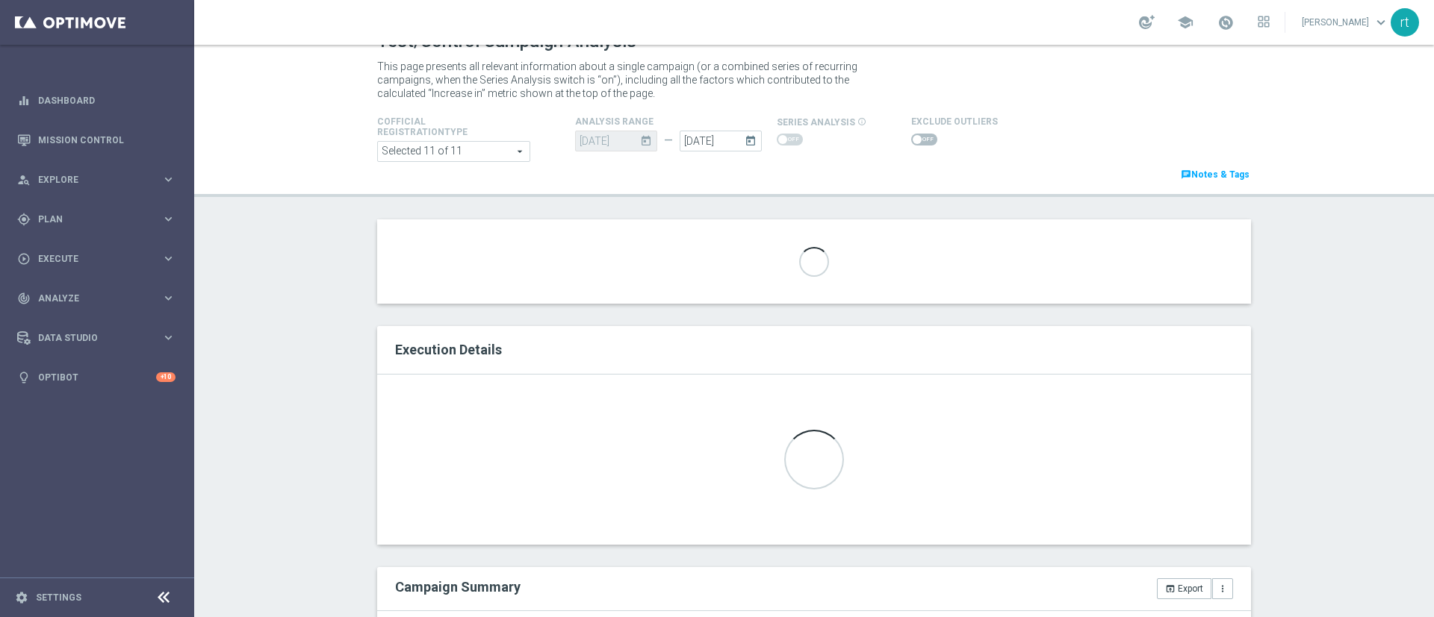
click at [911, 135] on span at bounding box center [924, 140] width 26 height 12
click at [911, 135] on input "checkbox" at bounding box center [924, 140] width 26 height 12
click at [1008, 379] on div "Loading..." at bounding box center [814, 464] width 874 height 170
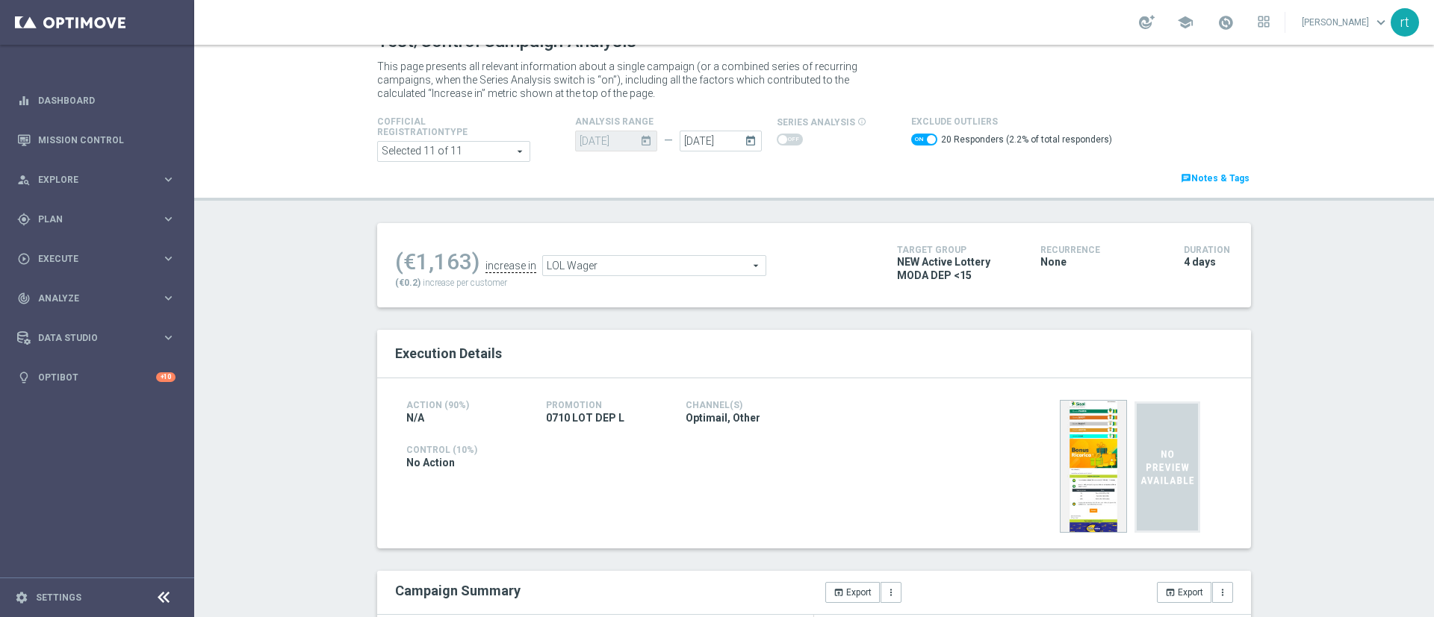
click at [911, 143] on span at bounding box center [924, 140] width 26 height 12
click at [911, 143] on input "checkbox" at bounding box center [924, 140] width 26 height 12
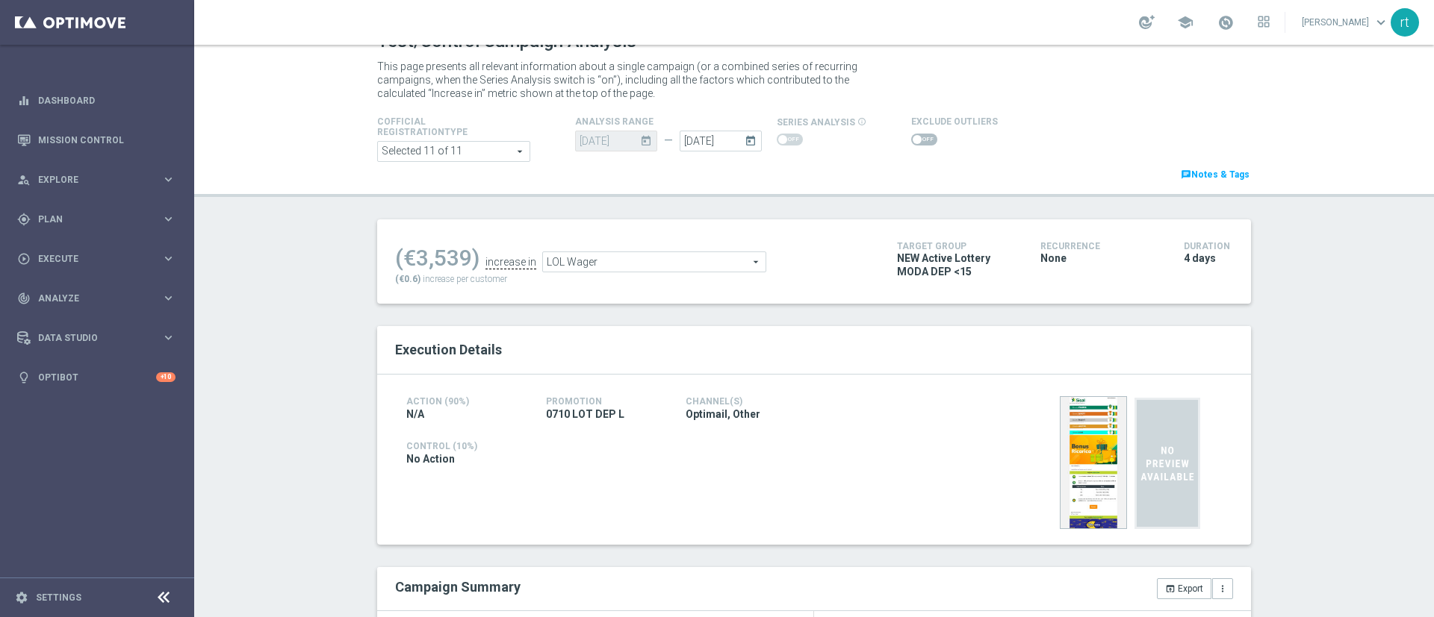
click at [912, 139] on span at bounding box center [916, 139] width 9 height 9
click at [911, 139] on input "checkbox" at bounding box center [924, 140] width 26 height 12
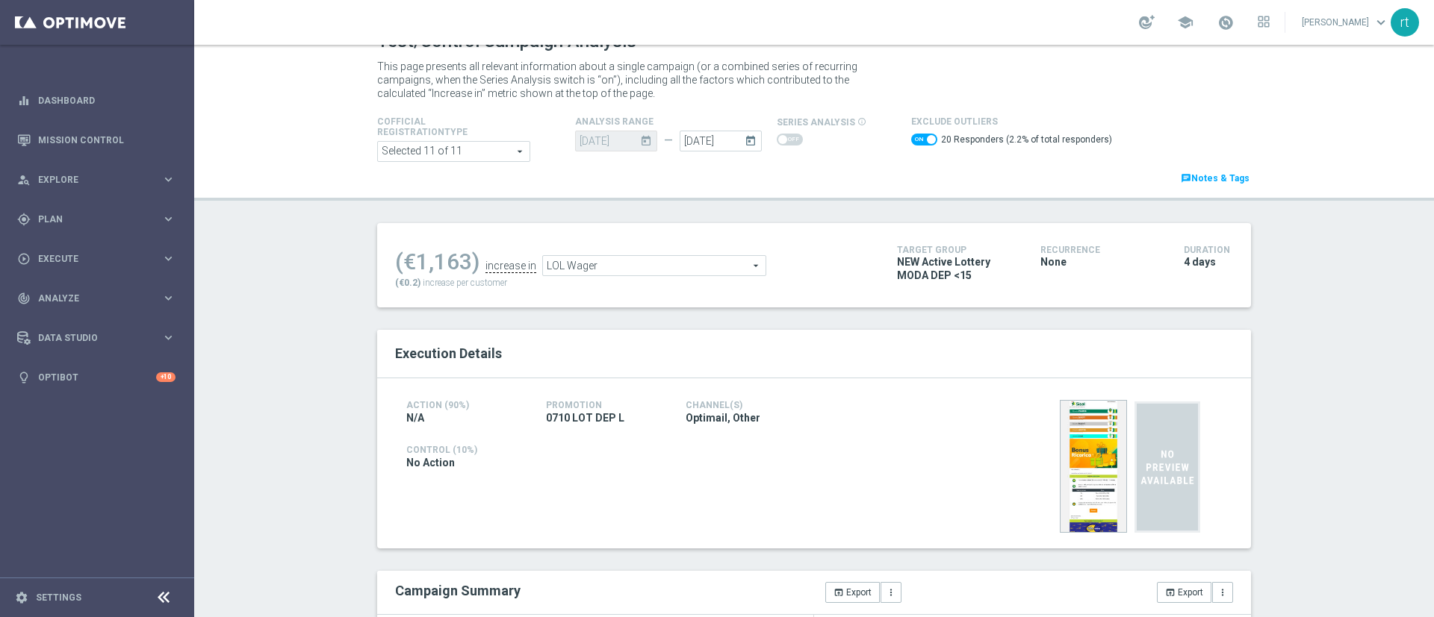
click at [626, 259] on span "LOL Wager" at bounding box center [654, 265] width 222 height 19
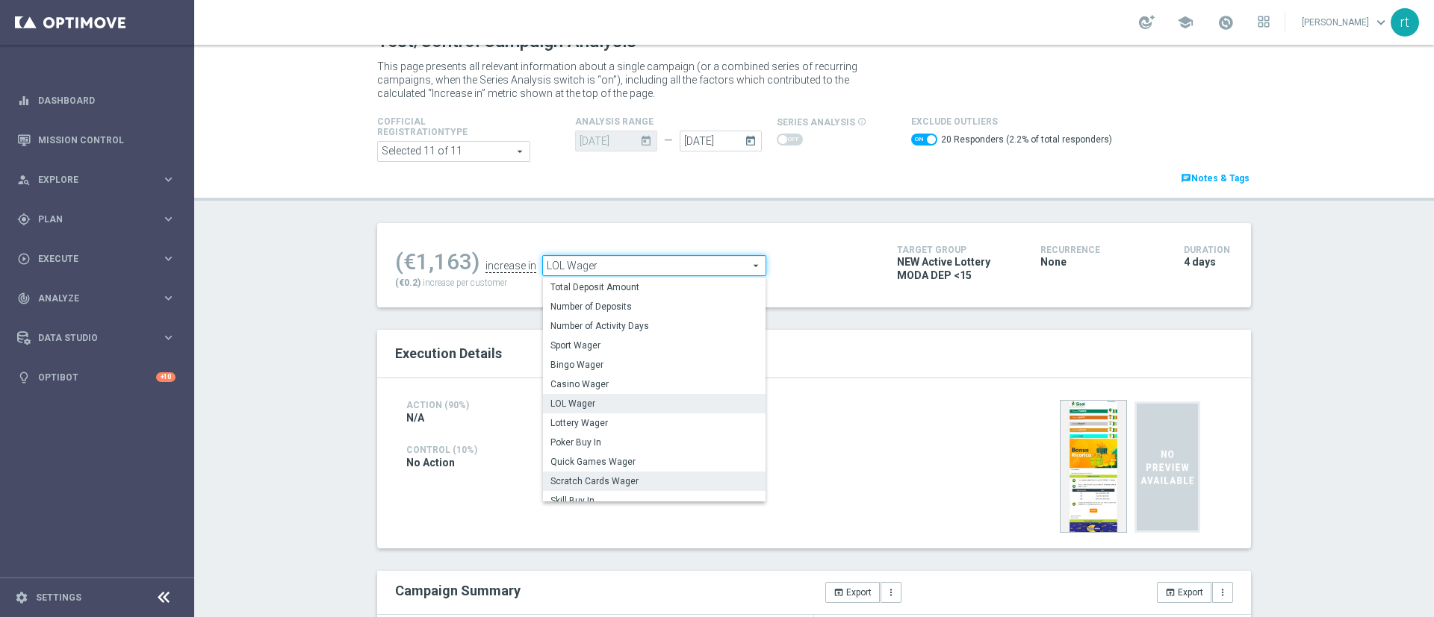
click at [606, 481] on span "Scratch Cards Wager" at bounding box center [654, 482] width 208 height 12
checkbox input "false"
type input "Scratch Cards Wager"
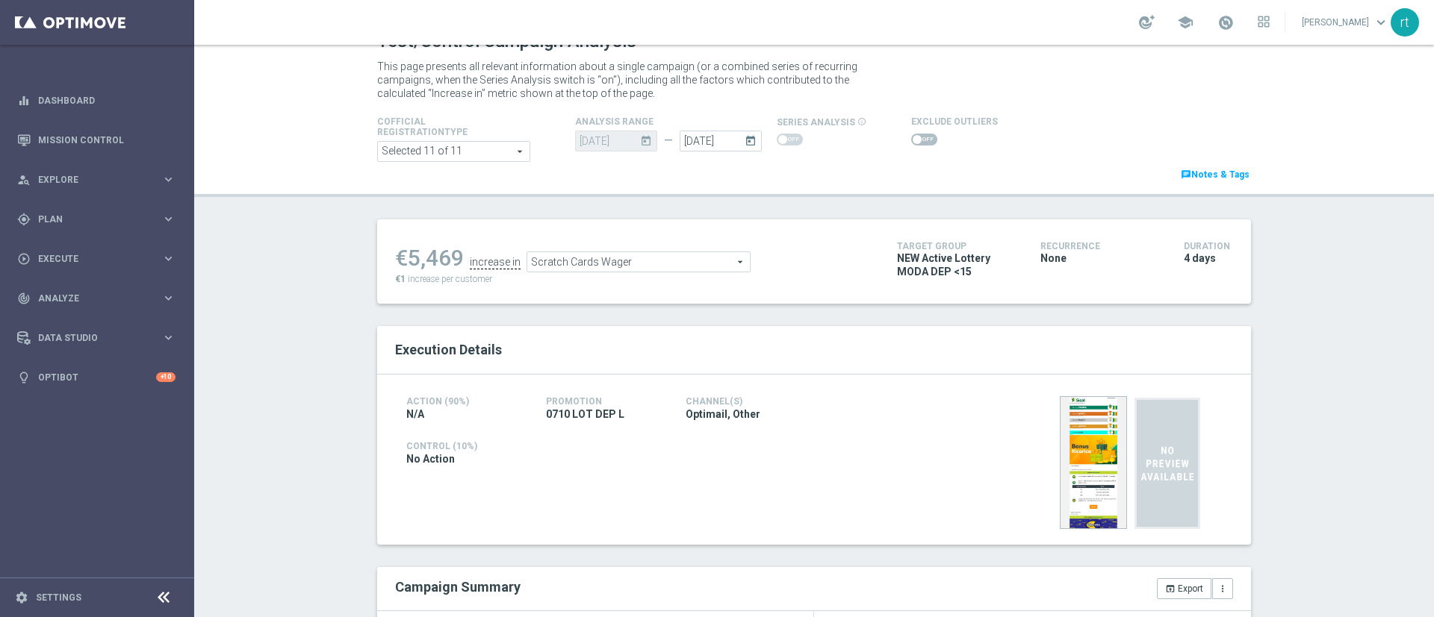
click at [911, 139] on span at bounding box center [924, 140] width 26 height 12
click at [911, 139] on input "checkbox" at bounding box center [924, 140] width 26 height 12
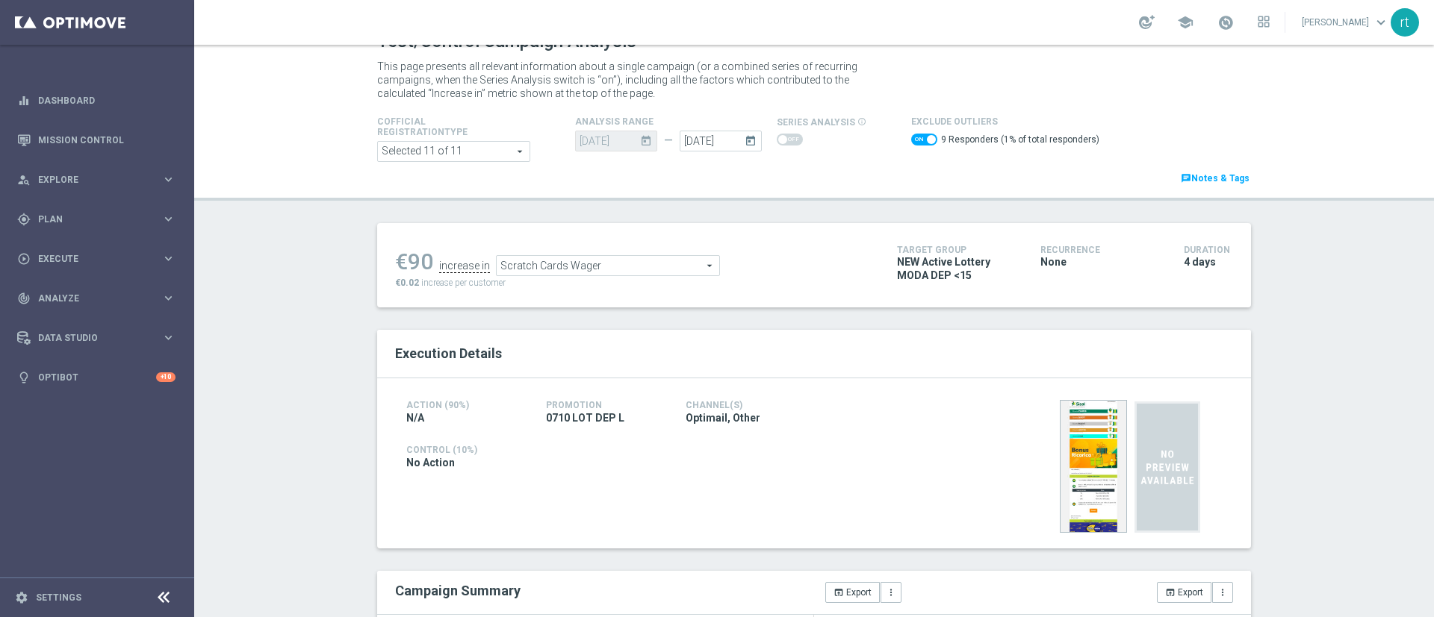
click at [531, 268] on span "Scratch Cards Wager" at bounding box center [607, 265] width 222 height 19
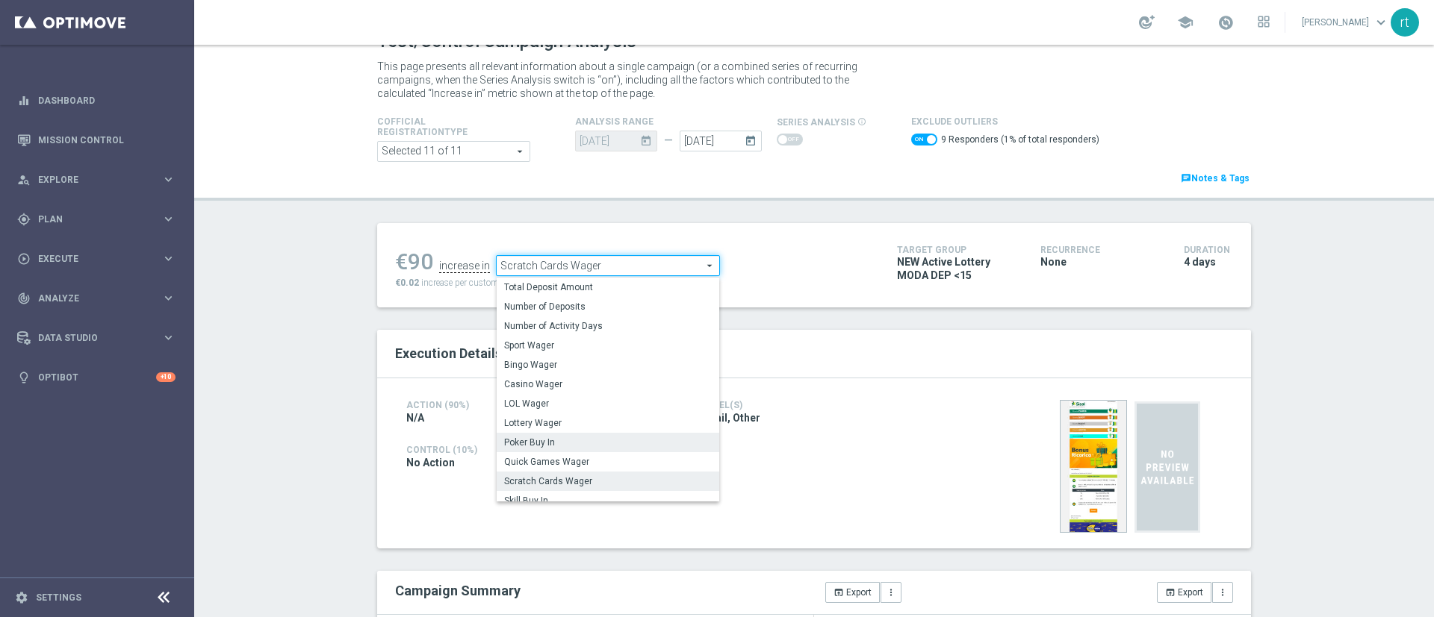
scroll to position [233, 0]
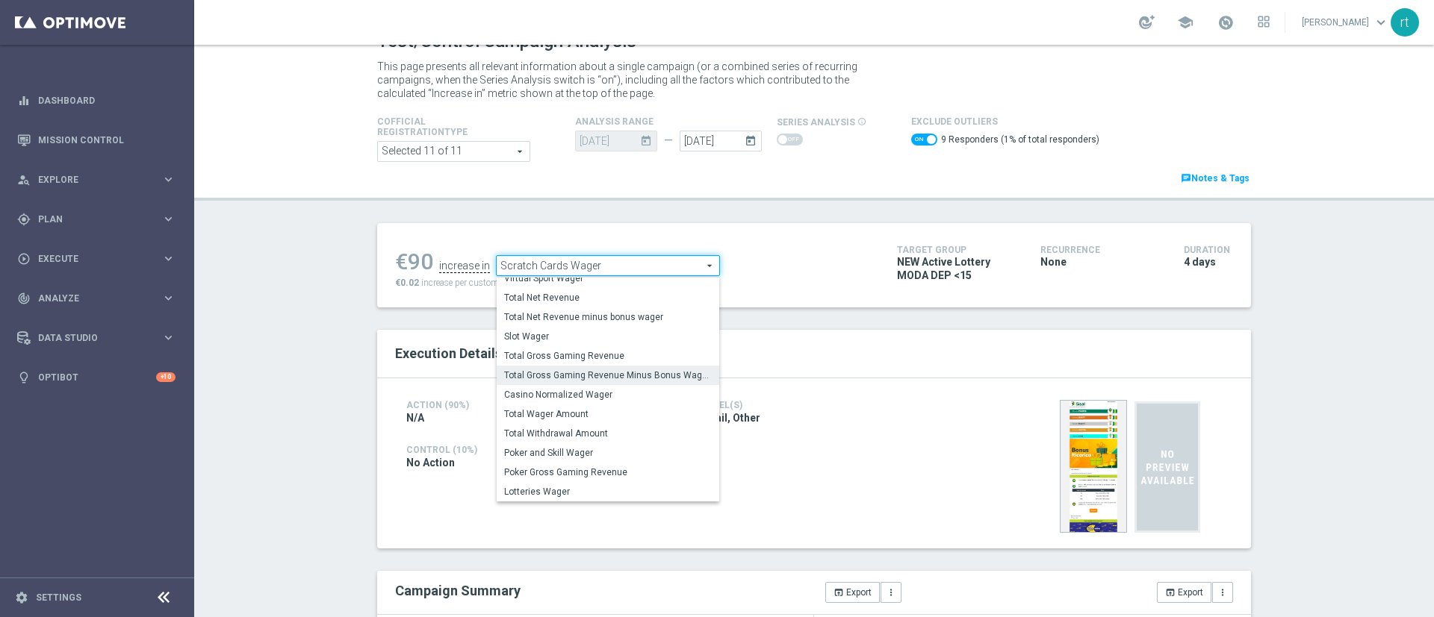
click at [573, 376] on span "Total Gross Gaming Revenue Minus Bonus Wagared" at bounding box center [608, 376] width 208 height 12
checkbox input "false"
type input "Total Gross Gaming Revenue Minus Bonus Wagared"
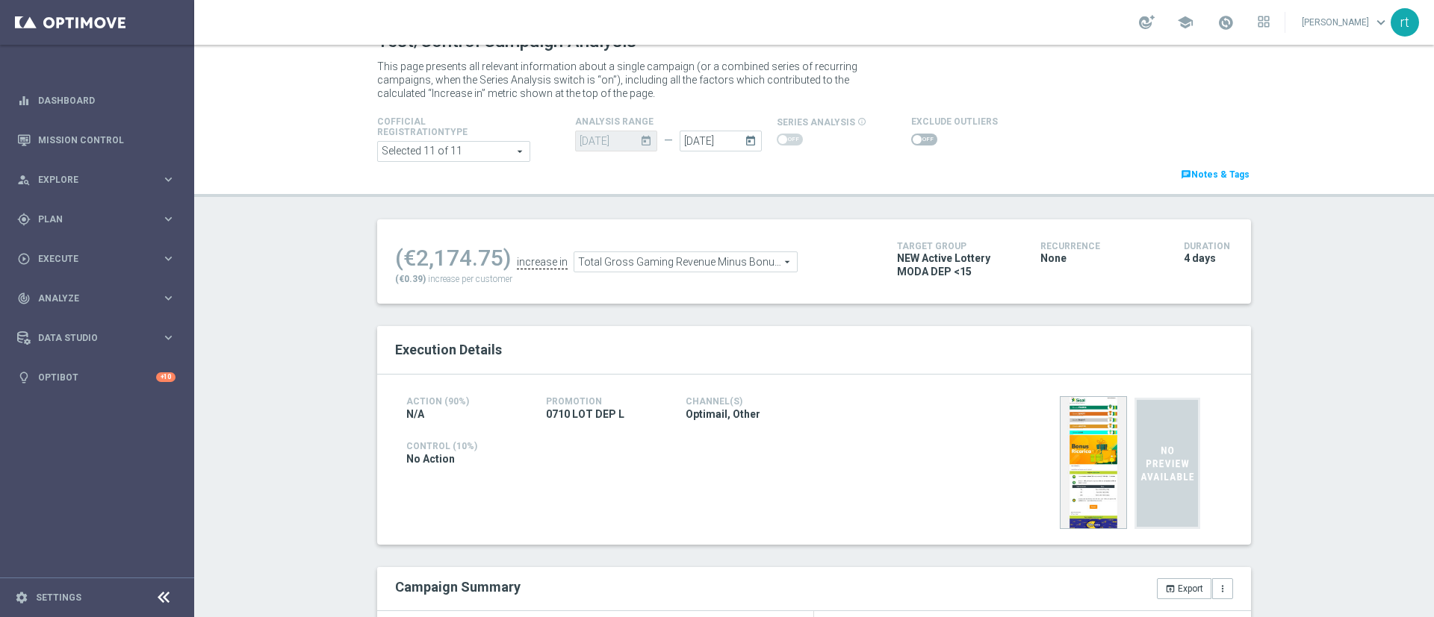
click at [911, 139] on span at bounding box center [924, 140] width 26 height 12
click at [911, 139] on input "checkbox" at bounding box center [924, 140] width 26 height 12
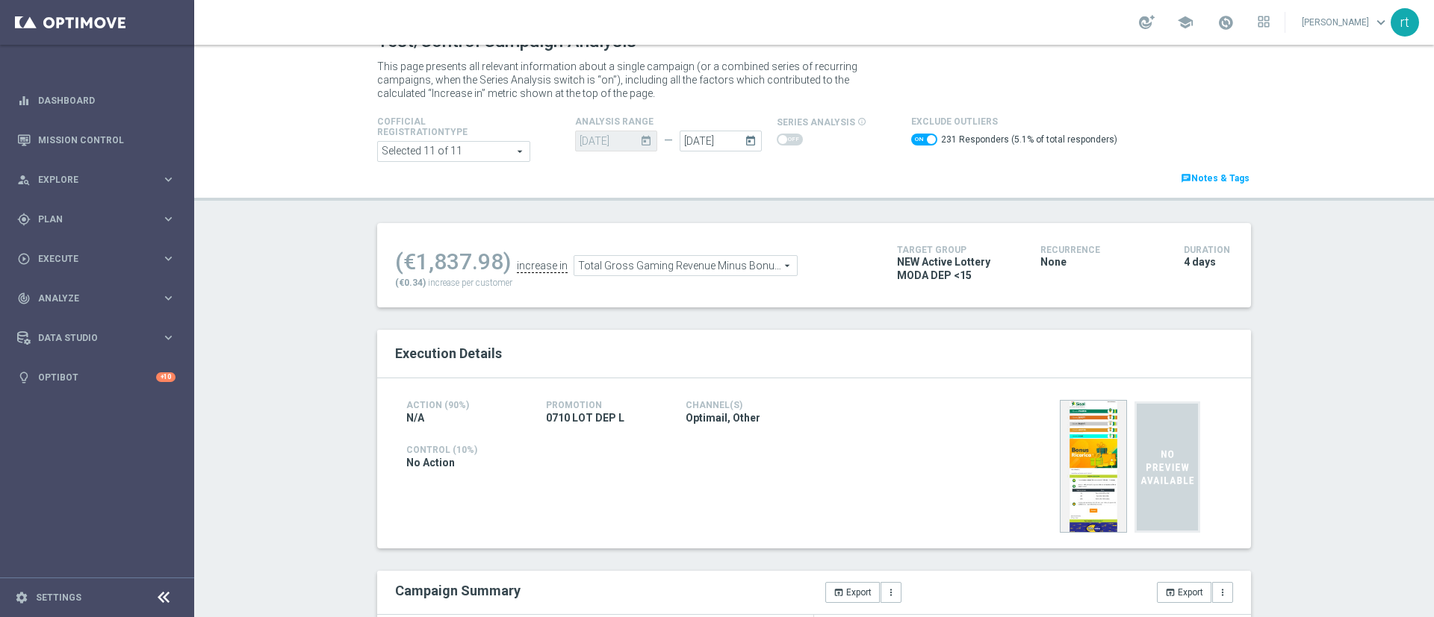
click at [624, 255] on div "Total Gross Gaming Revenue Minus Bonus Wagared Total Gross Gaming Revenue Minus…" at bounding box center [685, 265] width 224 height 21
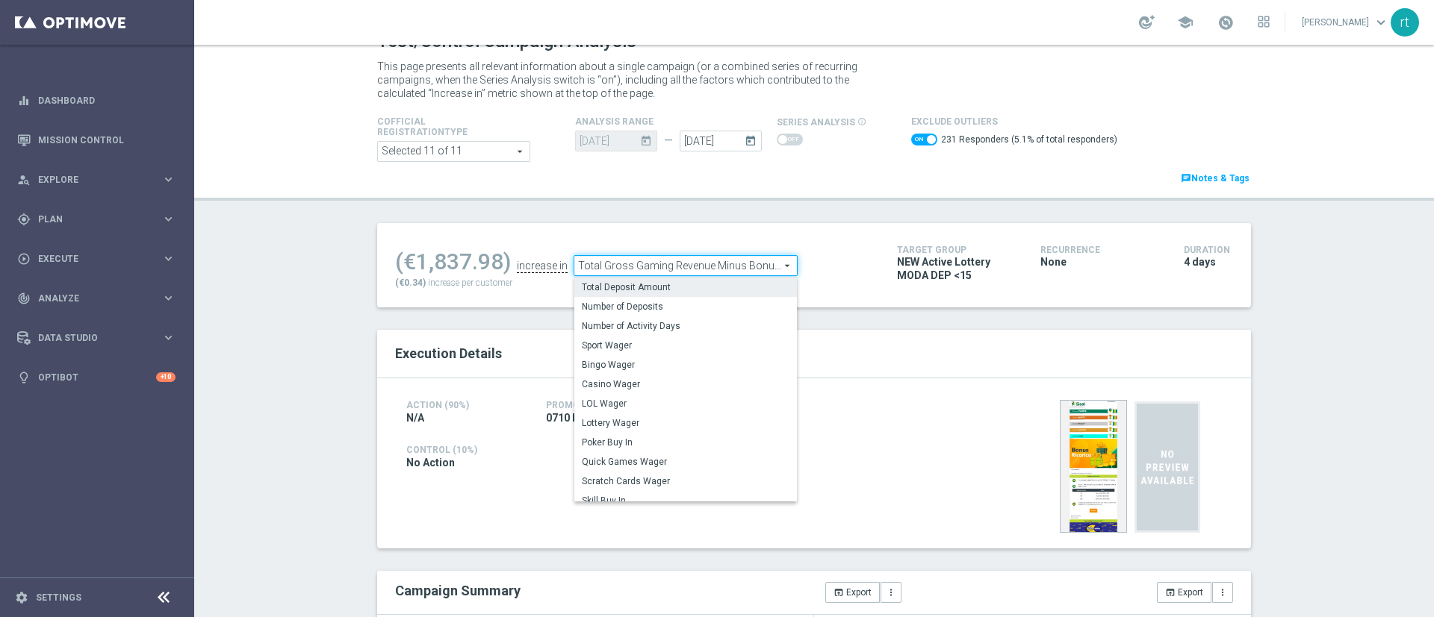
click at [622, 282] on span "Total Deposit Amount" at bounding box center [686, 287] width 208 height 12
checkbox input "false"
type input "Total Deposit Amount"
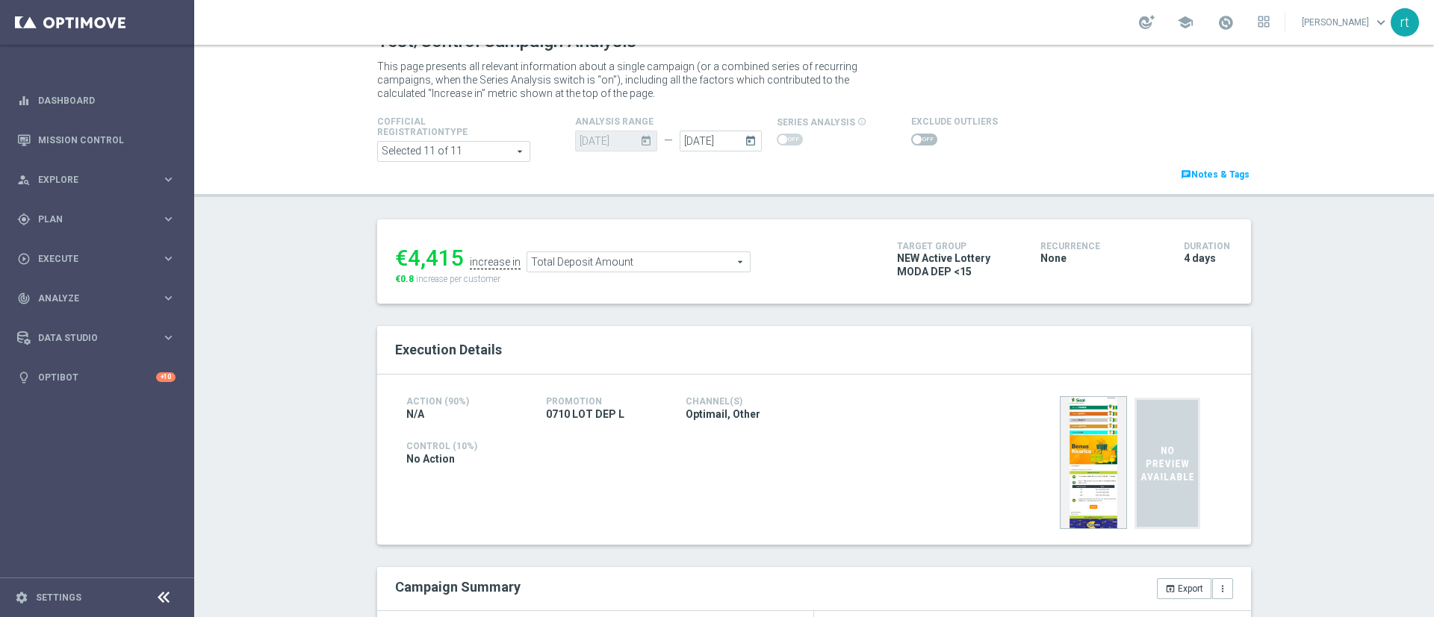
click at [918, 135] on span at bounding box center [924, 140] width 26 height 12
click at [918, 135] on input "checkbox" at bounding box center [924, 140] width 26 height 12
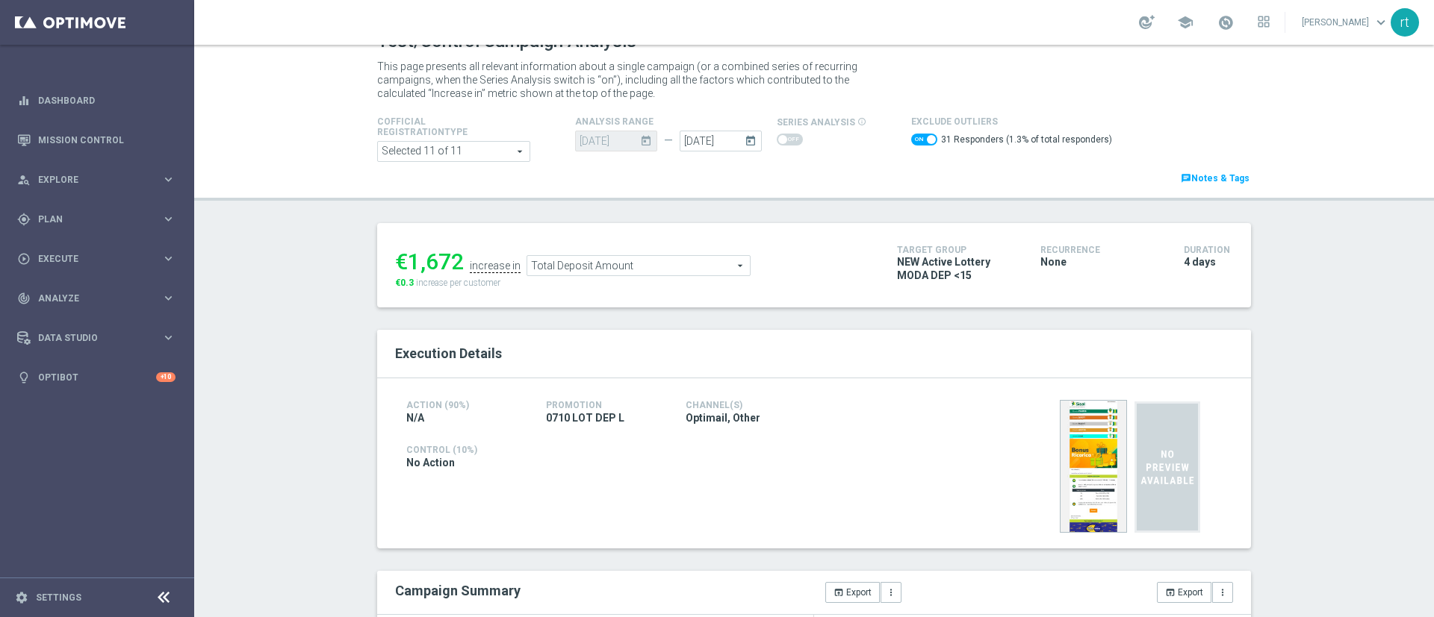
click at [911, 138] on span at bounding box center [924, 140] width 26 height 12
click at [911, 138] on input "checkbox" at bounding box center [924, 140] width 26 height 12
checkbox input "false"
